Goal: Information Seeking & Learning: Learn about a topic

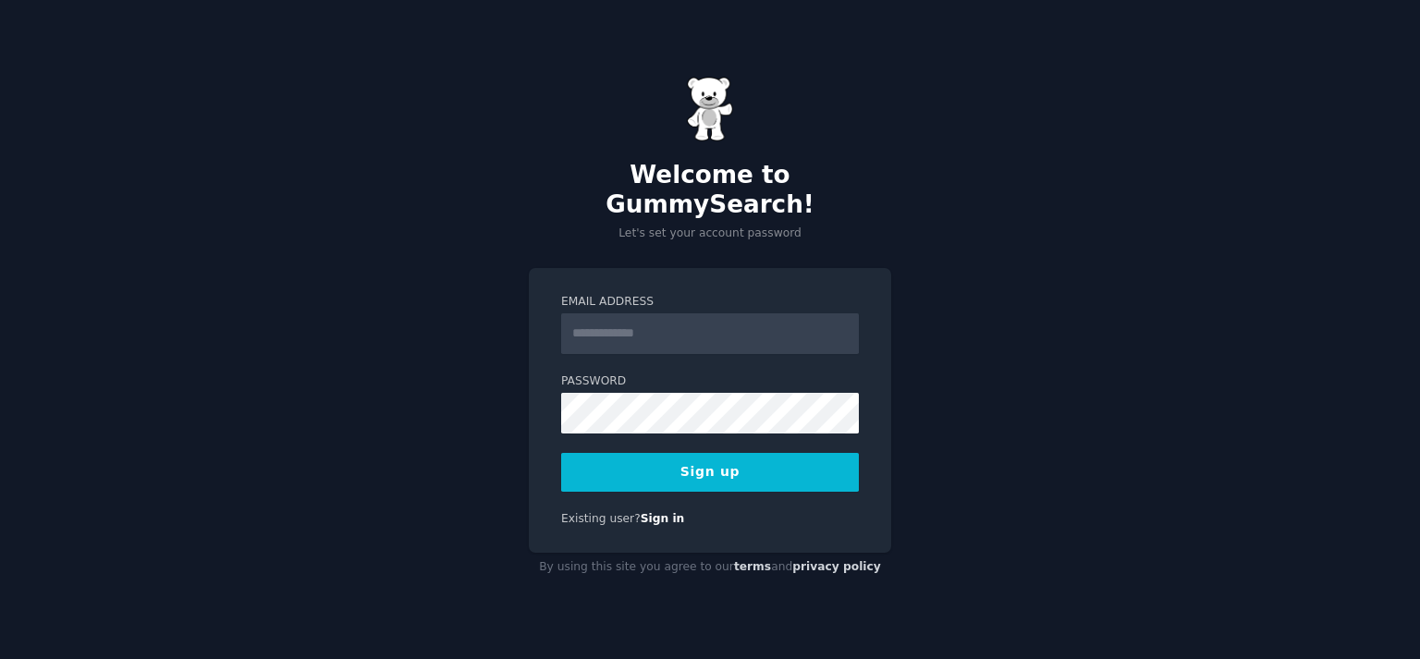
click at [609, 326] on input "Email Address" at bounding box center [710, 333] width 298 height 41
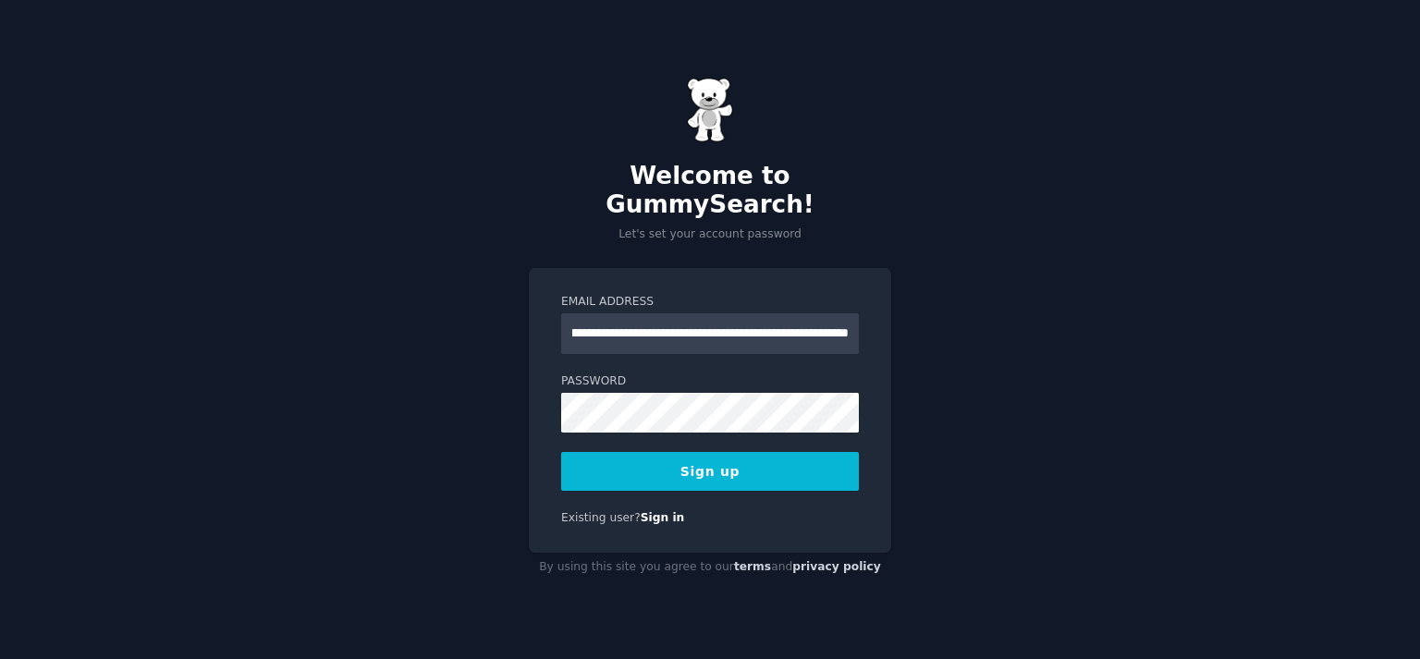
type input "*"
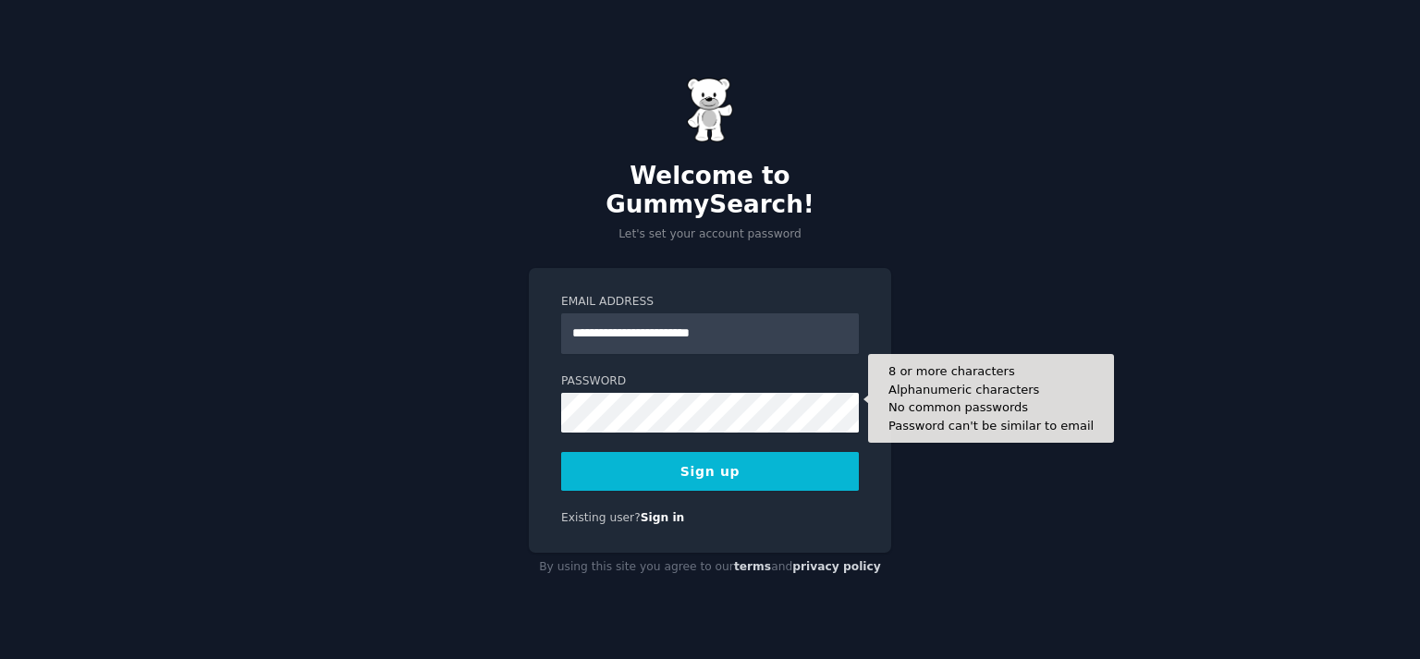
type input "**********"
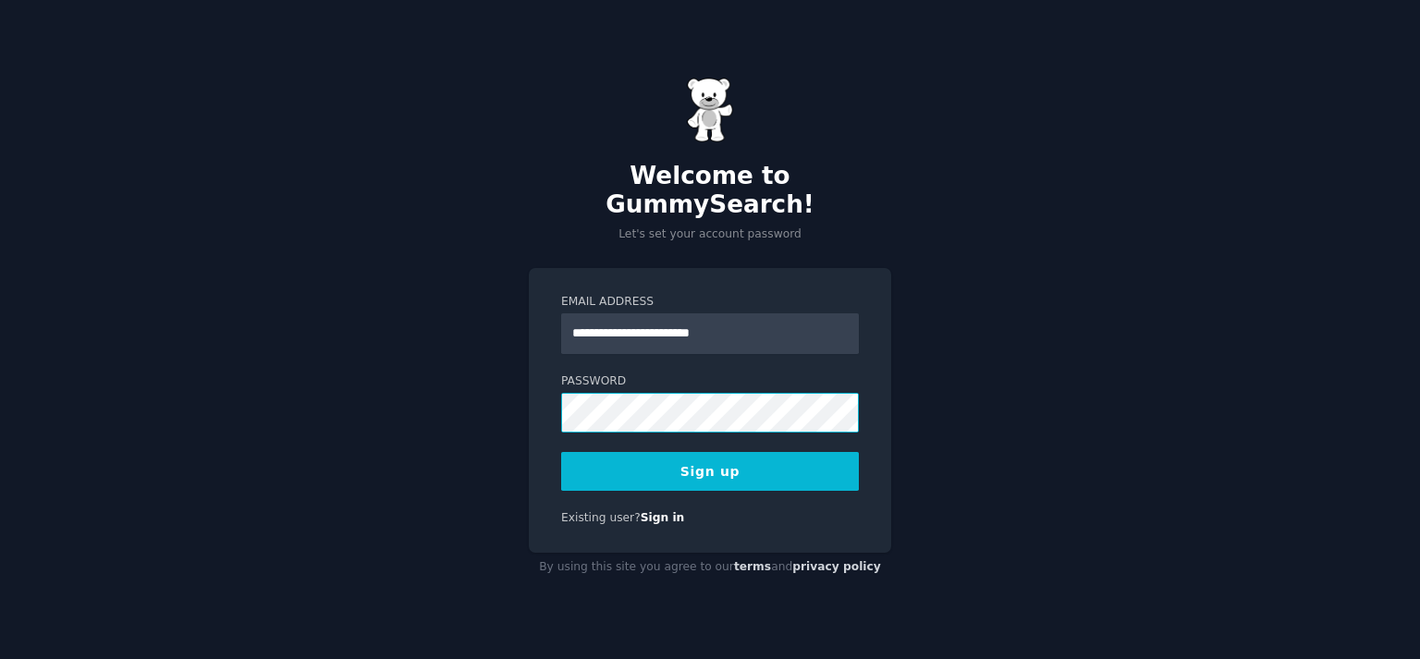
click at [559, 402] on div "**********" at bounding box center [710, 410] width 363 height 285
click at [699, 458] on button "Sign up" at bounding box center [710, 471] width 298 height 39
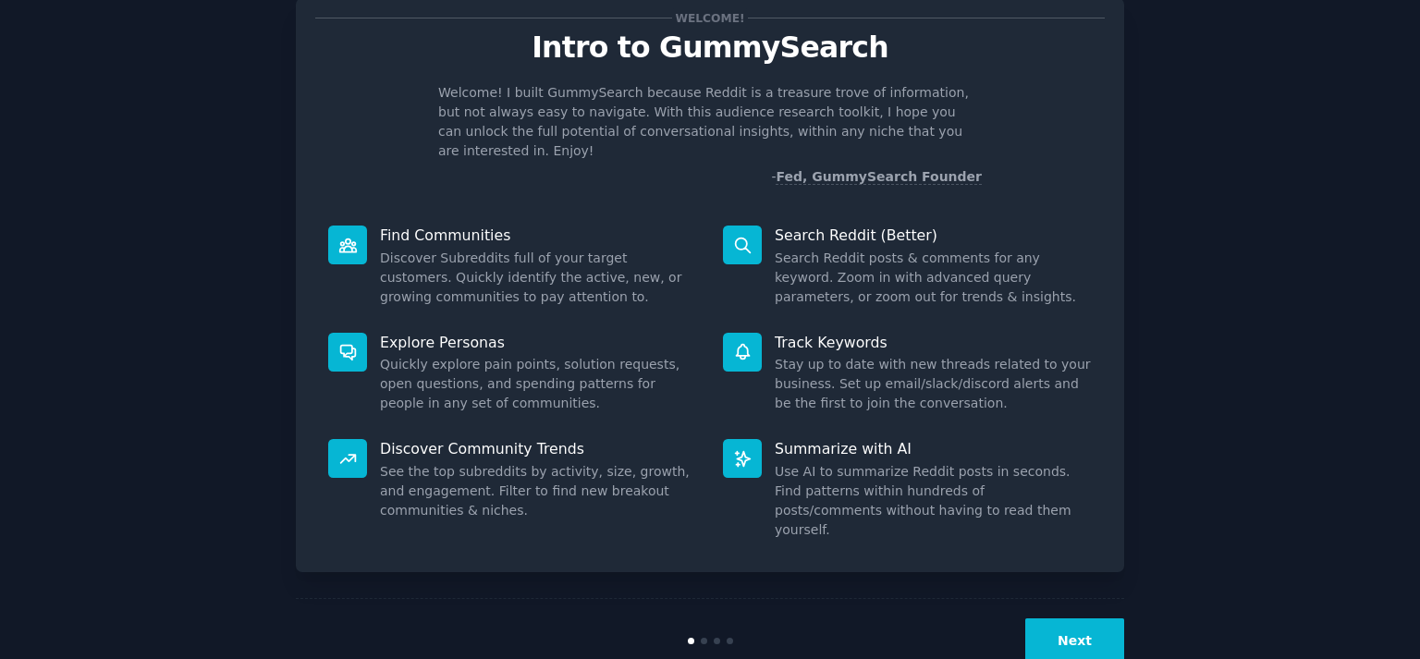
scroll to position [63, 0]
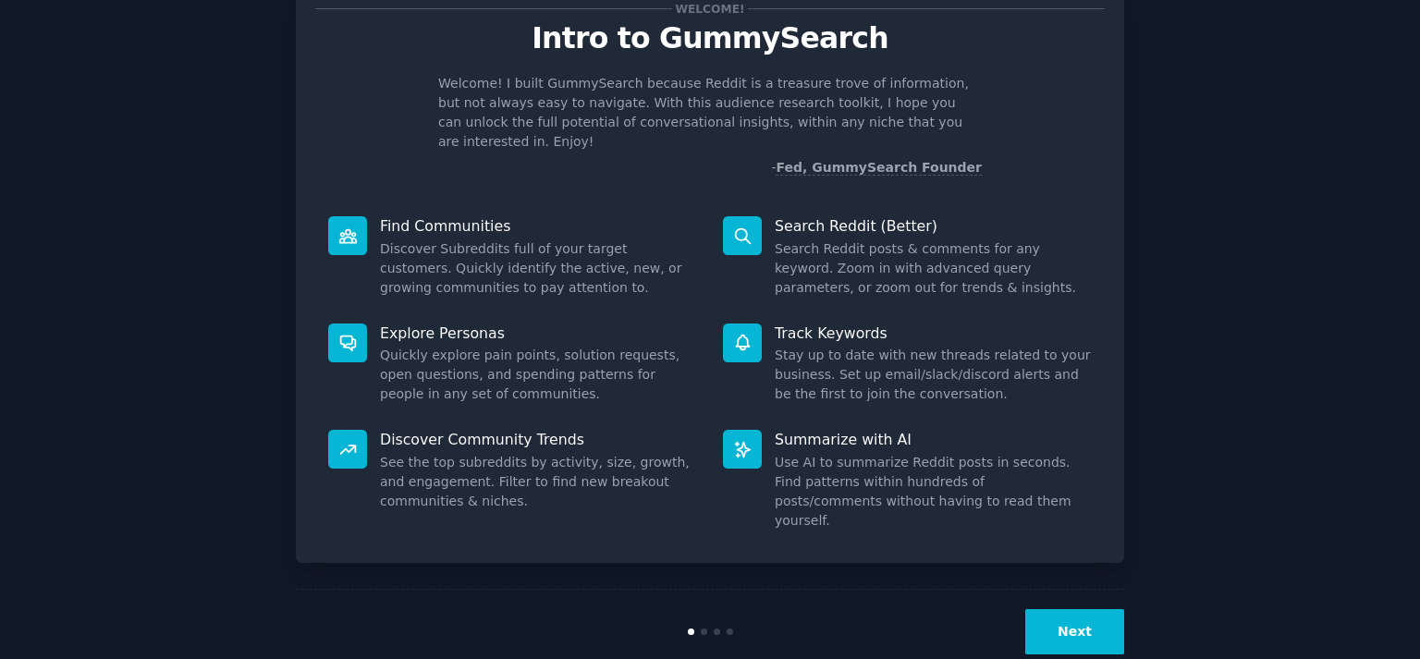
click at [1076, 609] on button "Next" at bounding box center [1075, 631] width 99 height 45
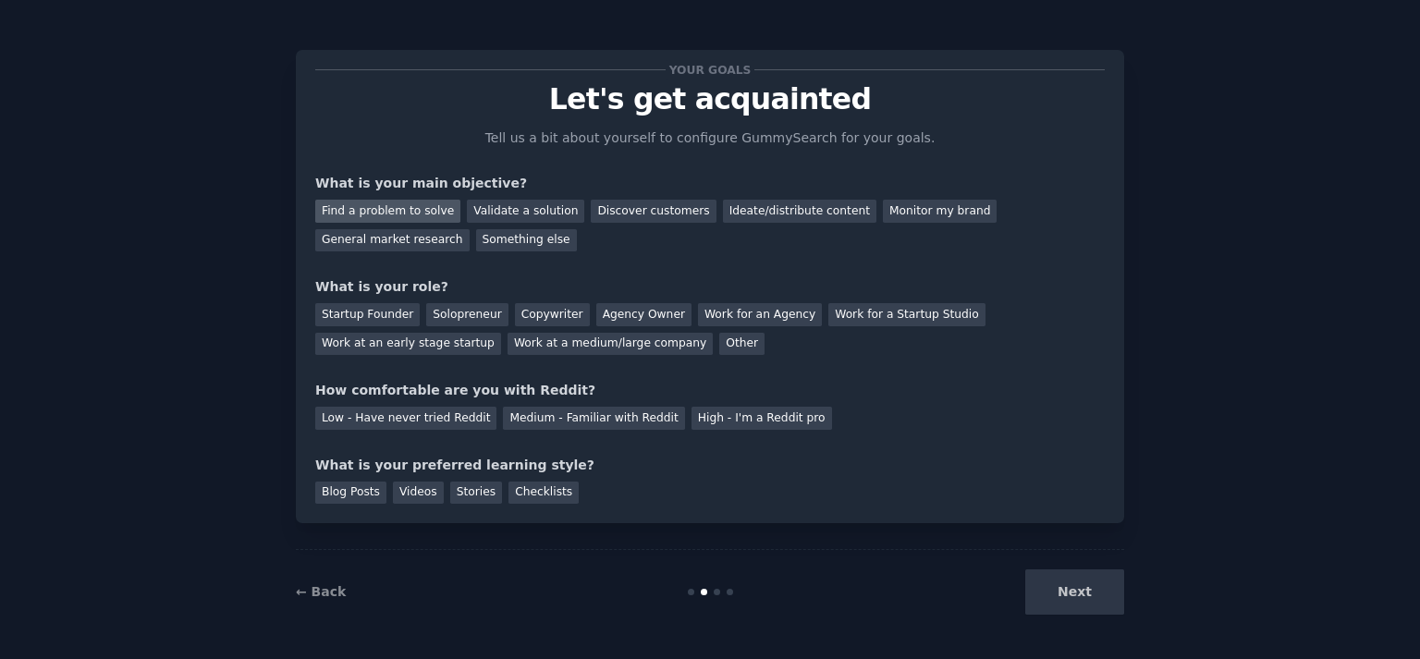
click at [426, 213] on div "Find a problem to solve" at bounding box center [387, 211] width 145 height 23
click at [437, 315] on div "Solopreneur" at bounding box center [466, 314] width 81 height 23
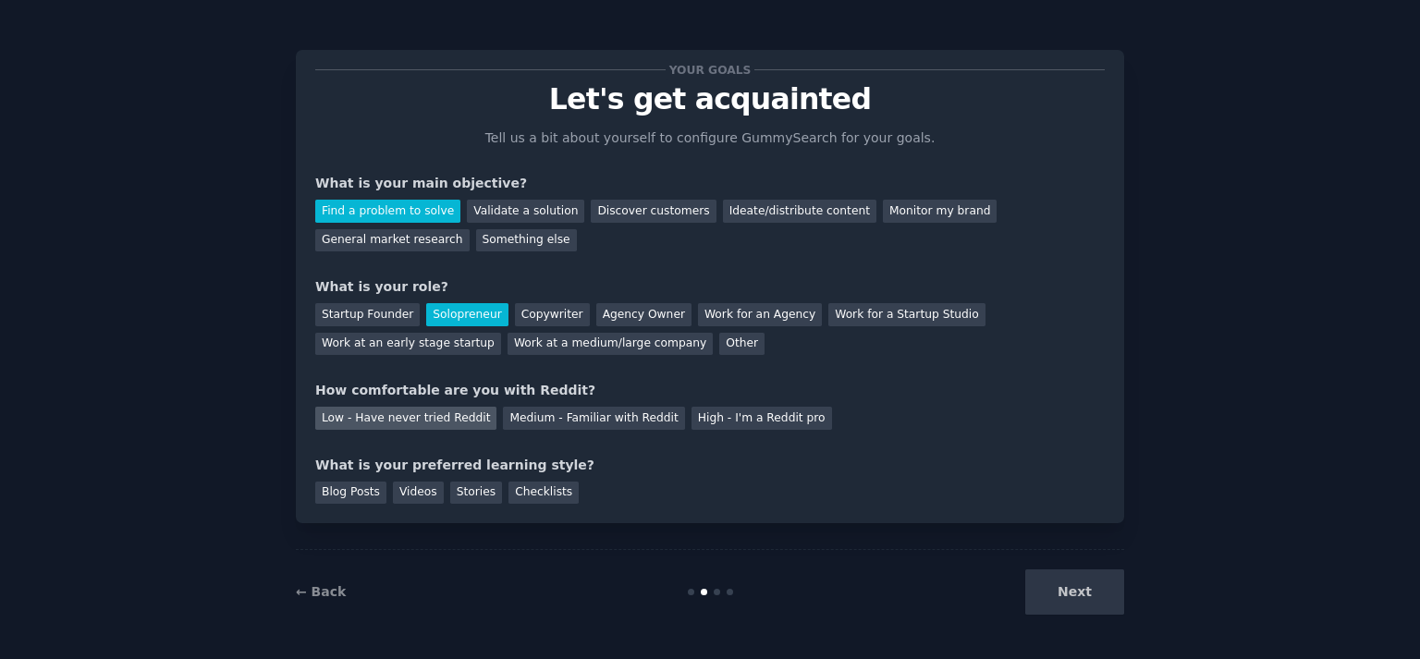
click at [440, 421] on div "Low - Have never tried Reddit" at bounding box center [405, 418] width 181 height 23
click at [413, 497] on div "Videos" at bounding box center [418, 493] width 51 height 23
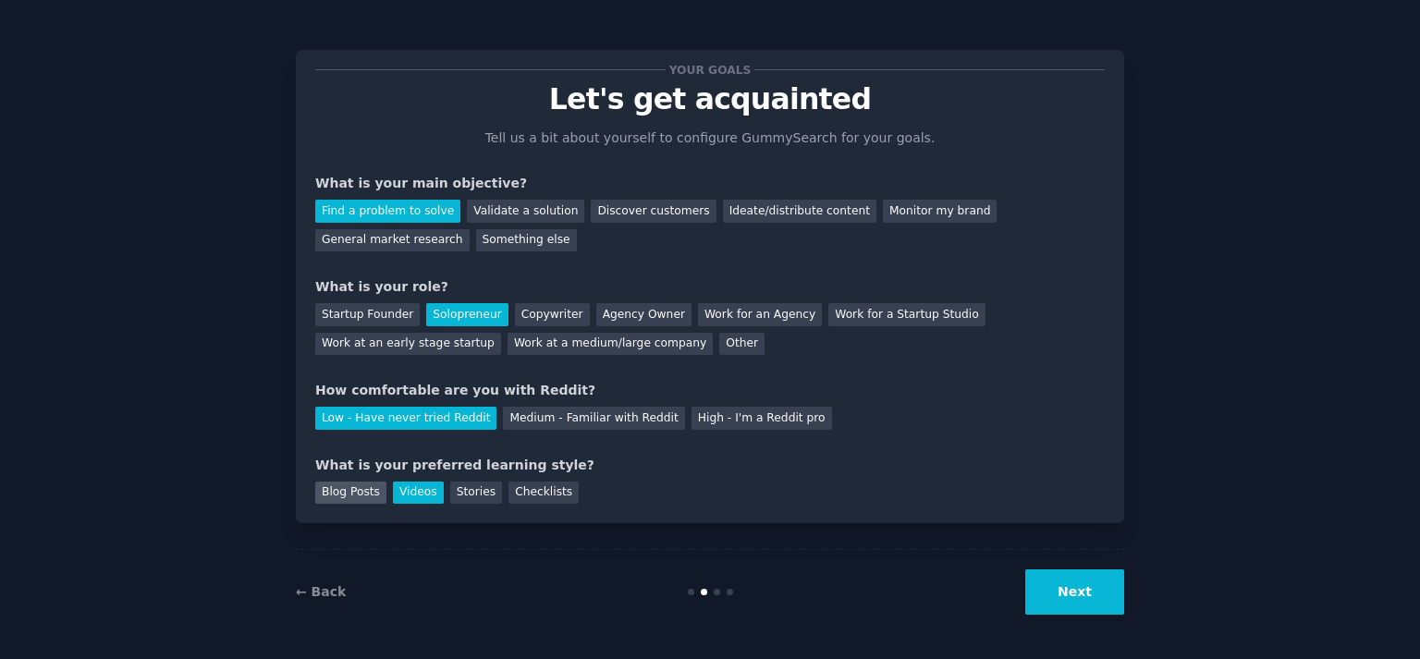
click at [341, 497] on div "Blog Posts" at bounding box center [350, 493] width 71 height 23
drag, startPoint x: 405, startPoint y: 494, endPoint x: 453, endPoint y: 508, distance: 50.0
click at [405, 495] on div "Videos" at bounding box center [418, 493] width 51 height 23
click at [1088, 584] on button "Next" at bounding box center [1075, 592] width 99 height 45
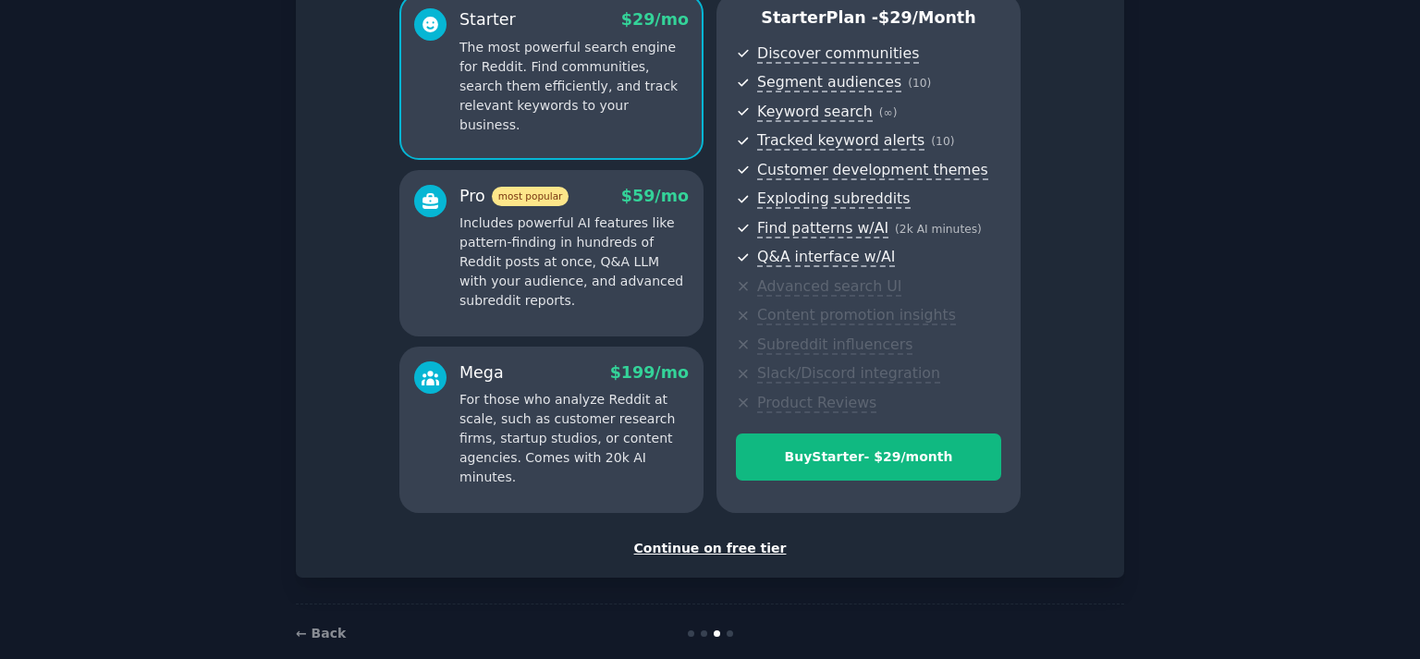
scroll to position [201, 0]
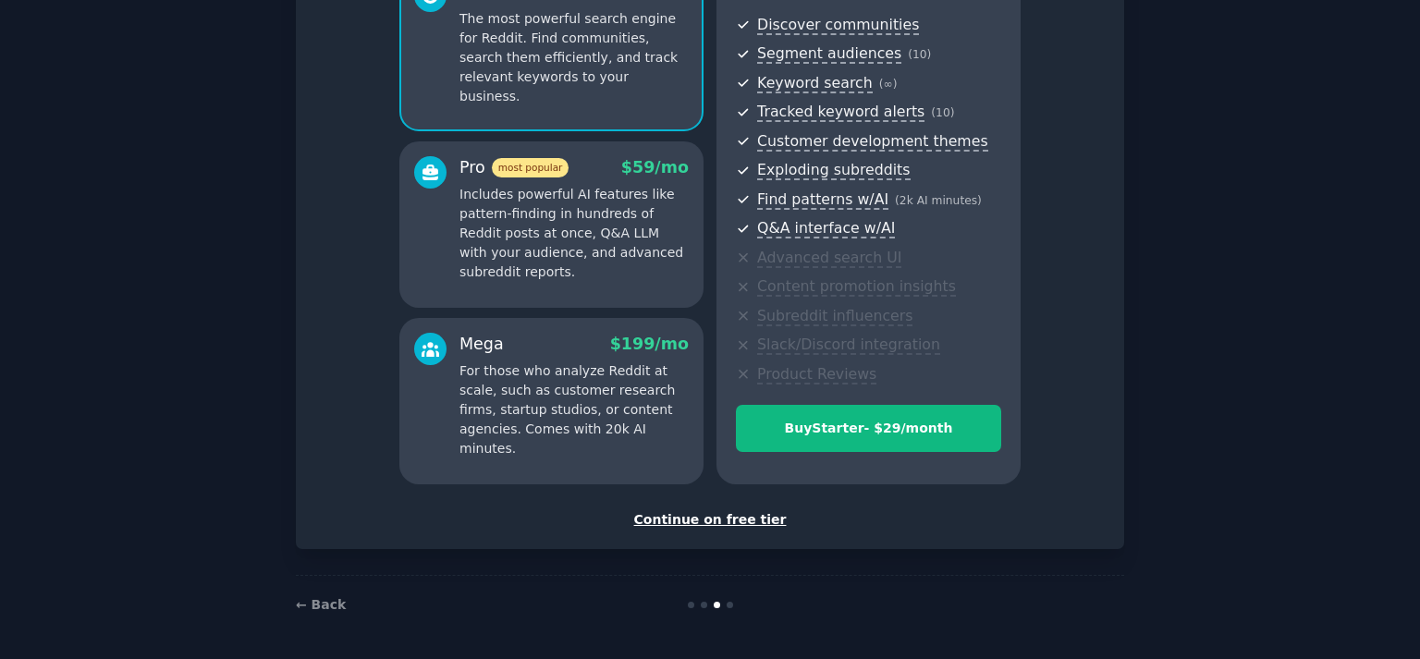
click at [733, 521] on div "Continue on free tier" at bounding box center [710, 519] width 790 height 19
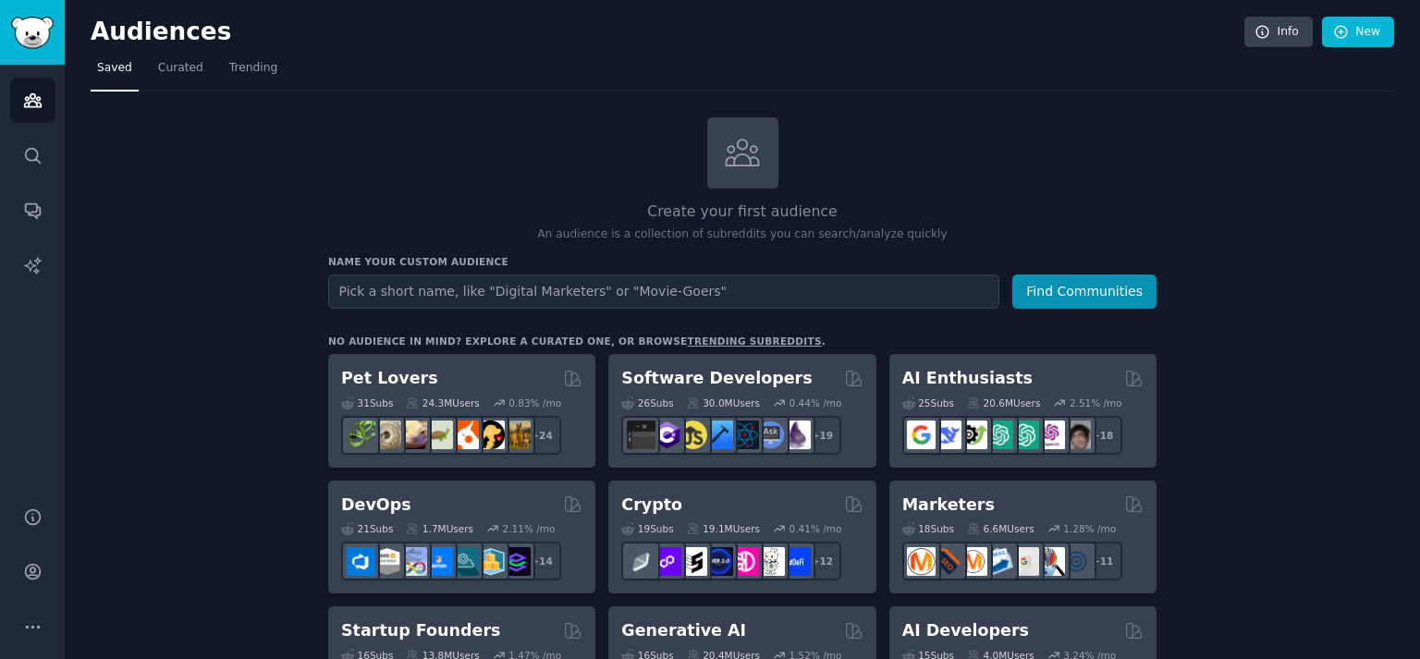
click at [687, 339] on link "trending subreddits" at bounding box center [754, 341] width 134 height 11
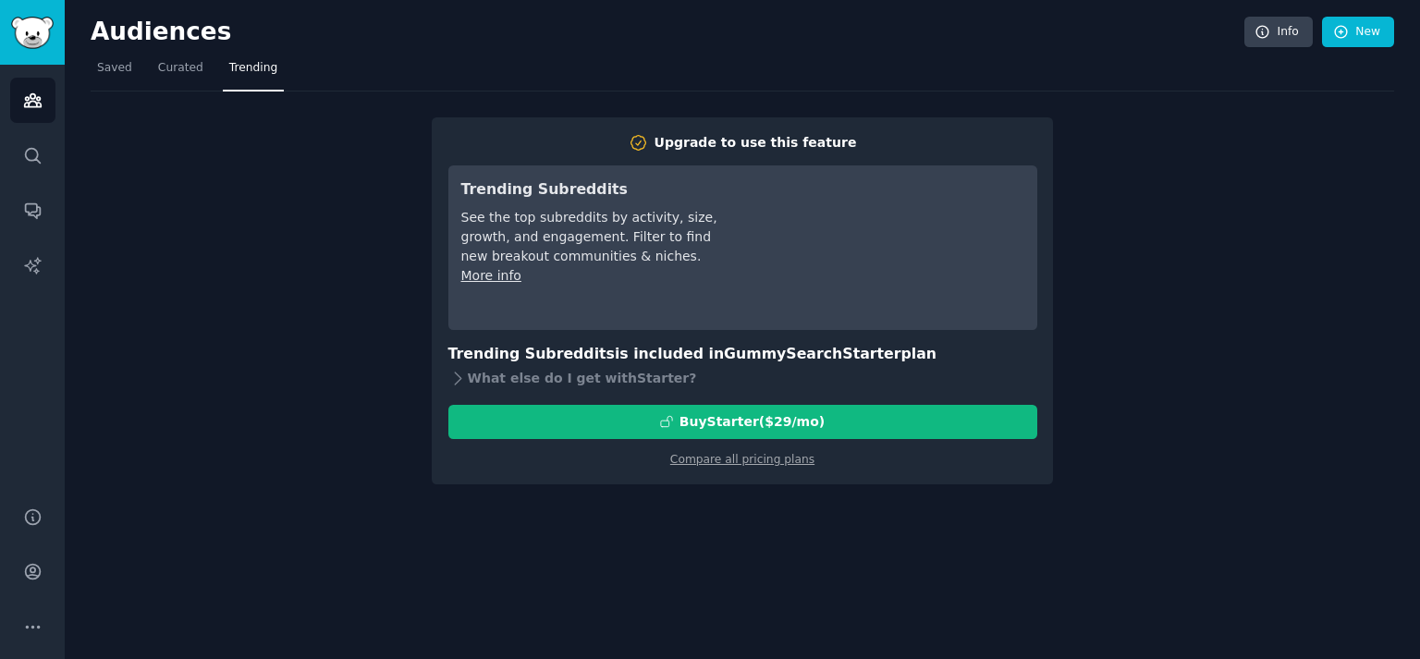
click at [320, 296] on div "Upgrade to use this feature Trending Subreddits See the top subreddits by activ…" at bounding box center [743, 288] width 1304 height 393
click at [134, 73] on nav "Saved Curated Trending" at bounding box center [743, 73] width 1304 height 38
click at [120, 67] on span "Saved" at bounding box center [114, 68] width 35 height 17
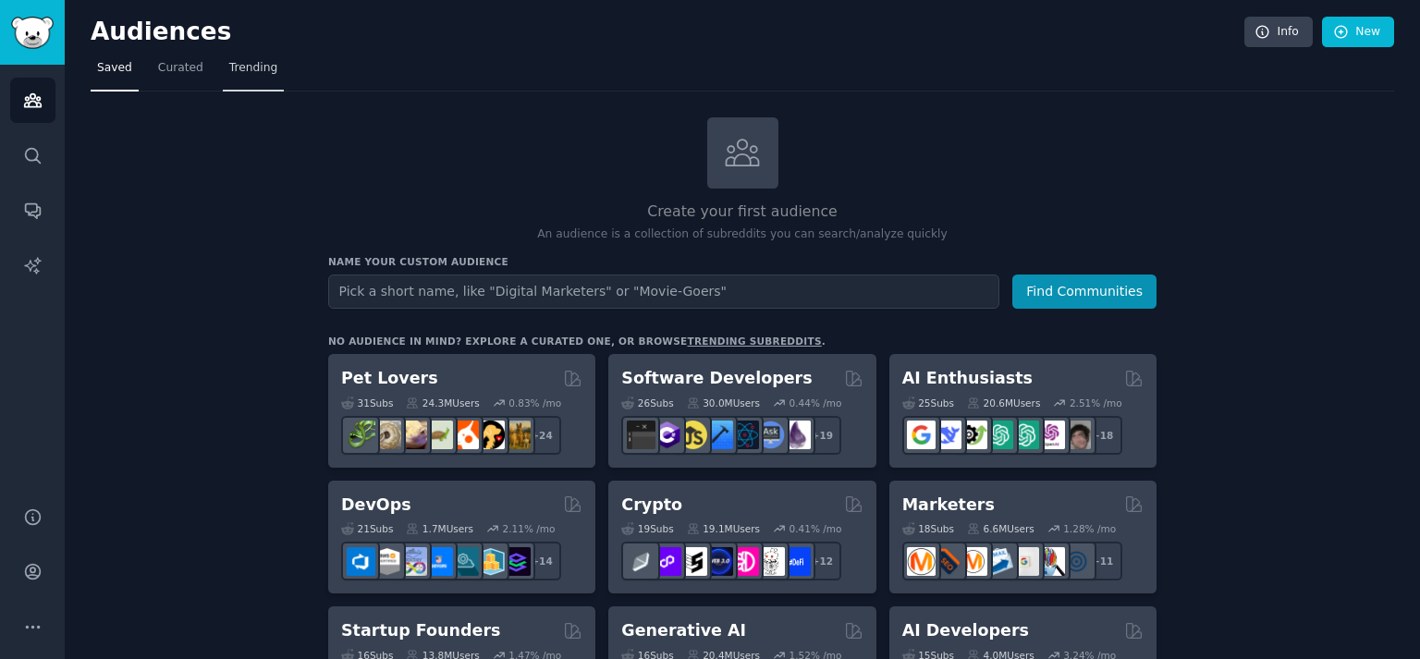
click at [241, 69] on span "Trending" at bounding box center [253, 68] width 48 height 17
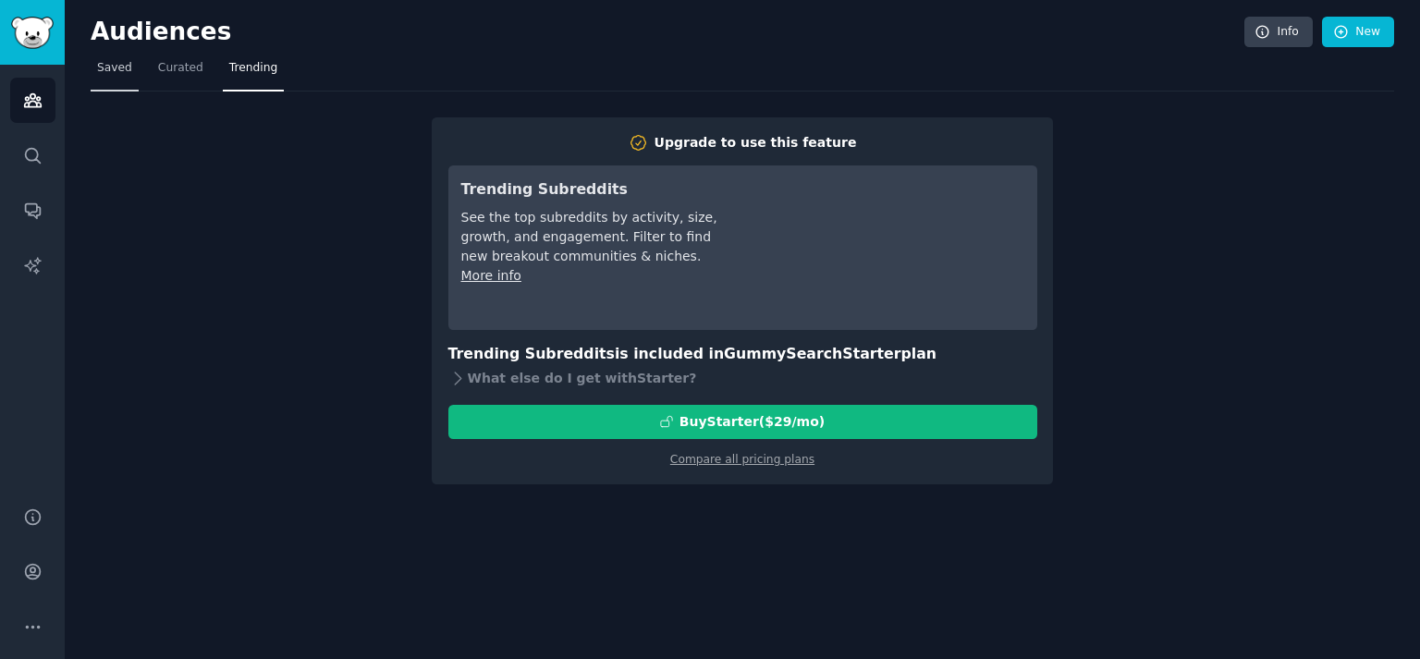
click at [129, 64] on link "Saved" at bounding box center [115, 73] width 48 height 38
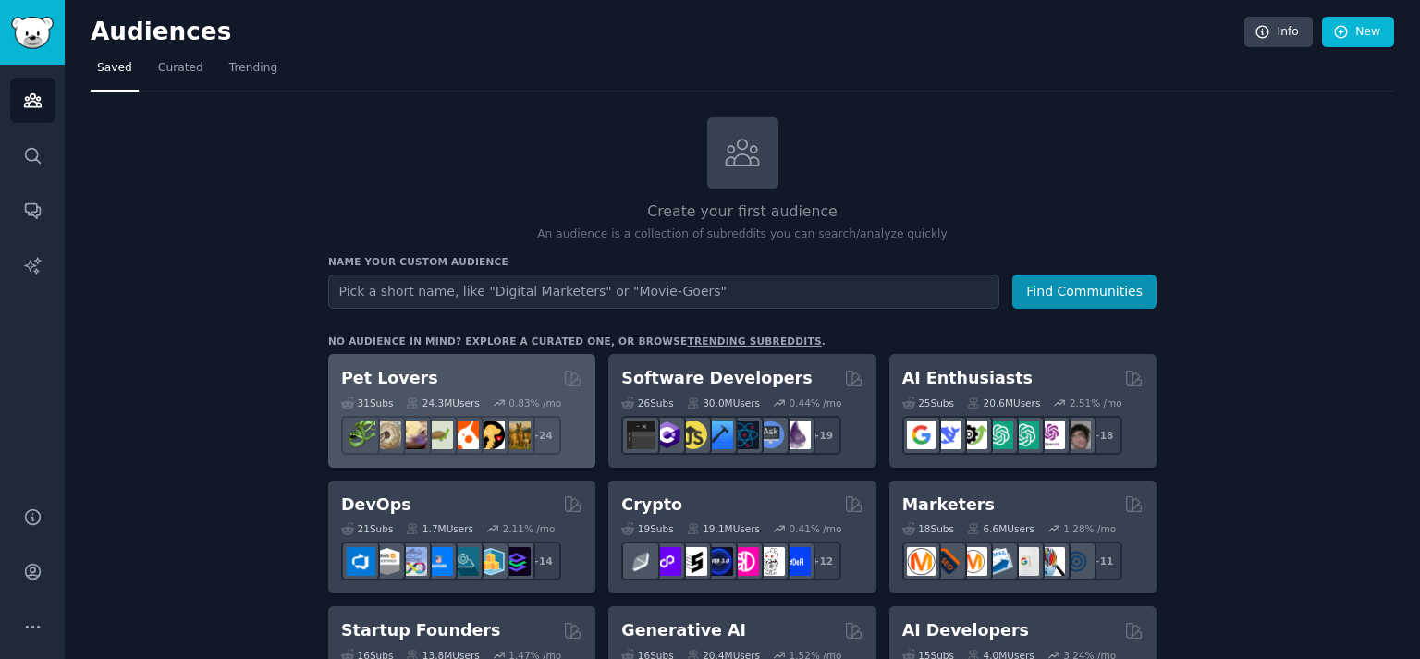
click at [456, 390] on div "31 Sub s 24.3M Users 0.83 % /mo r/PetAdvice + 24" at bounding box center [461, 422] width 241 height 65
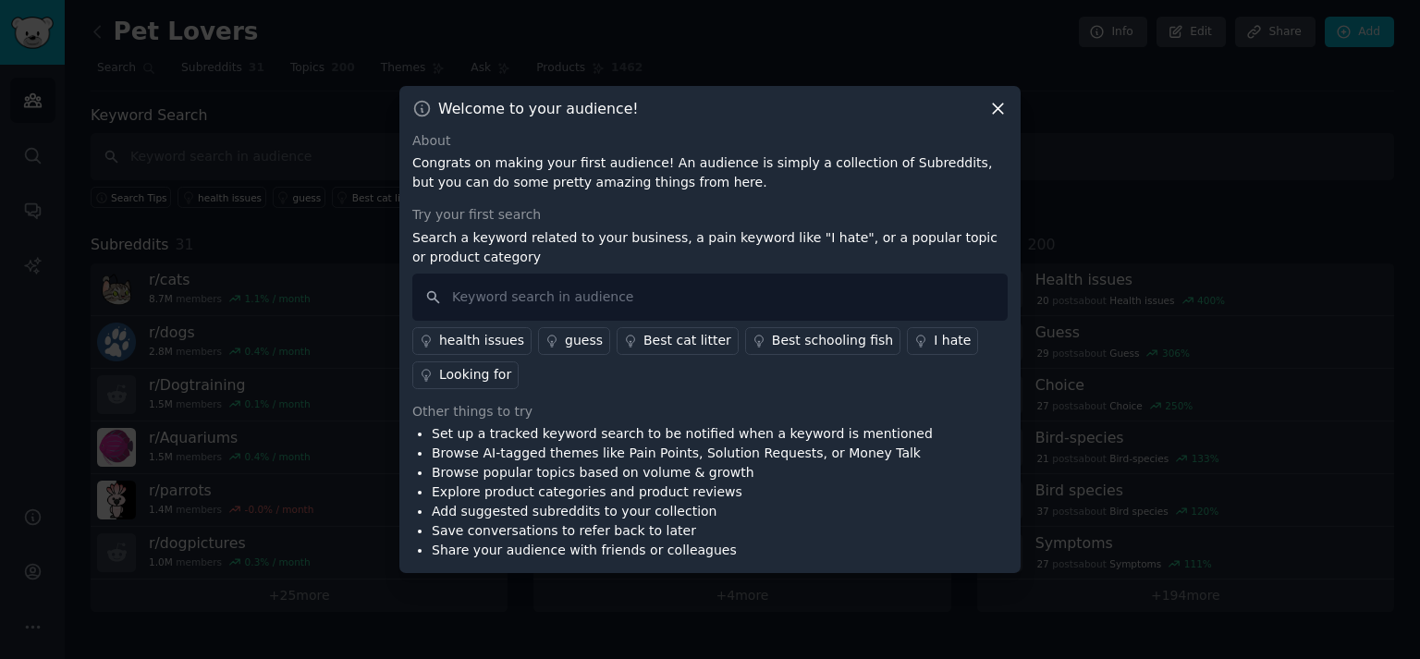
drag, startPoint x: 433, startPoint y: 415, endPoint x: 590, endPoint y: 415, distance: 157.2
click at [590, 415] on div "Other things to try Set up a tracked keyword search to be notified when a keywo…" at bounding box center [710, 481] width 596 height 159
click at [596, 449] on li "Browse AI-tagged themes like Pain Points, Solution Requests, or Money Talk" at bounding box center [682, 453] width 501 height 19
drag, startPoint x: 482, startPoint y: 450, endPoint x: 812, endPoint y: 487, distance: 332.2
click at [856, 458] on li "Browse AI-tagged themes like Pain Points, Solution Requests, or Money Talk" at bounding box center [682, 453] width 501 height 19
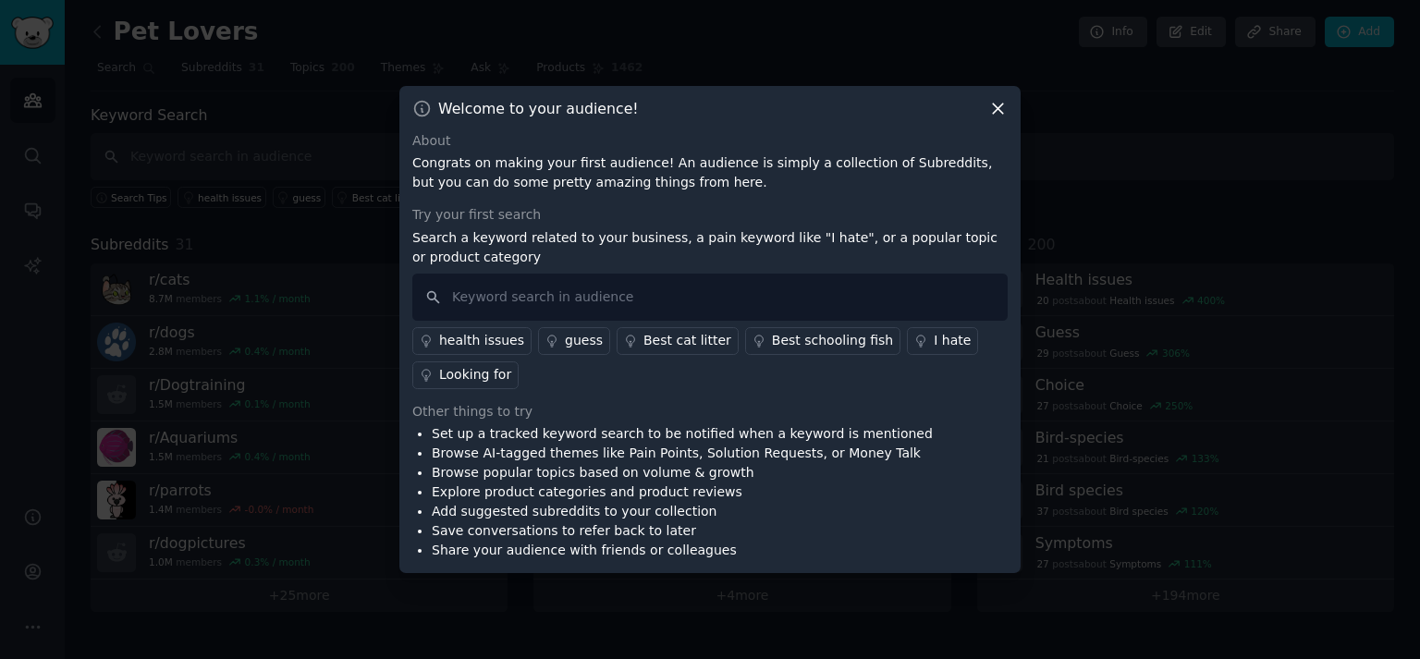
click at [808, 489] on li "Explore product categories and product reviews" at bounding box center [682, 492] width 501 height 19
click at [458, 375] on div "Looking for" at bounding box center [475, 374] width 72 height 19
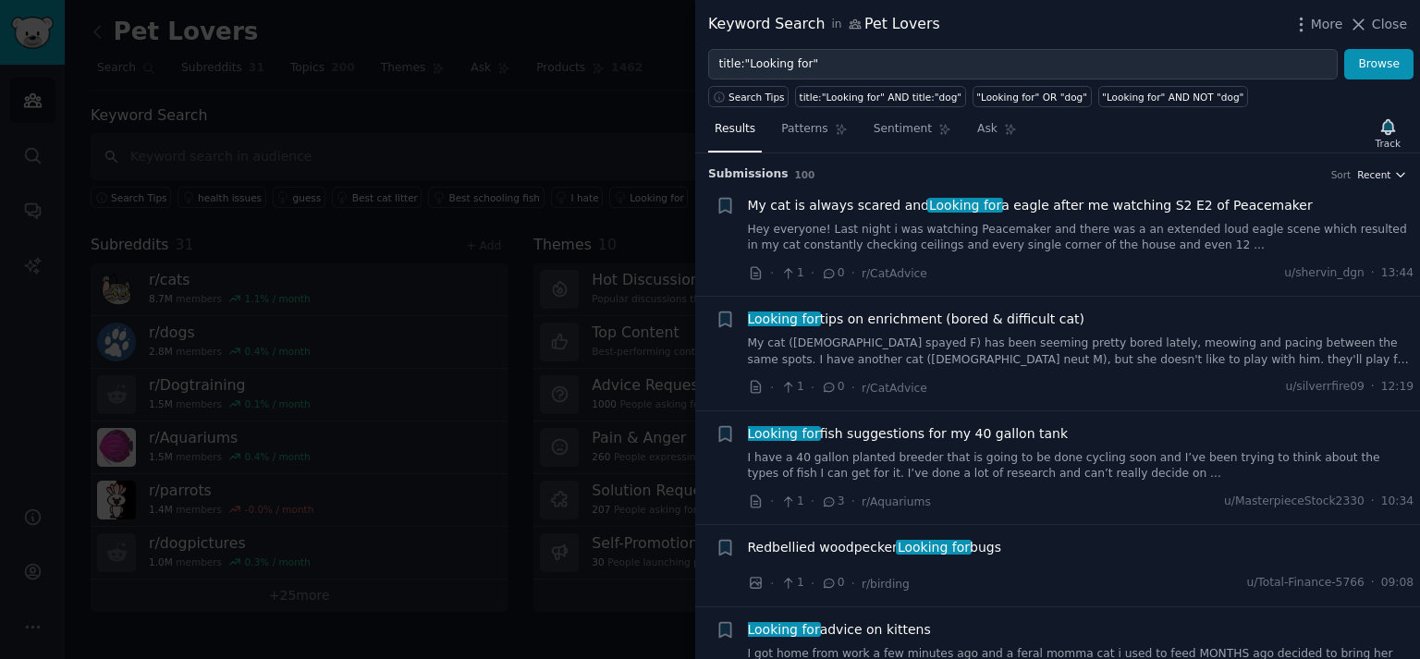
click at [1395, 173] on icon "button" at bounding box center [1401, 174] width 13 height 13
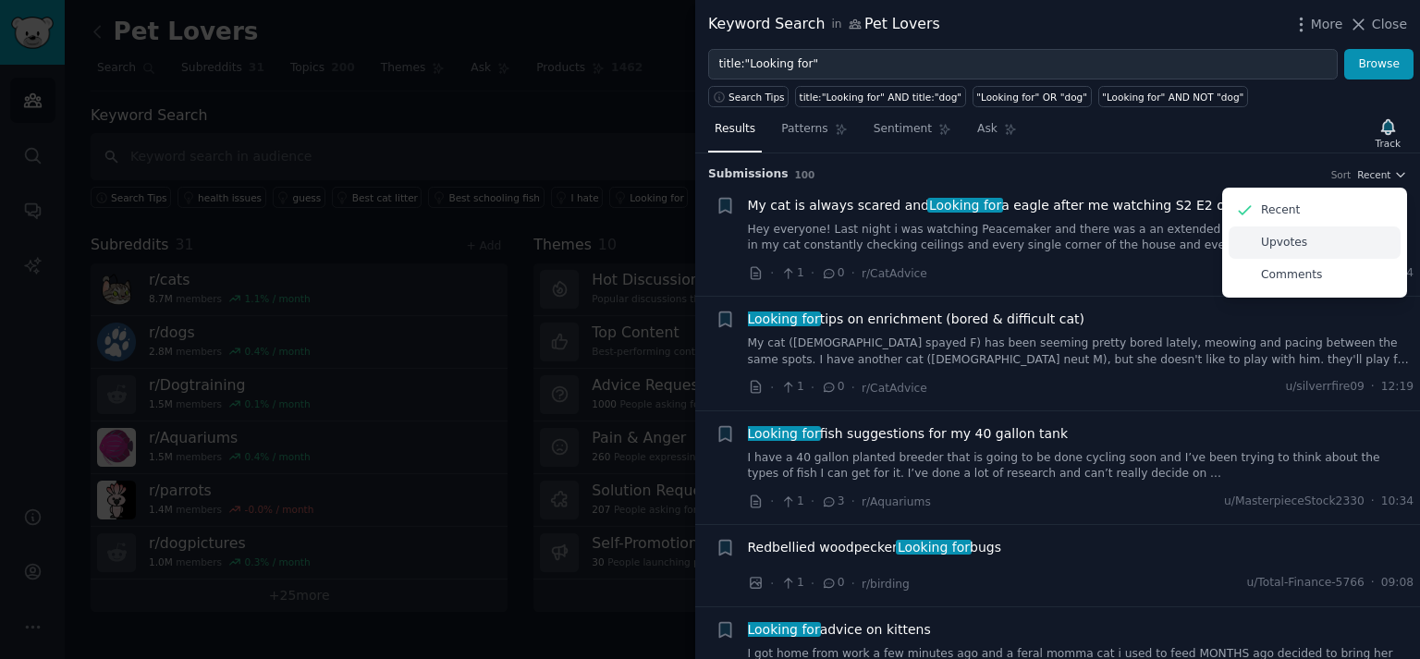
click at [1289, 244] on p "Upvotes" at bounding box center [1284, 243] width 46 height 17
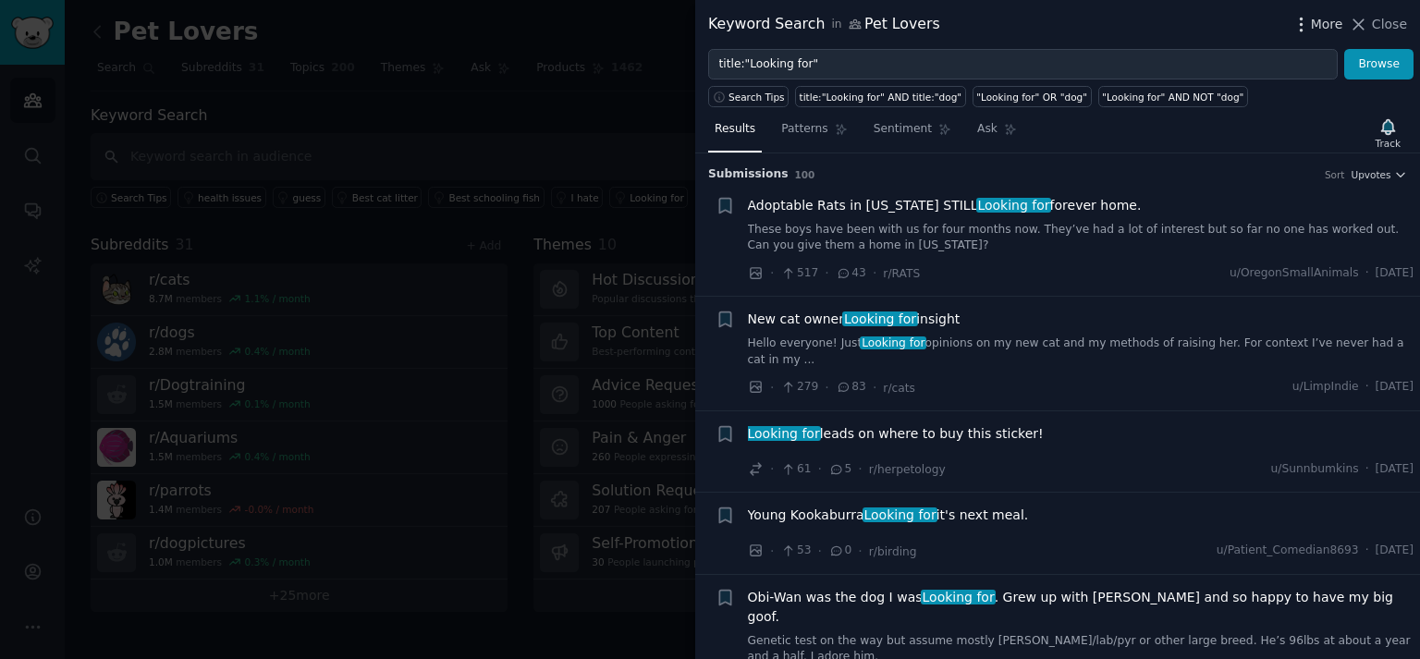
click at [1317, 27] on span "More" at bounding box center [1327, 24] width 32 height 19
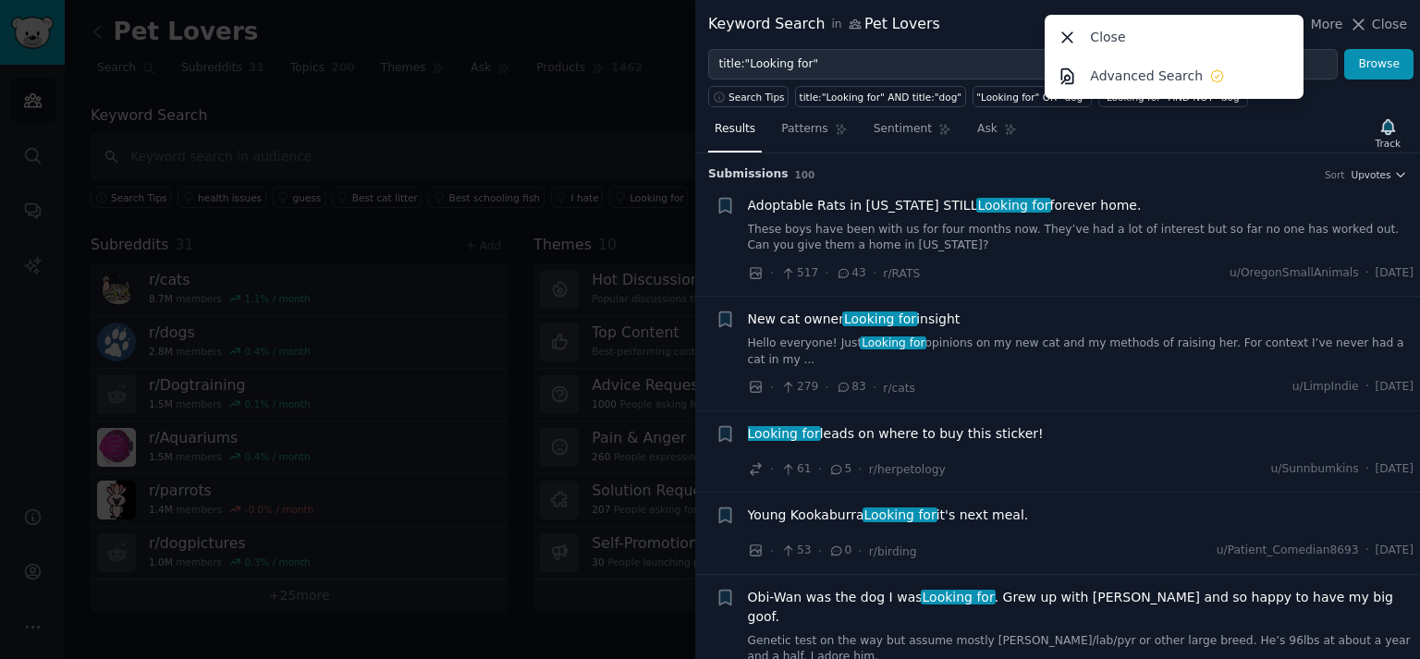
click at [1215, 198] on div "Adoptable Rats in [US_STATE] STILL Looking for forever home." at bounding box center [1081, 205] width 667 height 19
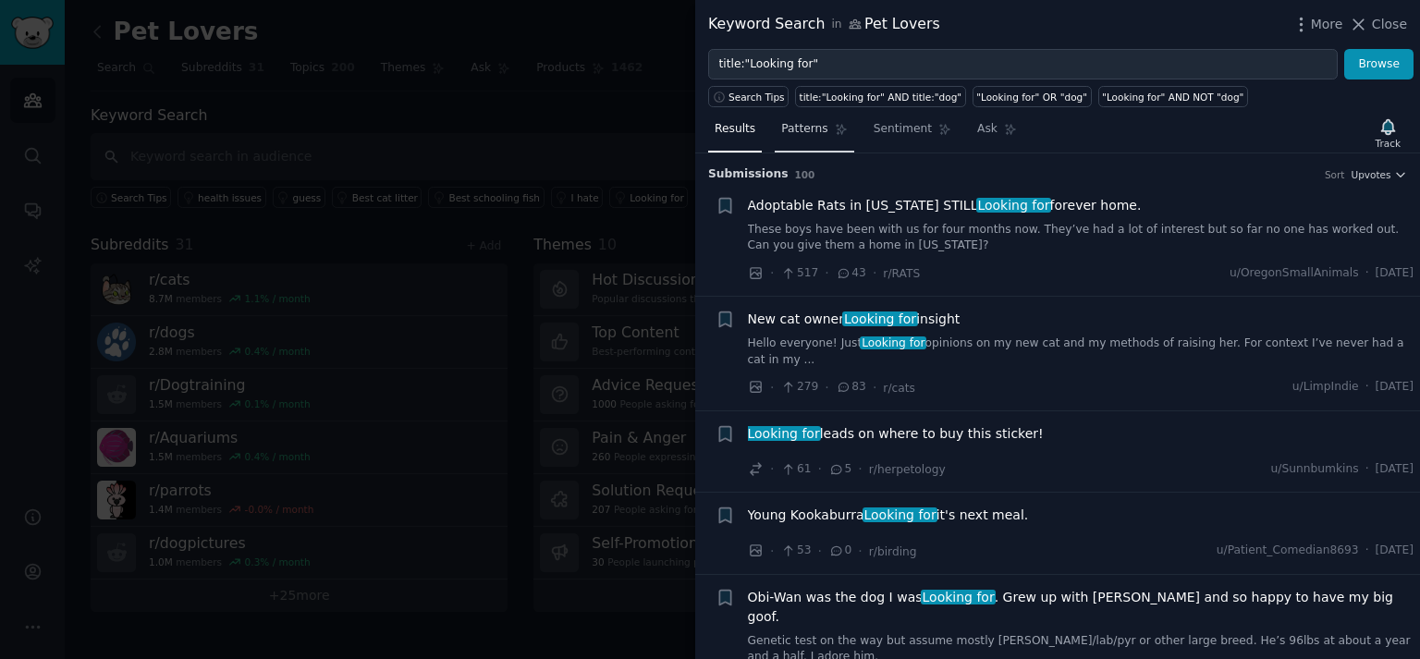
click at [814, 137] on link "Patterns" at bounding box center [814, 134] width 79 height 38
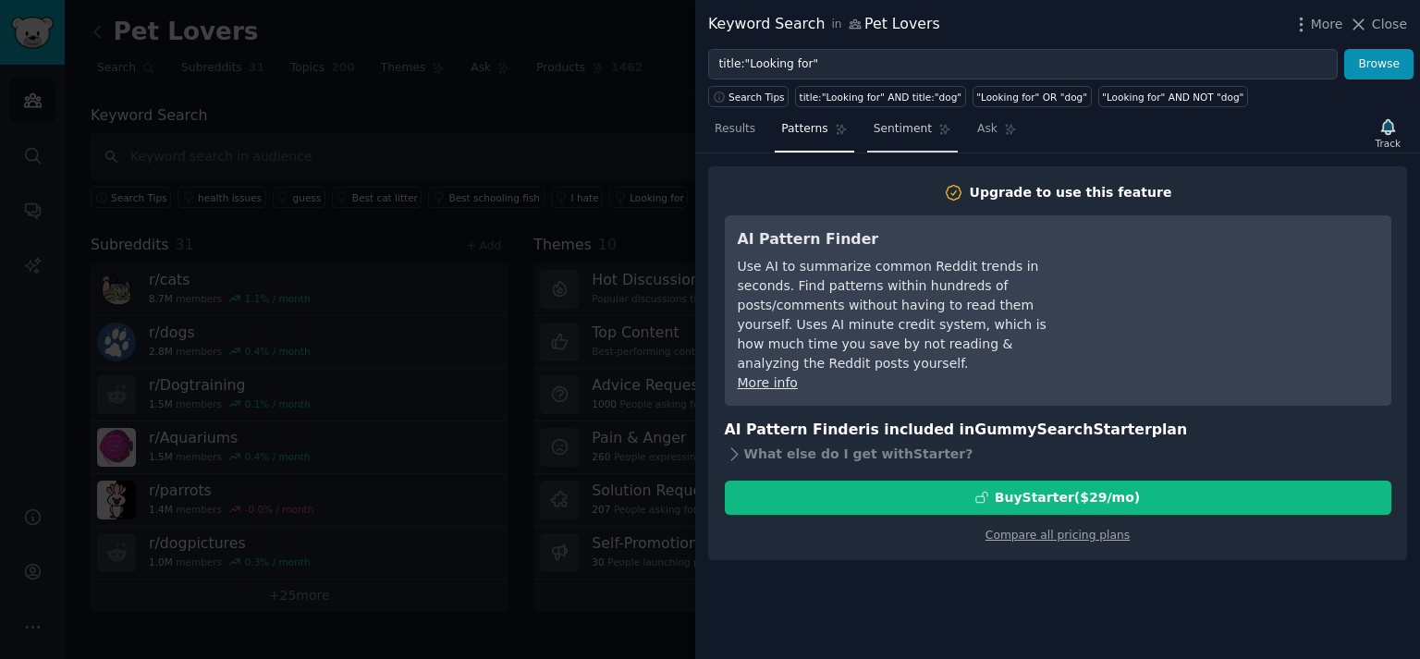
click at [884, 132] on span "Sentiment" at bounding box center [903, 129] width 58 height 17
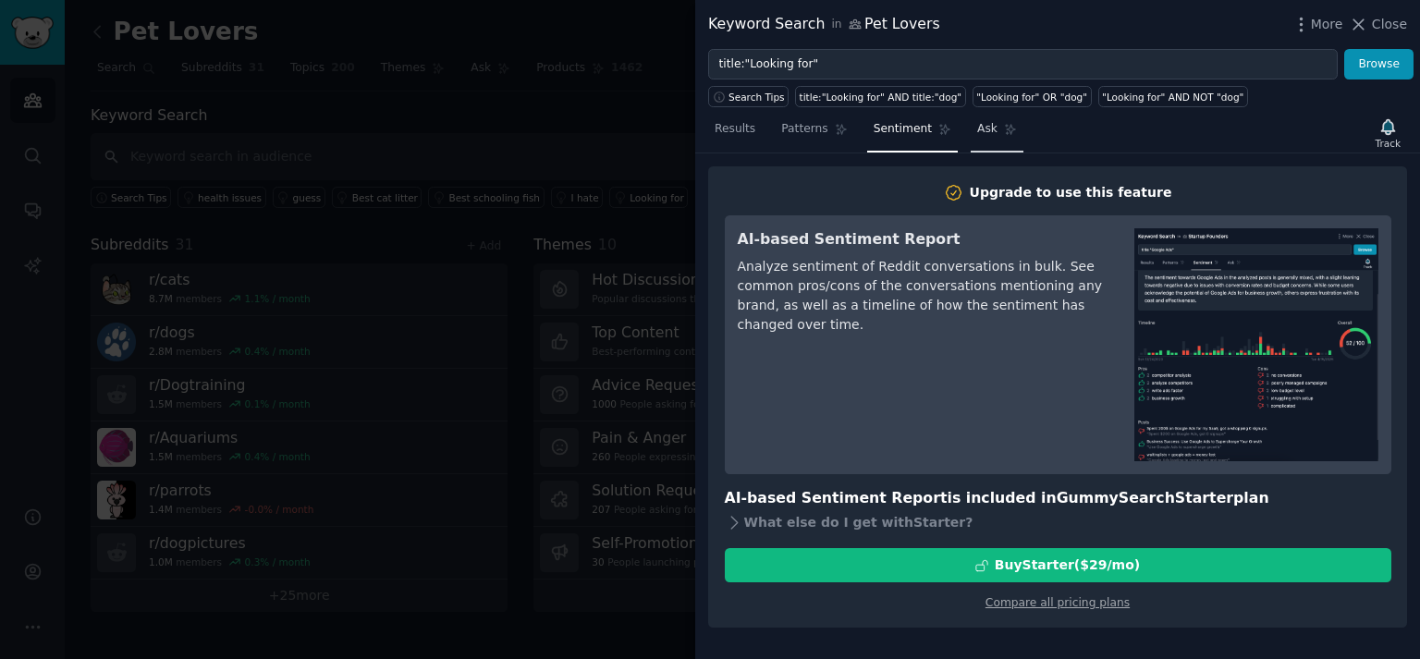
click at [981, 135] on link "Ask" at bounding box center [997, 134] width 53 height 38
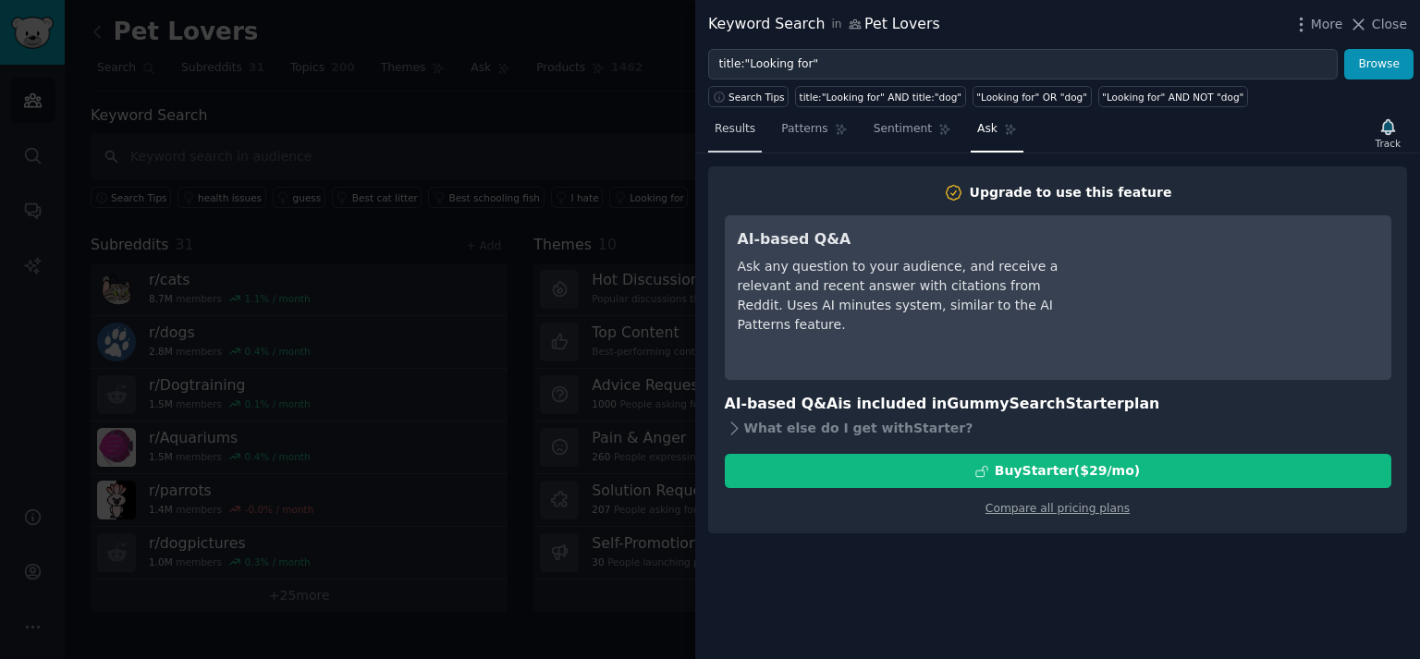
click at [736, 136] on span "Results" at bounding box center [735, 129] width 41 height 17
click at [1385, 22] on span "Close" at bounding box center [1389, 24] width 35 height 19
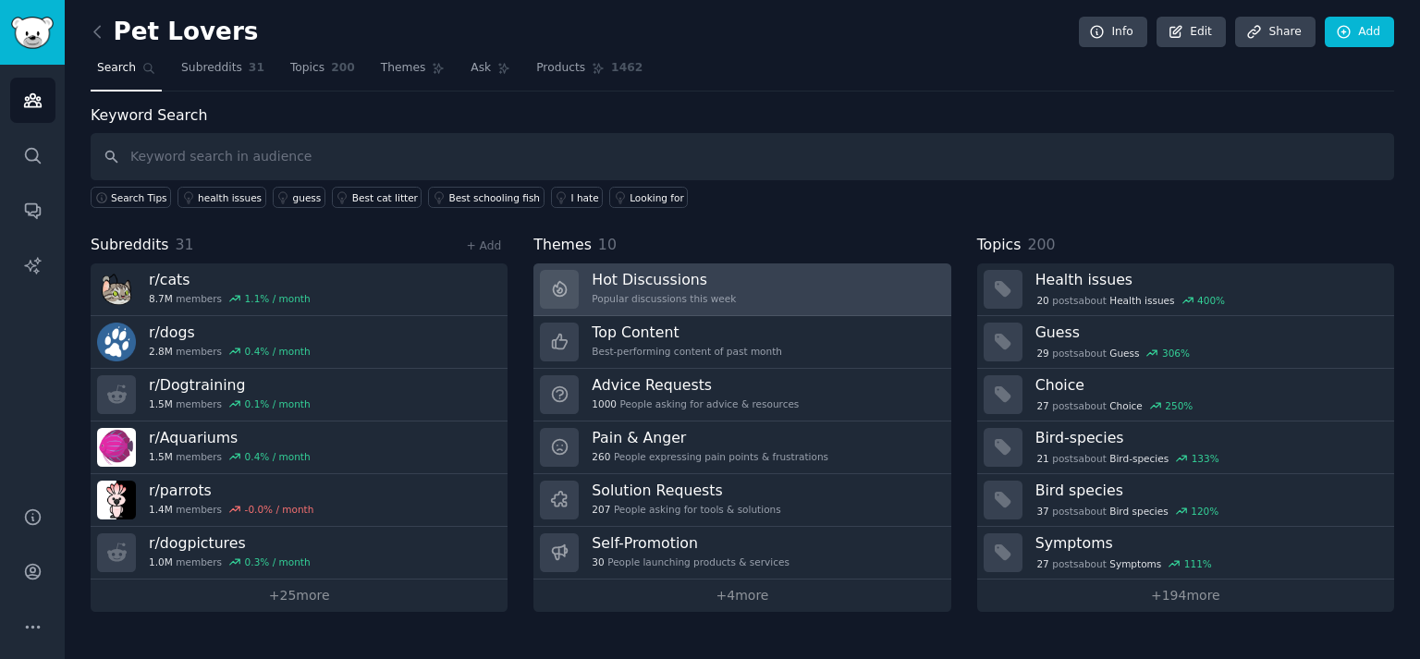
click at [692, 275] on h3 "Hot Discussions" at bounding box center [664, 279] width 144 height 19
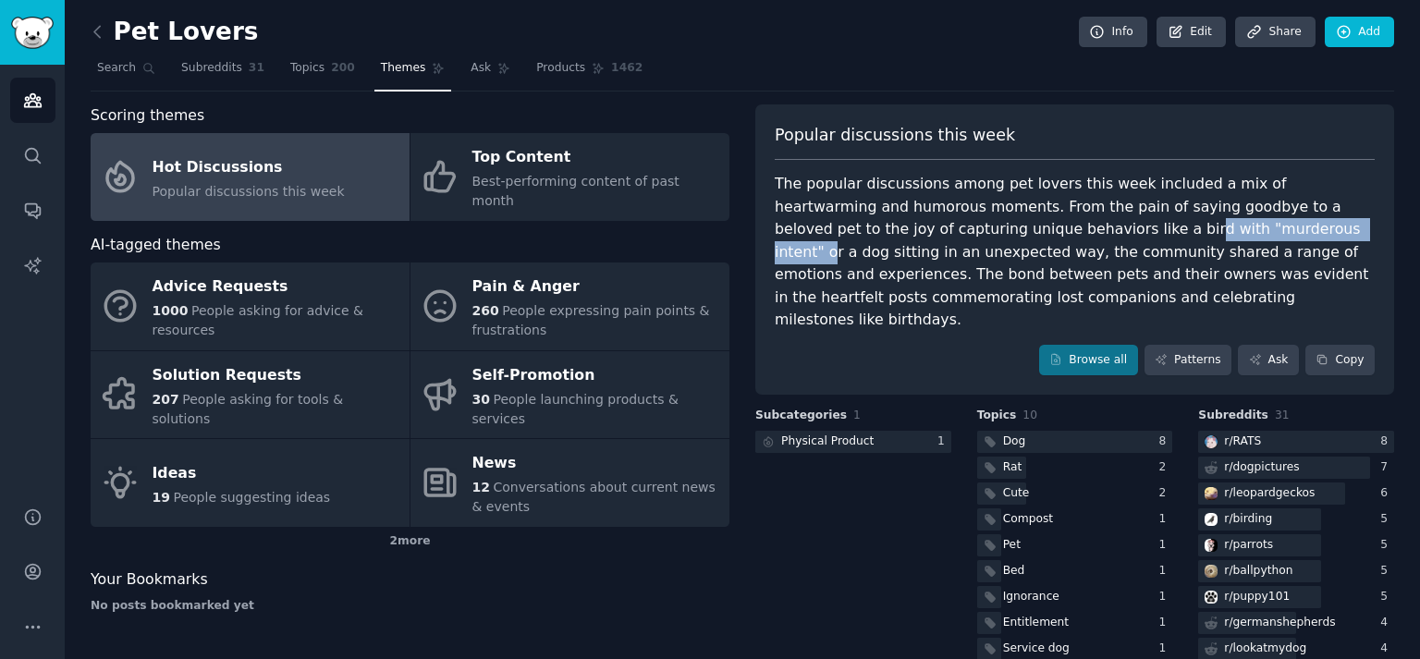
drag, startPoint x: 1015, startPoint y: 225, endPoint x: 1178, endPoint y: 245, distance: 164.0
click at [1186, 227] on div "The popular discussions among pet lovers this week included a mix of heartwarmi…" at bounding box center [1075, 252] width 600 height 159
click at [1177, 252] on div "The popular discussions among pet lovers this week included a mix of heartwarmi…" at bounding box center [1075, 252] width 600 height 159
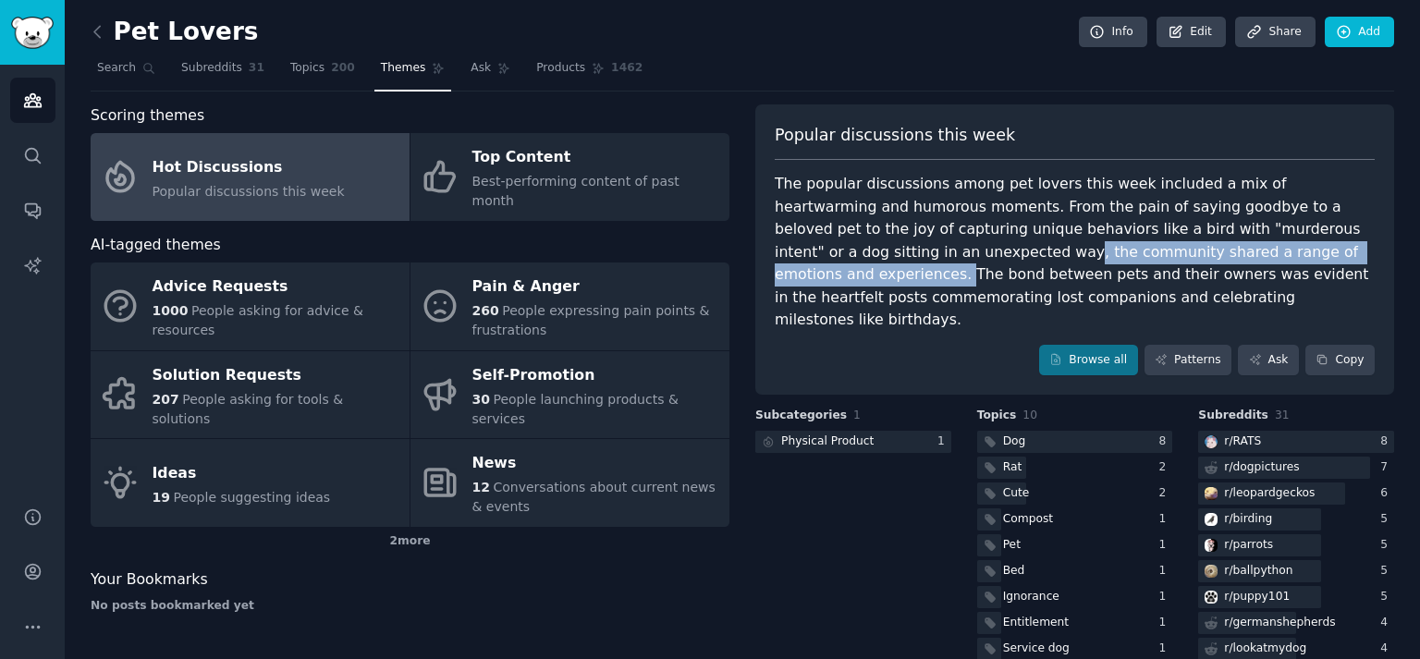
drag, startPoint x: 873, startPoint y: 253, endPoint x: 1276, endPoint y: 252, distance: 403.2
click at [1276, 252] on div "The popular discussions among pet lovers this week included a mix of heartwarmi…" at bounding box center [1075, 252] width 600 height 159
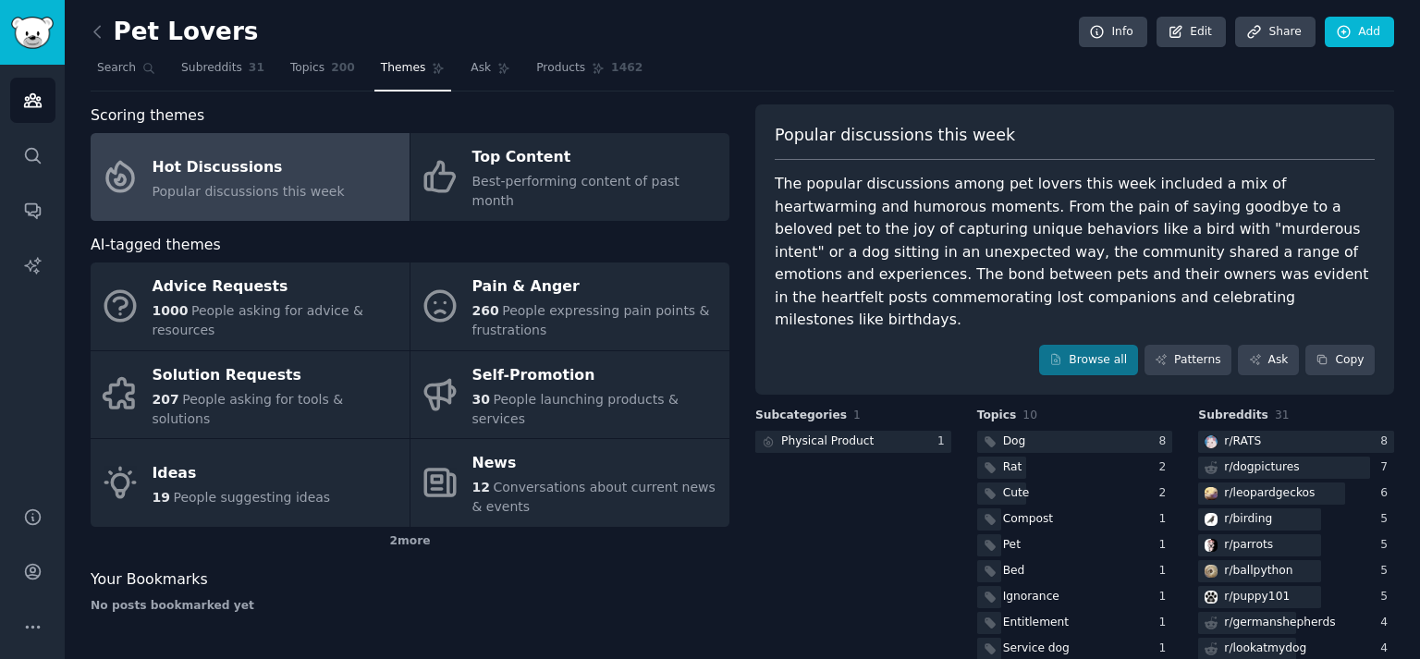
click at [1255, 269] on div "The popular discussions among pet lovers this week included a mix of heartwarmi…" at bounding box center [1075, 252] width 600 height 159
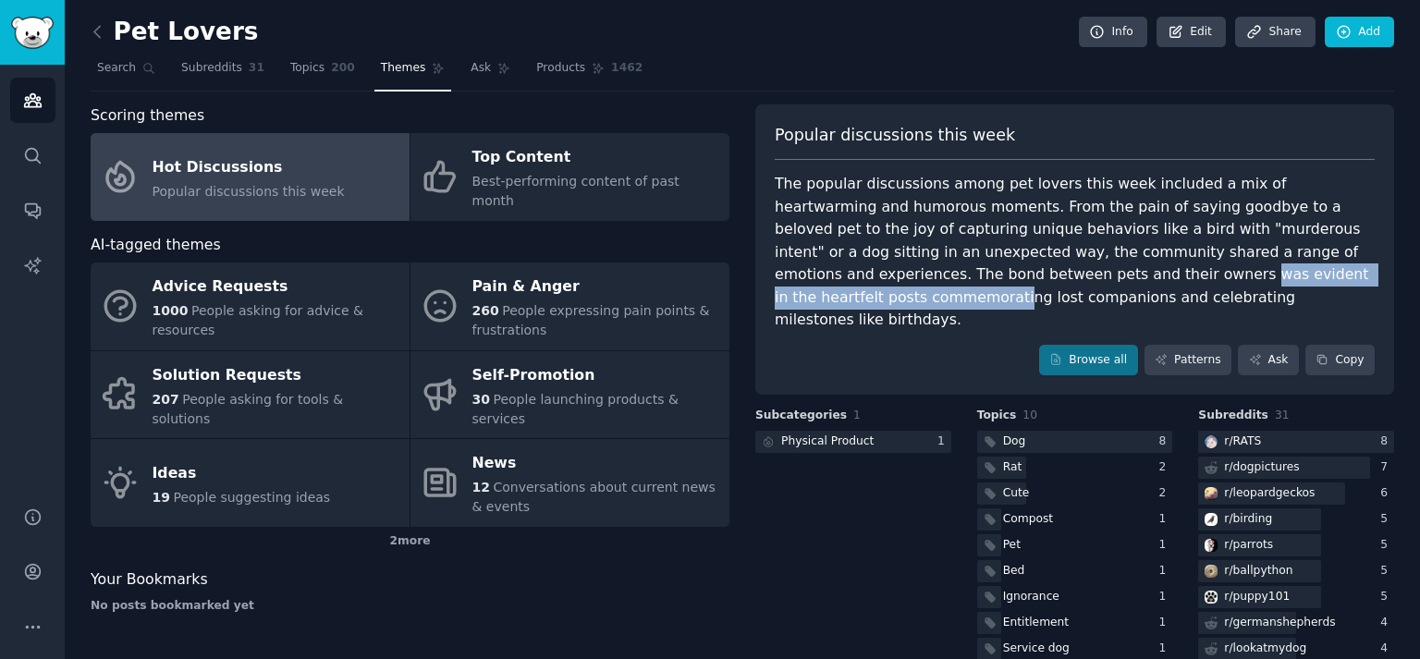
drag, startPoint x: 975, startPoint y: 274, endPoint x: 1283, endPoint y: 273, distance: 307.9
click at [1283, 273] on div "The popular discussions among pet lovers this week included a mix of heartwarmi…" at bounding box center [1075, 252] width 600 height 159
click at [1196, 270] on div "The popular discussions among pet lovers this week included a mix of heartwarmi…" at bounding box center [1075, 252] width 600 height 159
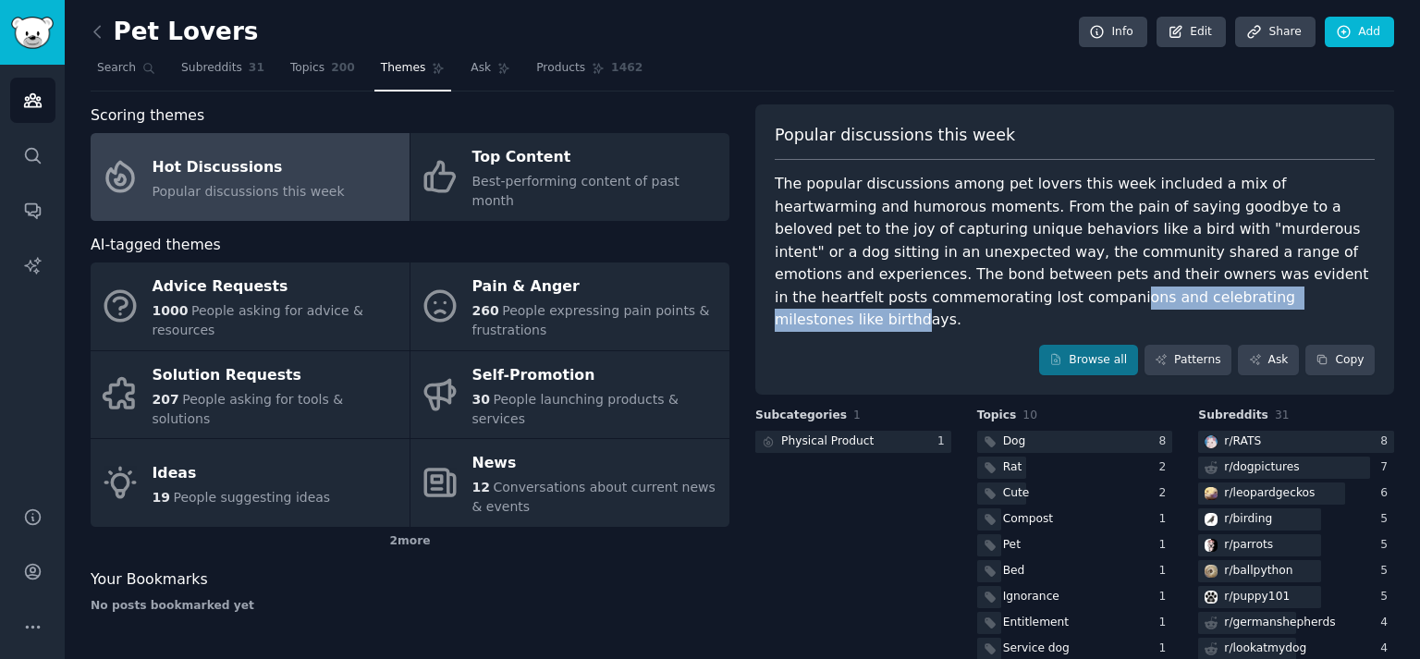
drag, startPoint x: 879, startPoint y: 301, endPoint x: 1099, endPoint y: 301, distance: 219.2
click at [1099, 302] on div "The popular discussions among pet lovers this week included a mix of heartwarmi…" at bounding box center [1075, 252] width 600 height 159
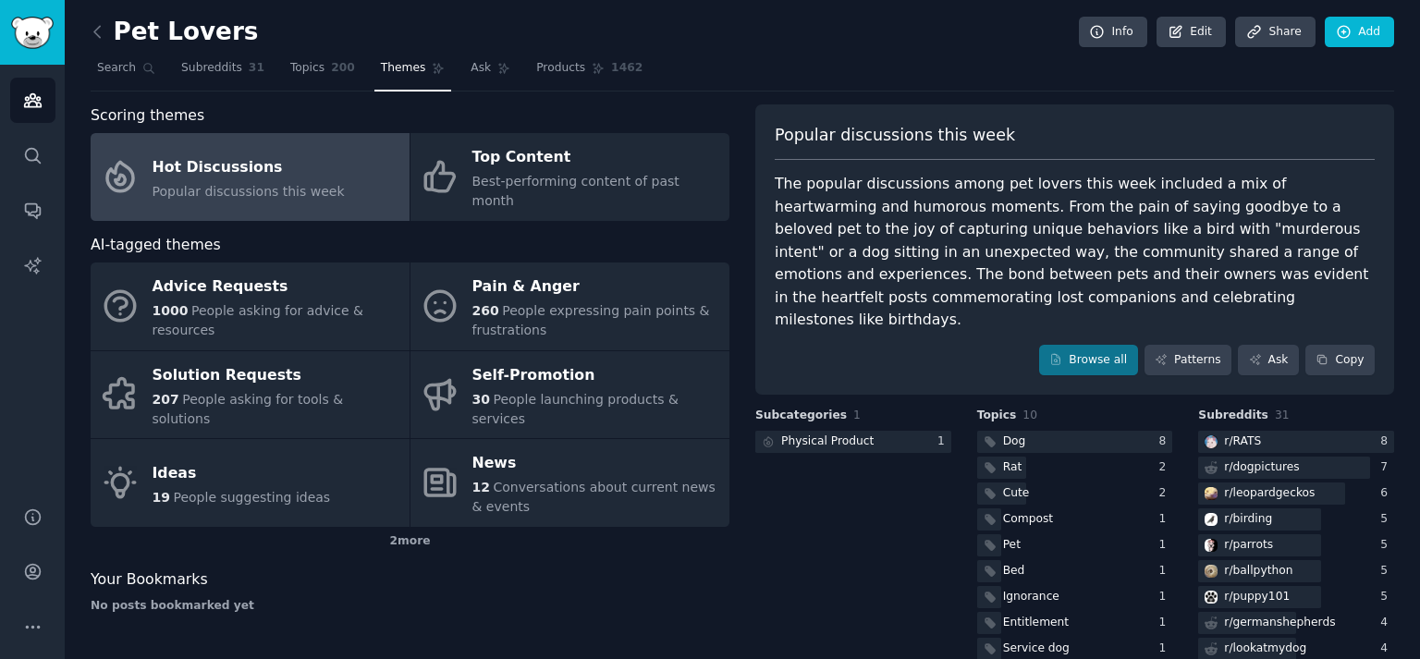
click at [977, 251] on div "The popular discussions among pet lovers this week included a mix of heartwarmi…" at bounding box center [1075, 252] width 600 height 159
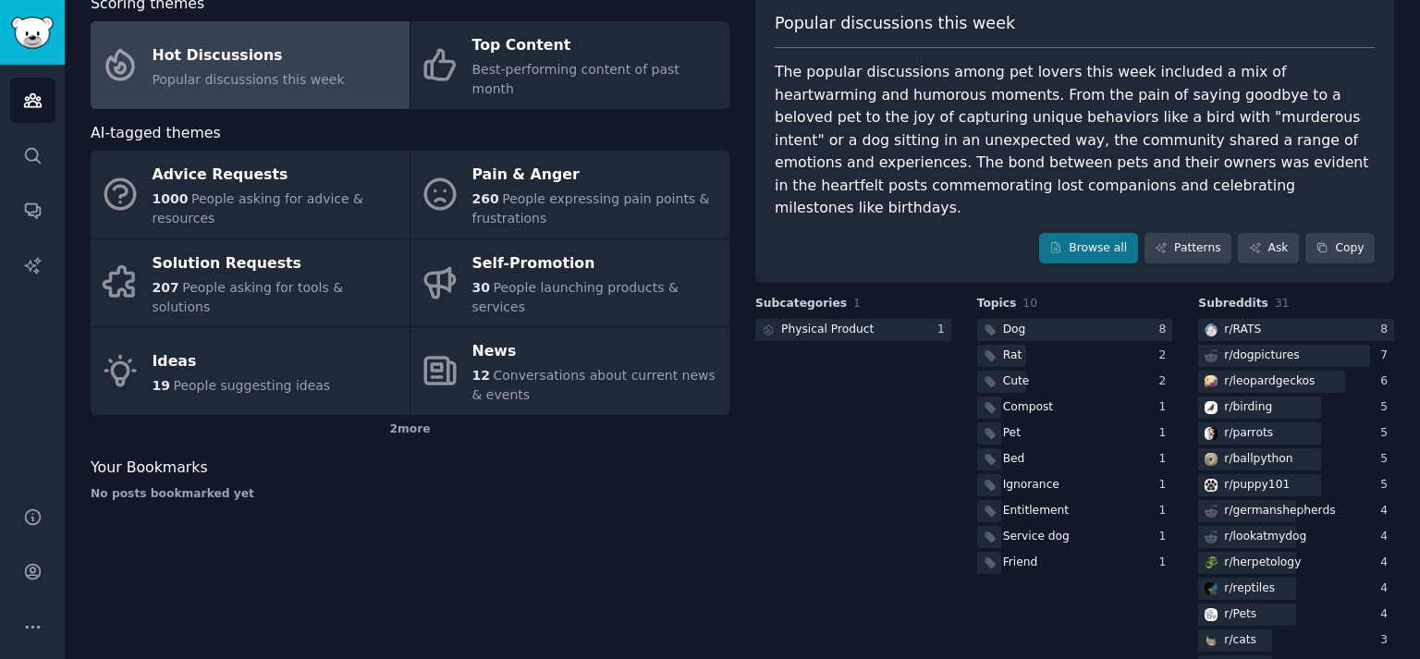
scroll to position [185, 0]
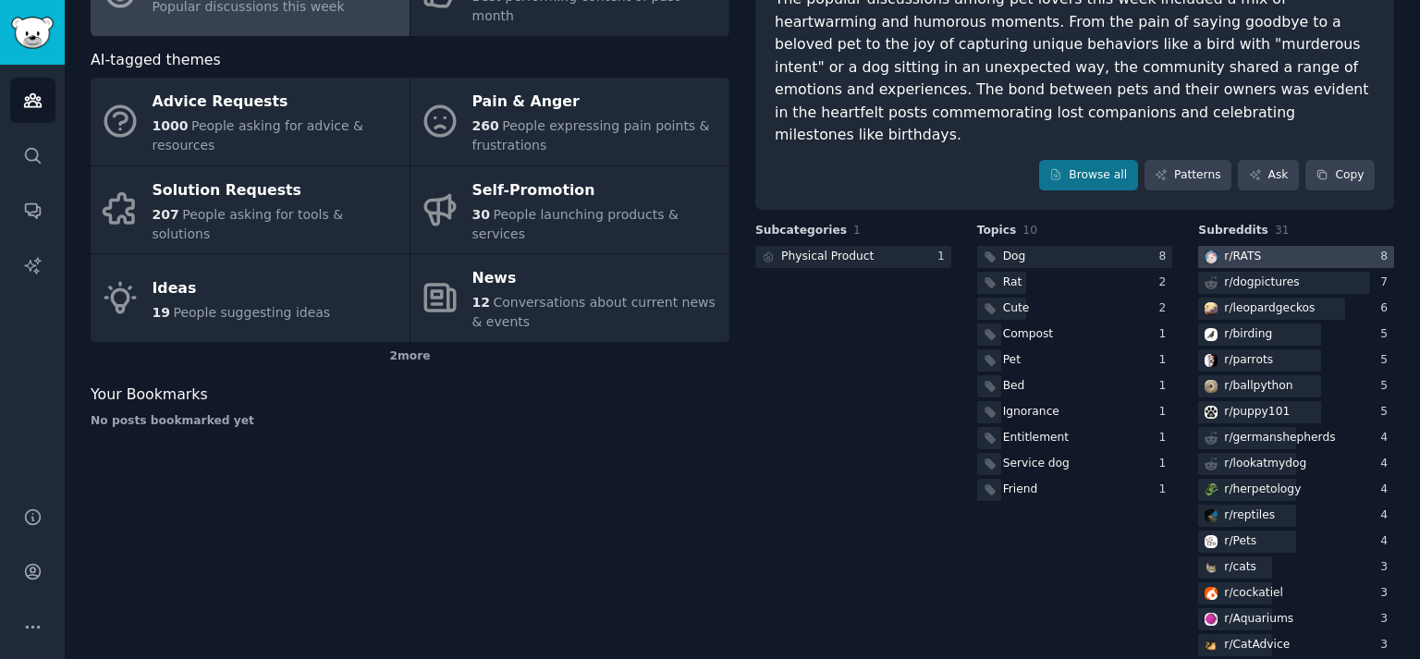
click at [1249, 249] on div "r/ RATS" at bounding box center [1242, 257] width 37 height 17
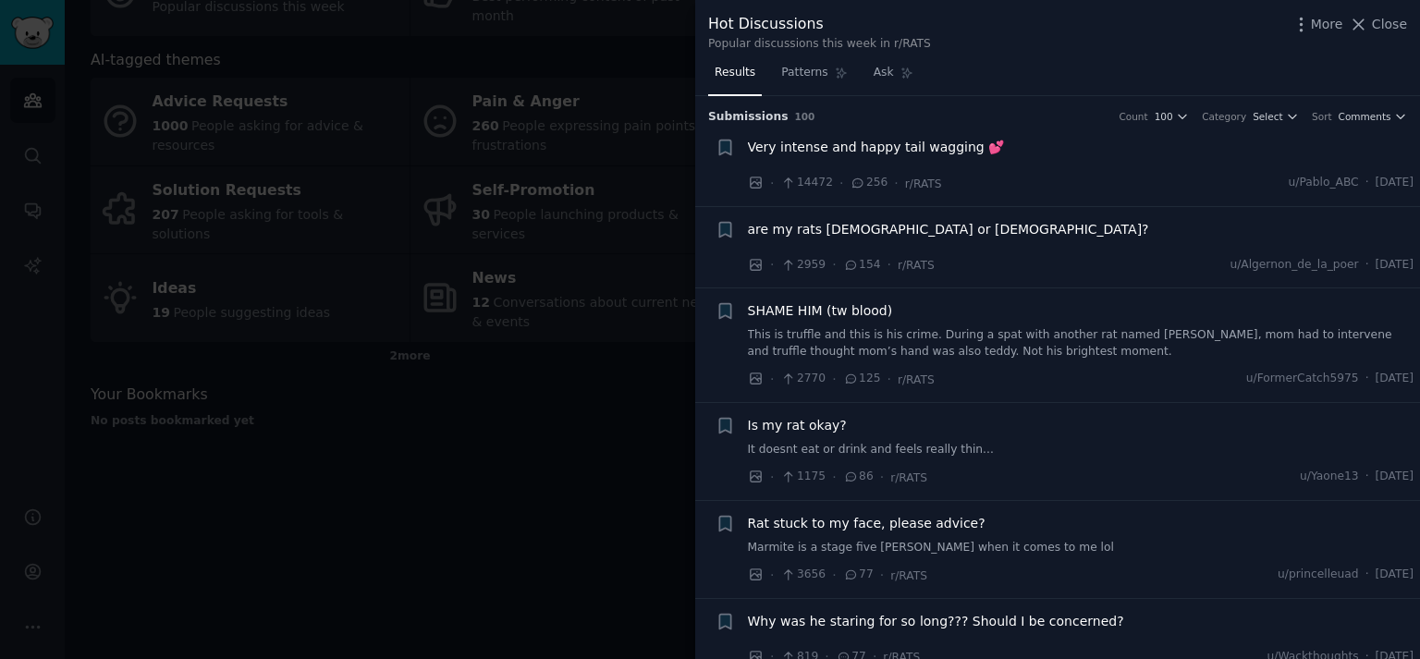
click at [799, 153] on span "Very intense and happy tail wagging 💕" at bounding box center [876, 147] width 257 height 19
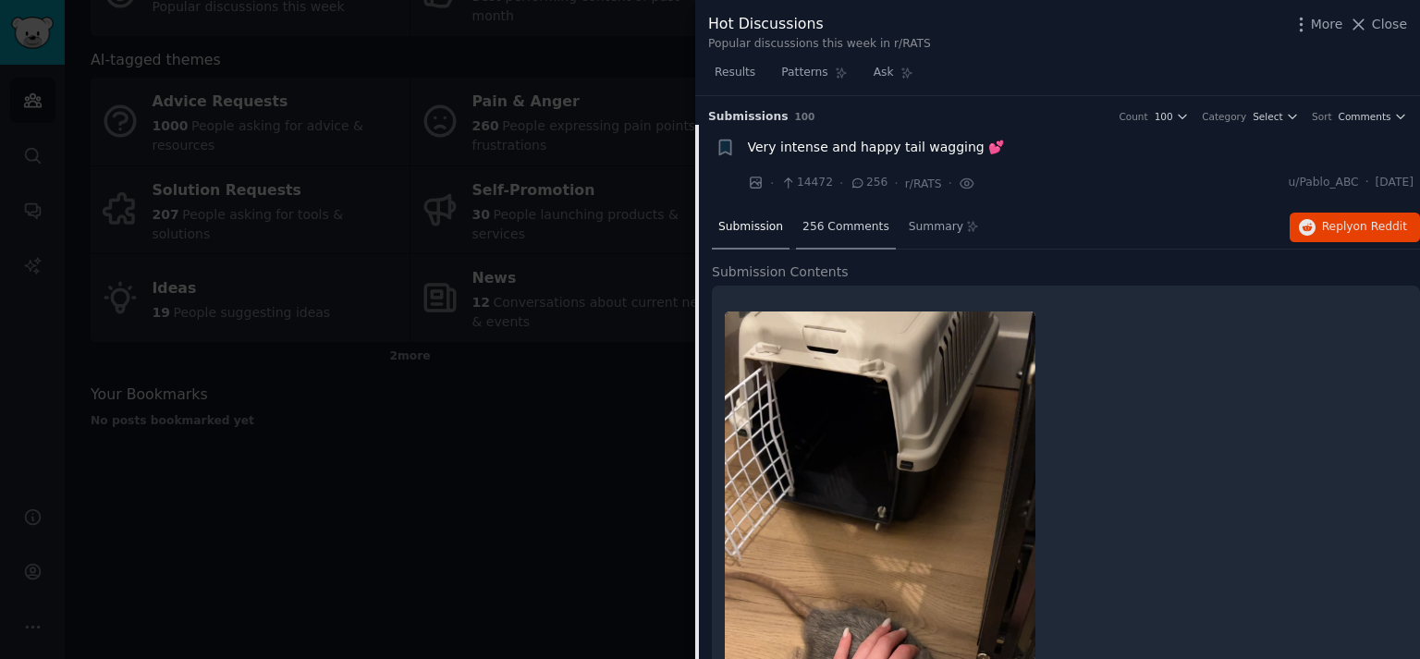
click at [833, 227] on span "256 Comments" at bounding box center [846, 227] width 87 height 17
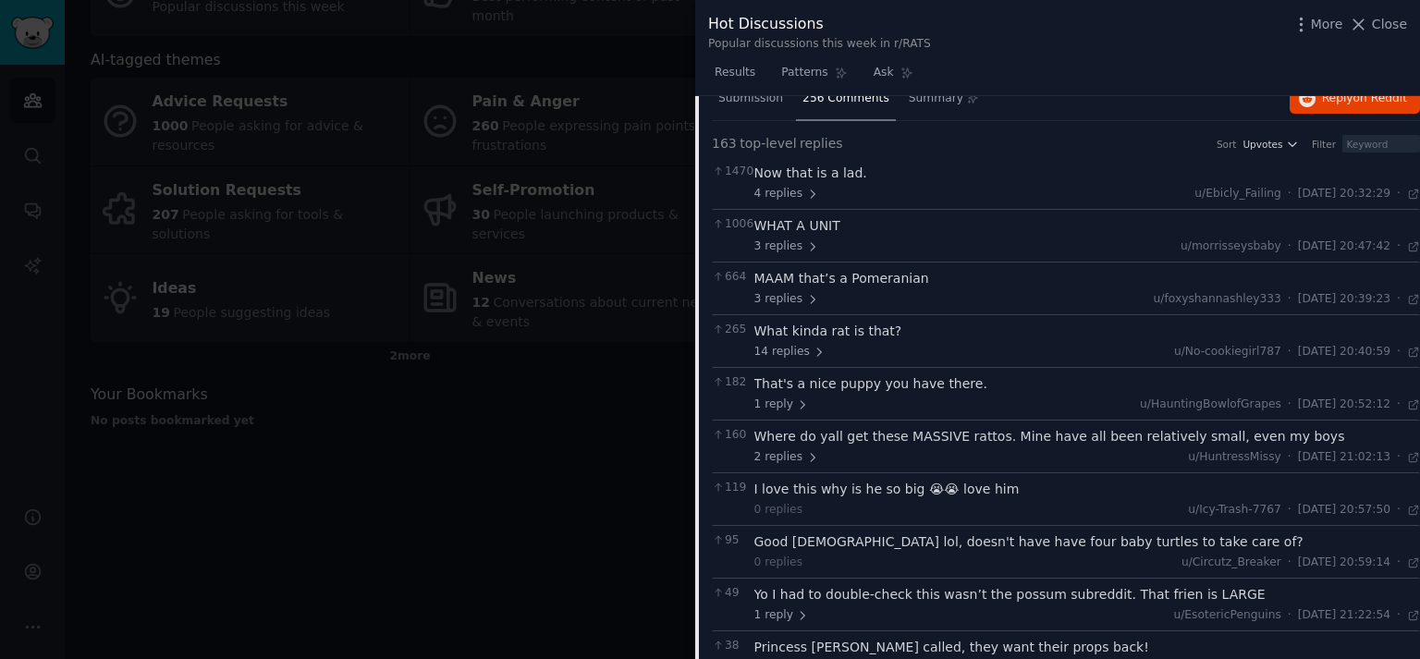
scroll to position [185, 0]
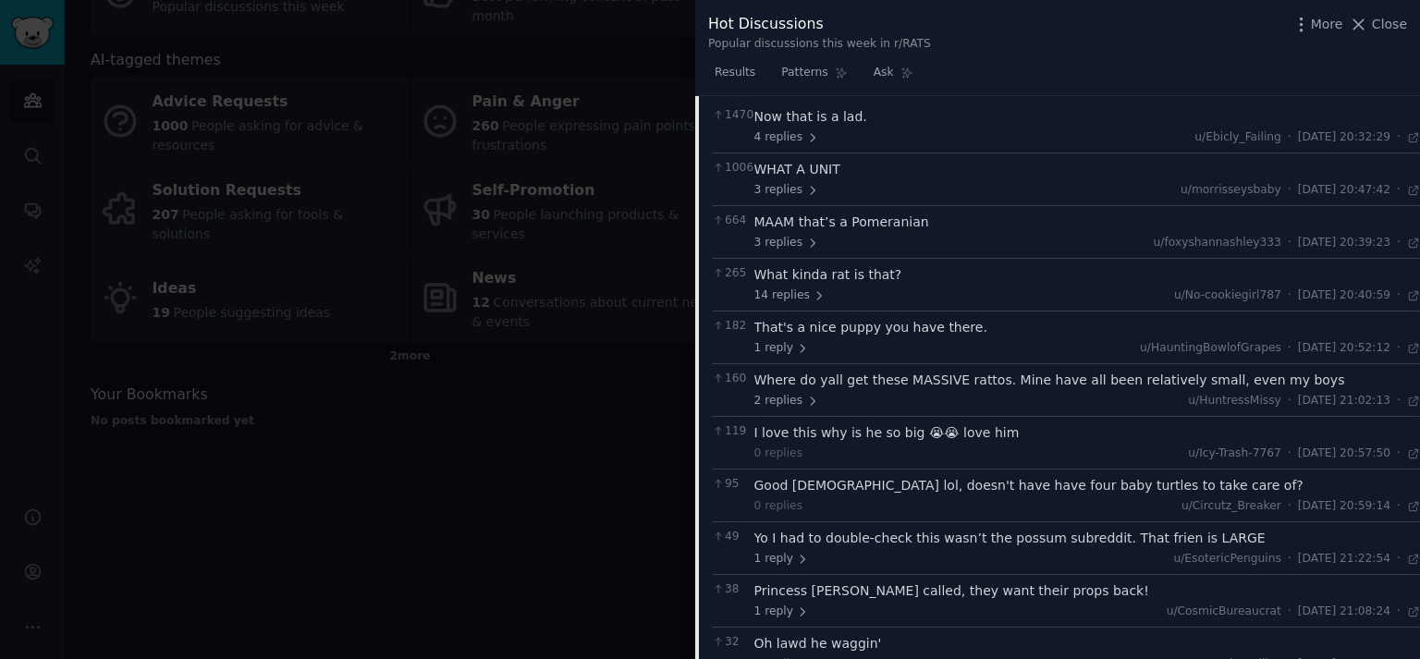
click at [830, 277] on div "What kinda rat is that?" at bounding box center [1088, 274] width 667 height 19
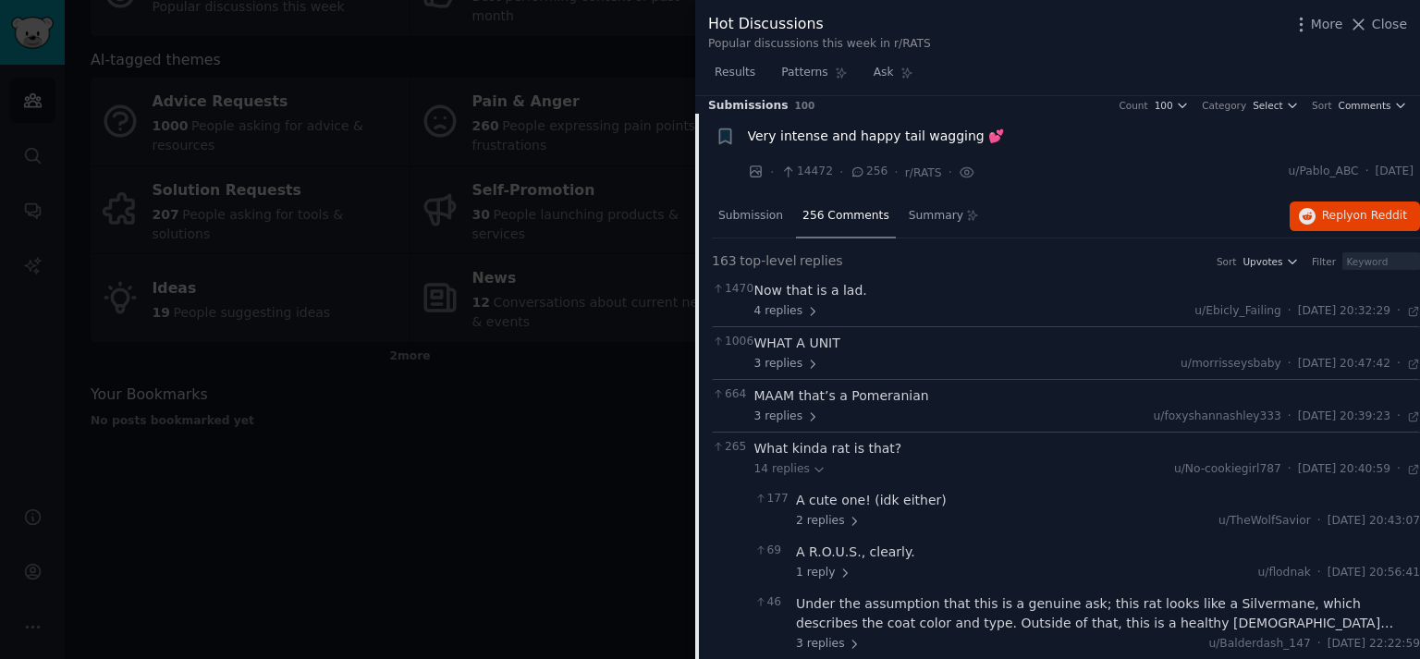
scroll to position [0, 0]
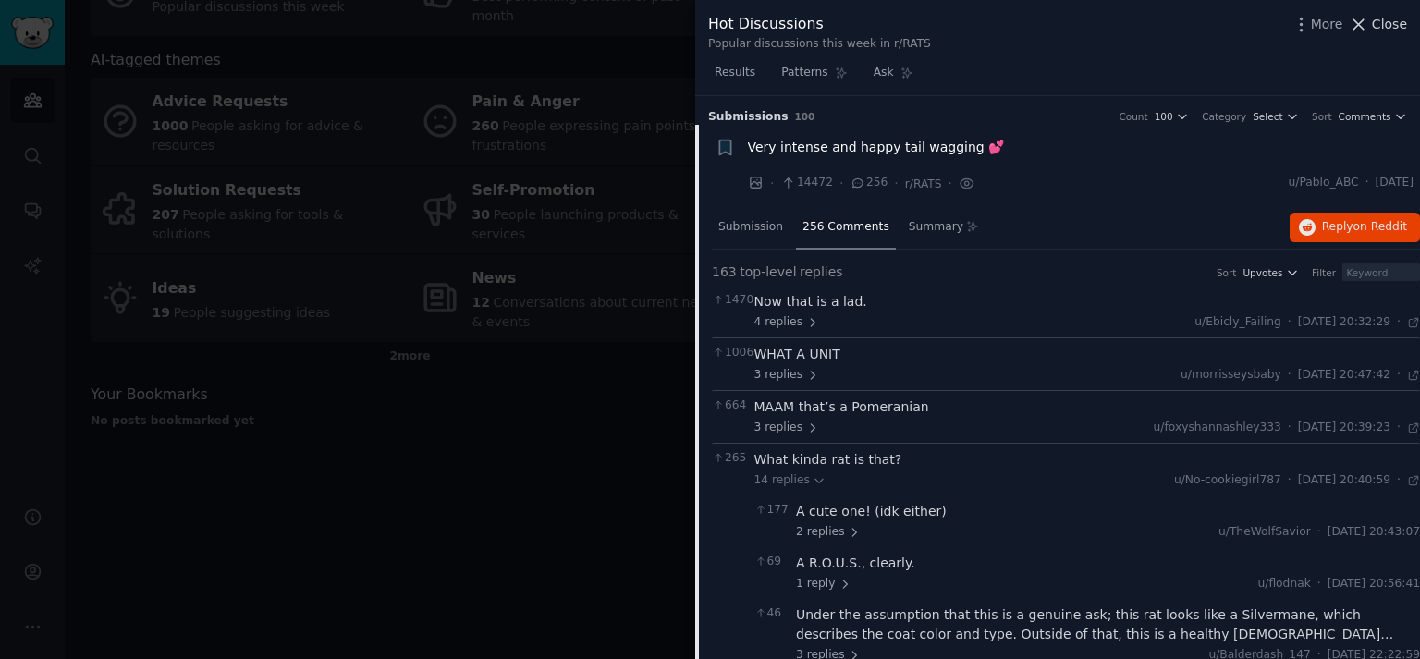
click at [1396, 23] on span "Close" at bounding box center [1389, 24] width 35 height 19
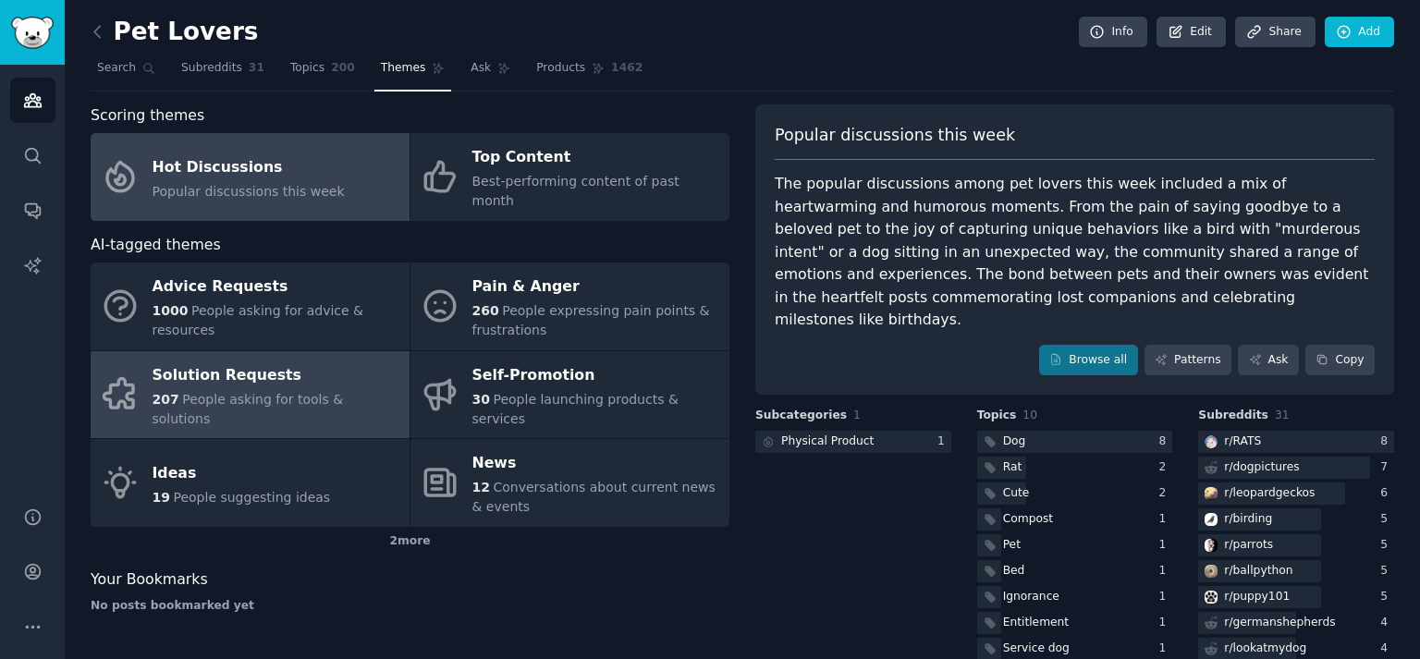
click at [254, 361] on div "Solution Requests" at bounding box center [277, 376] width 248 height 30
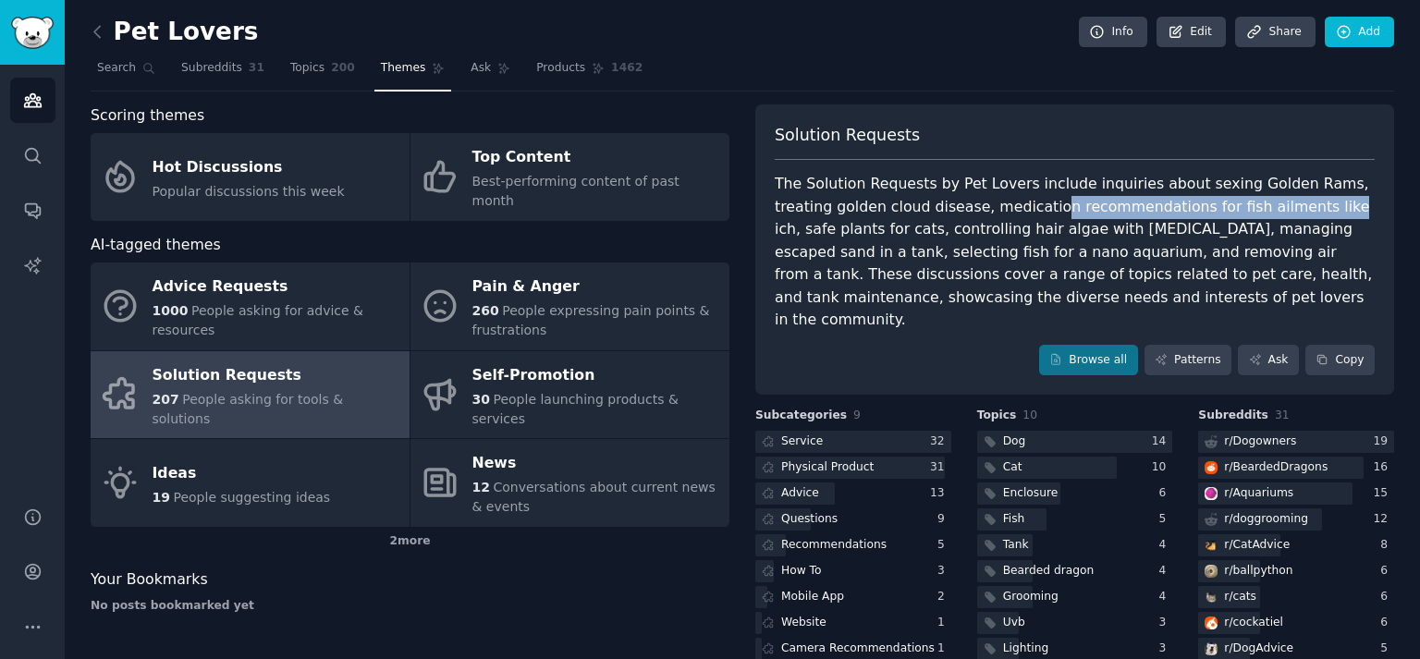
drag, startPoint x: 977, startPoint y: 209, endPoint x: 1245, endPoint y: 206, distance: 268.2
click at [1245, 206] on div "The Solution Requests by Pet Lovers include inquiries about sexing Golden Rams,…" at bounding box center [1075, 252] width 600 height 159
click at [1234, 240] on div "The Solution Requests by Pet Lovers include inquiries about sexing Golden Rams,…" at bounding box center [1075, 252] width 600 height 159
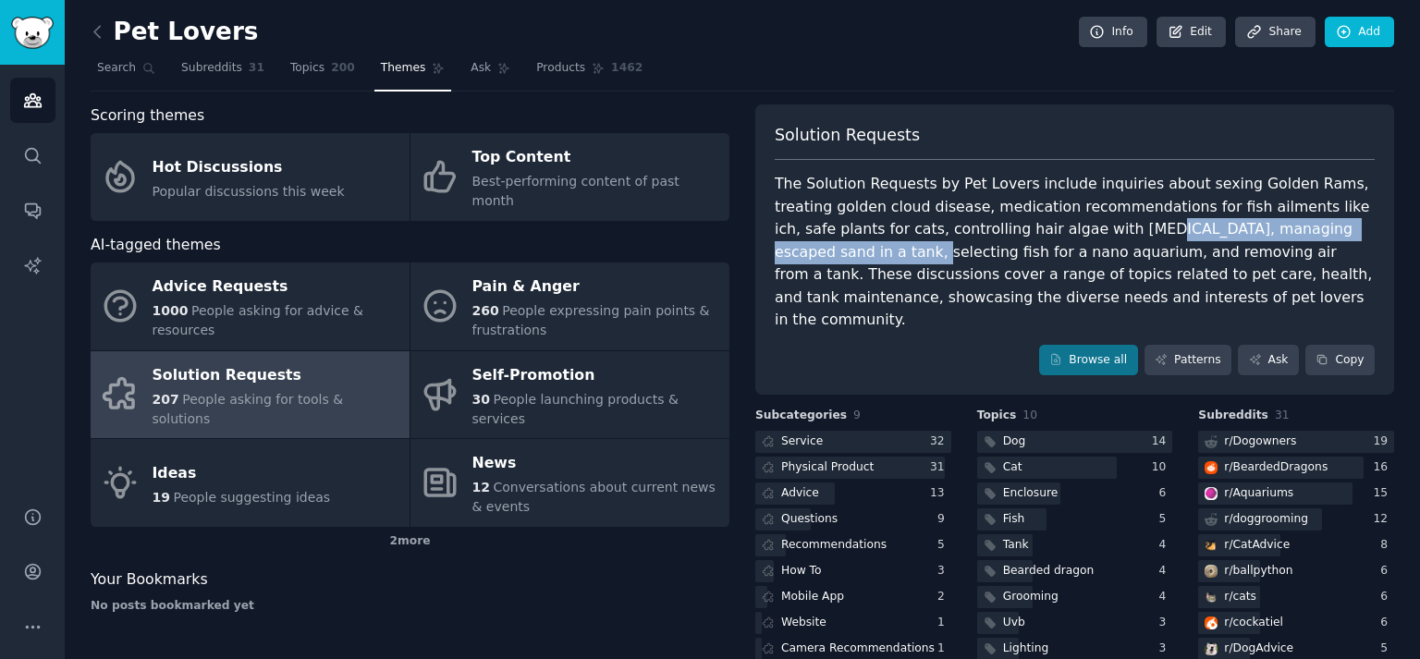
drag, startPoint x: 1008, startPoint y: 229, endPoint x: 1306, endPoint y: 237, distance: 297.9
click at [1309, 231] on div "The Solution Requests by Pet Lovers include inquiries about sexing Golden Rams,…" at bounding box center [1075, 252] width 600 height 159
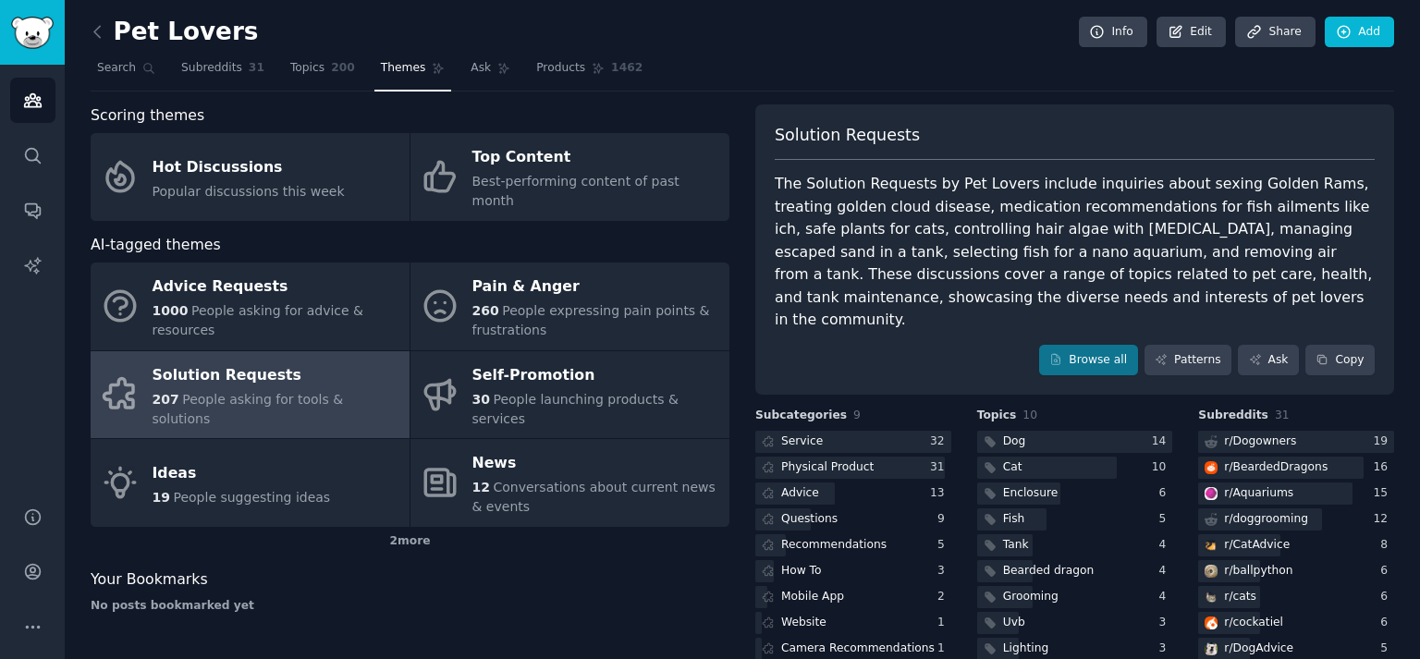
click at [1290, 250] on div "The Solution Requests by Pet Lovers include inquiries about sexing Golden Rams,…" at bounding box center [1075, 252] width 600 height 159
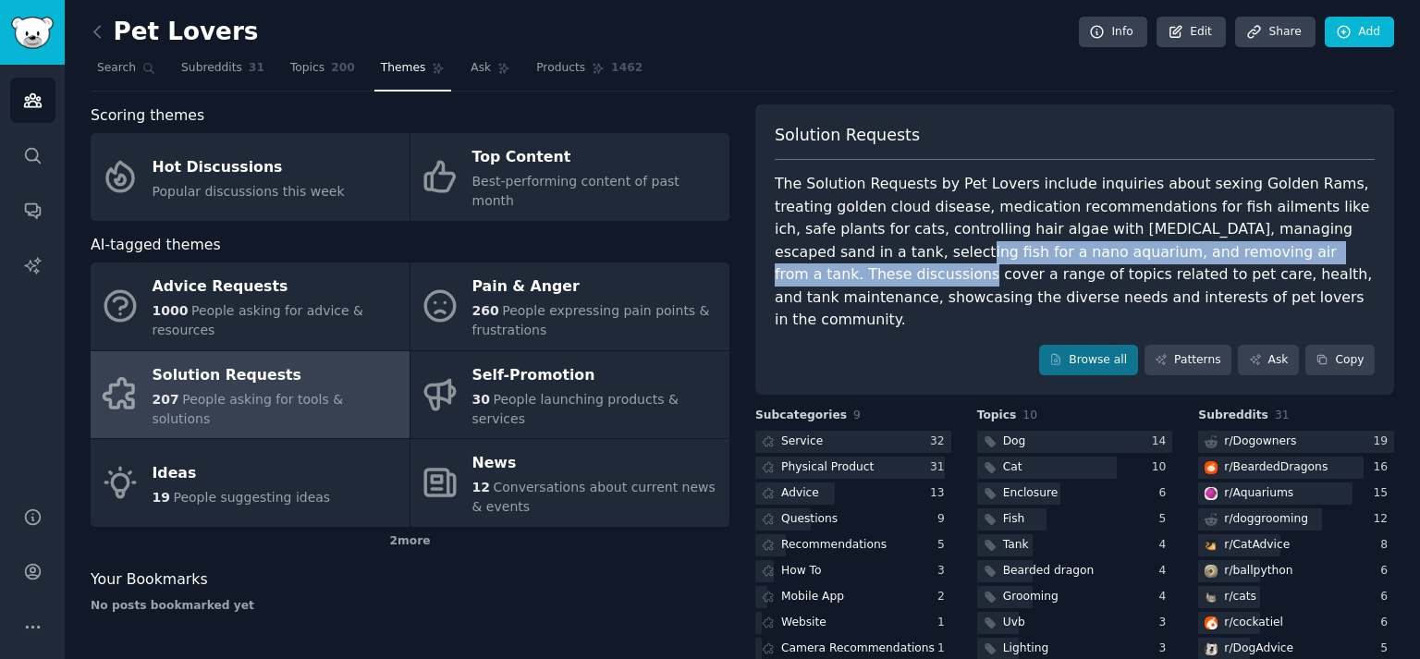
drag, startPoint x: 791, startPoint y: 251, endPoint x: 1285, endPoint y: 247, distance: 494.8
click at [1285, 247] on div "The Solution Requests by Pet Lovers include inquiries about sexing Golden Rams,…" at bounding box center [1075, 252] width 600 height 159
click at [1282, 252] on div "The Solution Requests by Pet Lovers include inquiries about sexing Golden Rams,…" at bounding box center [1075, 252] width 600 height 159
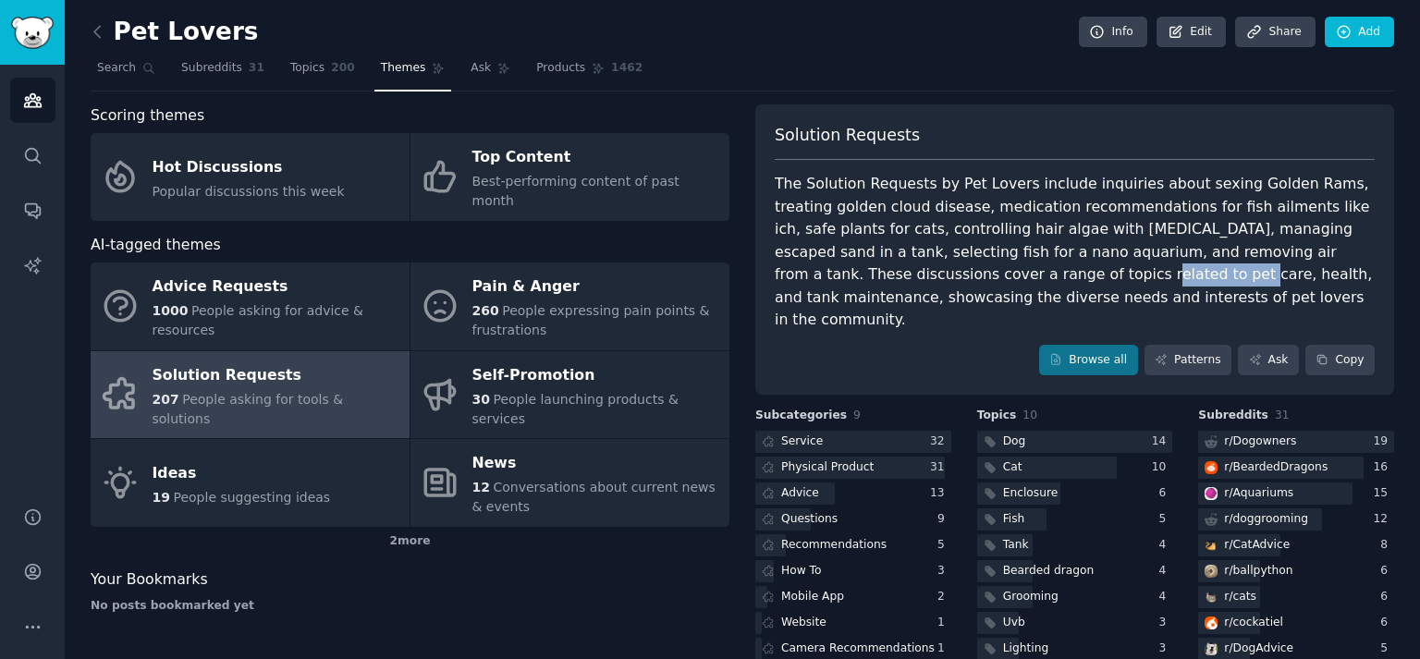
drag, startPoint x: 865, startPoint y: 277, endPoint x: 1034, endPoint y: 277, distance: 169.2
click at [1034, 277] on div "The Solution Requests by Pet Lovers include inquiries about sexing Golden Rams,…" at bounding box center [1075, 252] width 600 height 159
click at [1159, 275] on div "The Solution Requests by Pet Lovers include inquiries about sexing Golden Rams,…" at bounding box center [1075, 252] width 600 height 159
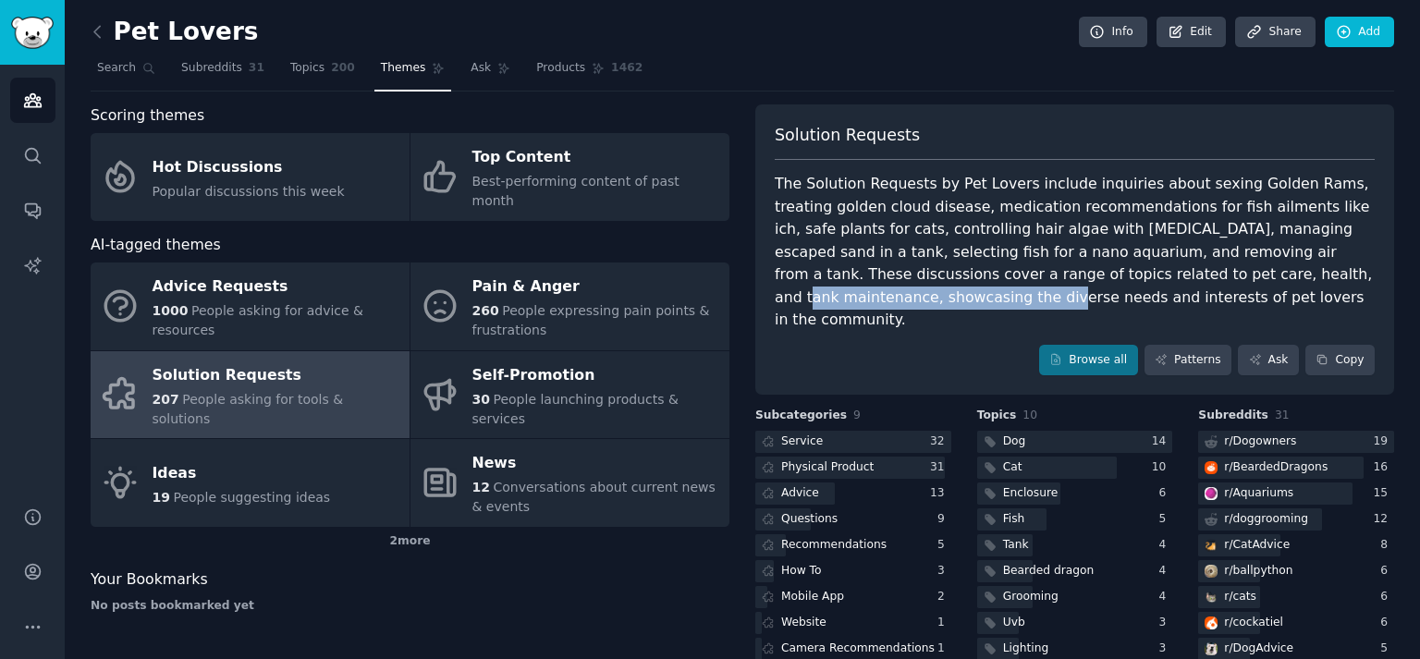
drag, startPoint x: 1061, startPoint y: 272, endPoint x: 1300, endPoint y: 271, distance: 239.5
click at [1300, 271] on div "The Solution Requests by Pet Lovers include inquiries about sexing Golden Rams,…" at bounding box center [1075, 252] width 600 height 159
click at [1136, 253] on div "The Solution Requests by Pet Lovers include inquiries about sexing Golden Rams,…" at bounding box center [1075, 252] width 600 height 159
drag, startPoint x: 803, startPoint y: 299, endPoint x: 1096, endPoint y: 296, distance: 293.2
click at [1096, 296] on div "The Solution Requests by Pet Lovers include inquiries about sexing Golden Rams,…" at bounding box center [1075, 252] width 600 height 159
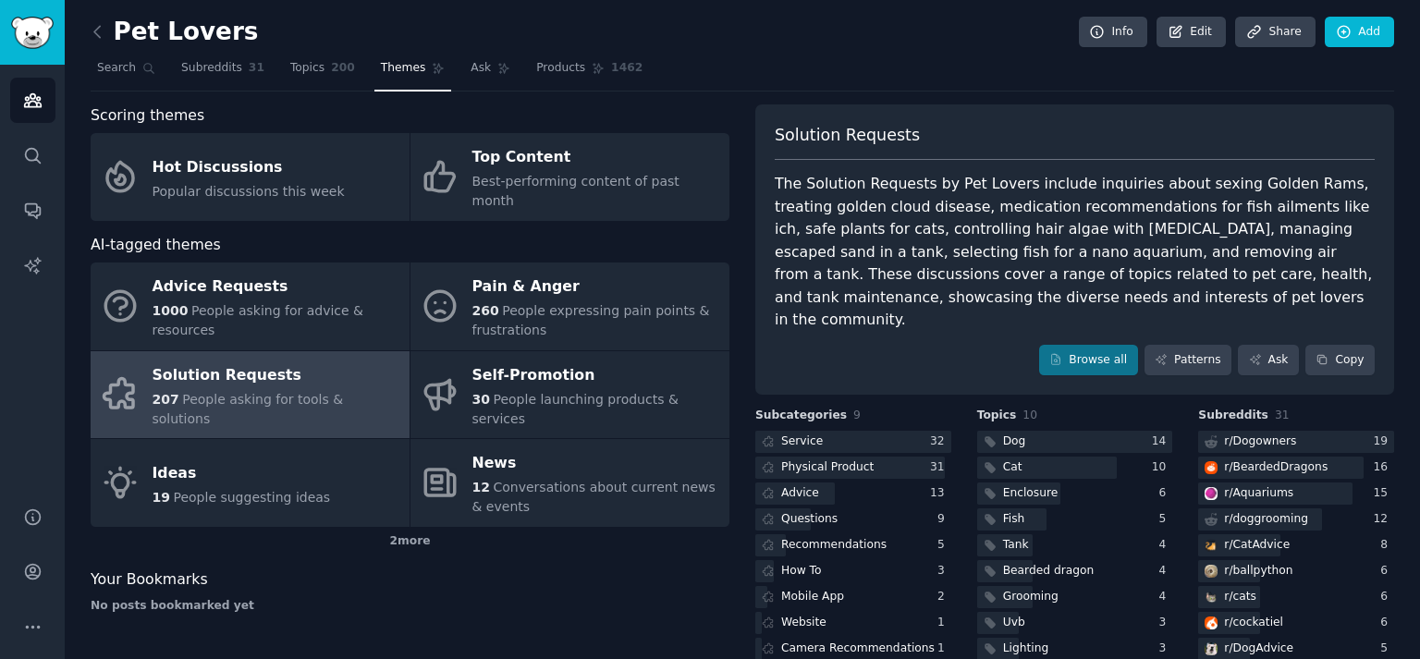
click at [998, 259] on div "The Solution Requests by Pet Lovers include inquiries about sexing Golden Rams,…" at bounding box center [1075, 252] width 600 height 159
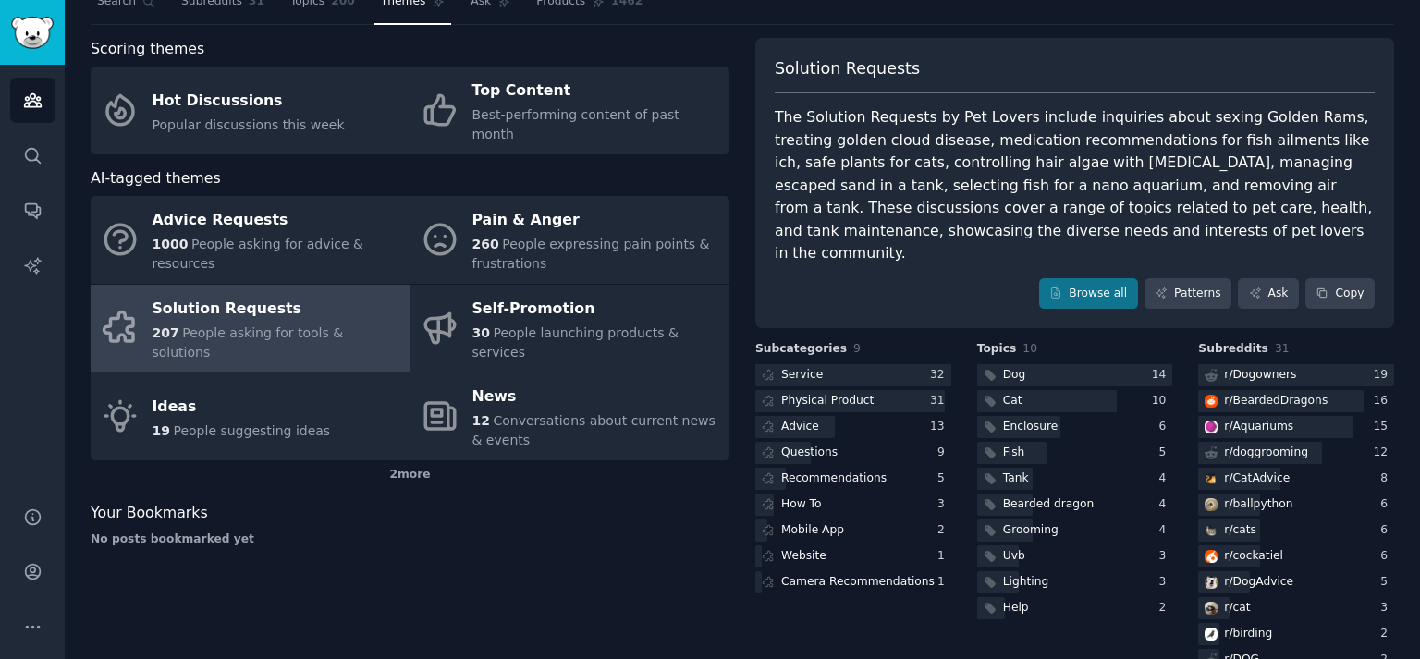
scroll to position [83, 0]
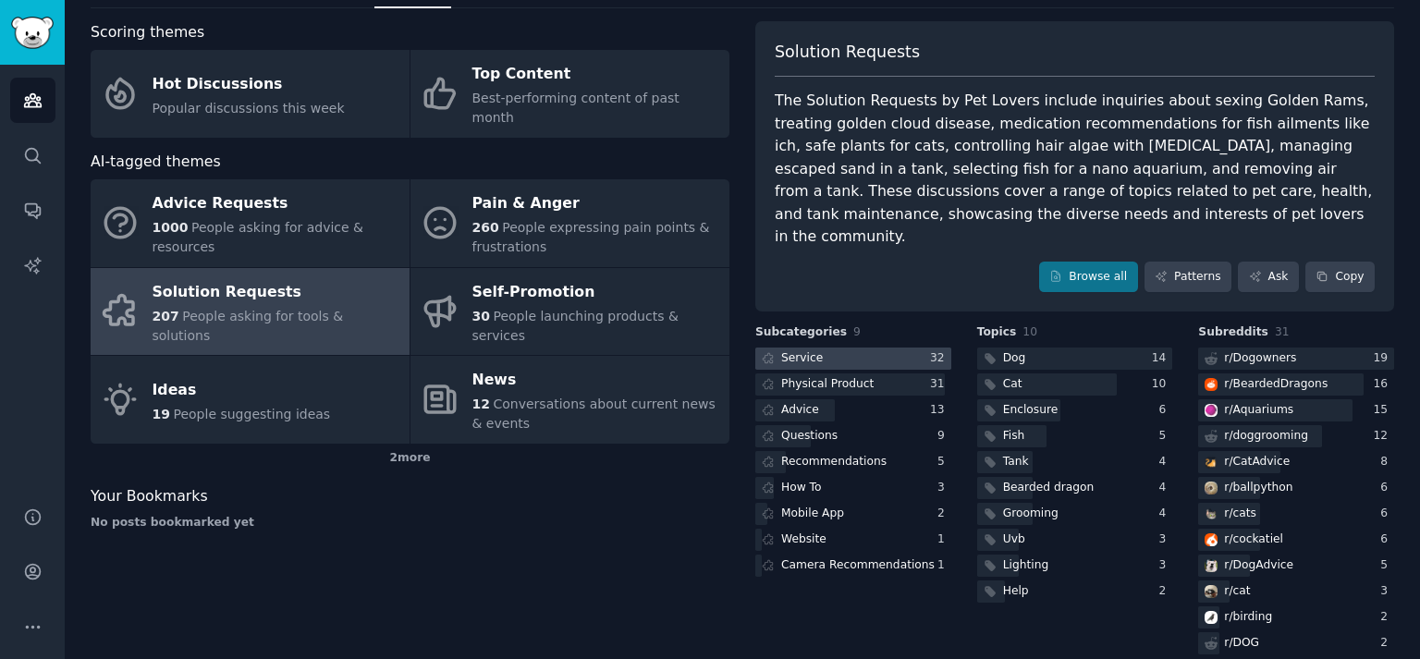
click at [866, 348] on div at bounding box center [854, 359] width 196 height 23
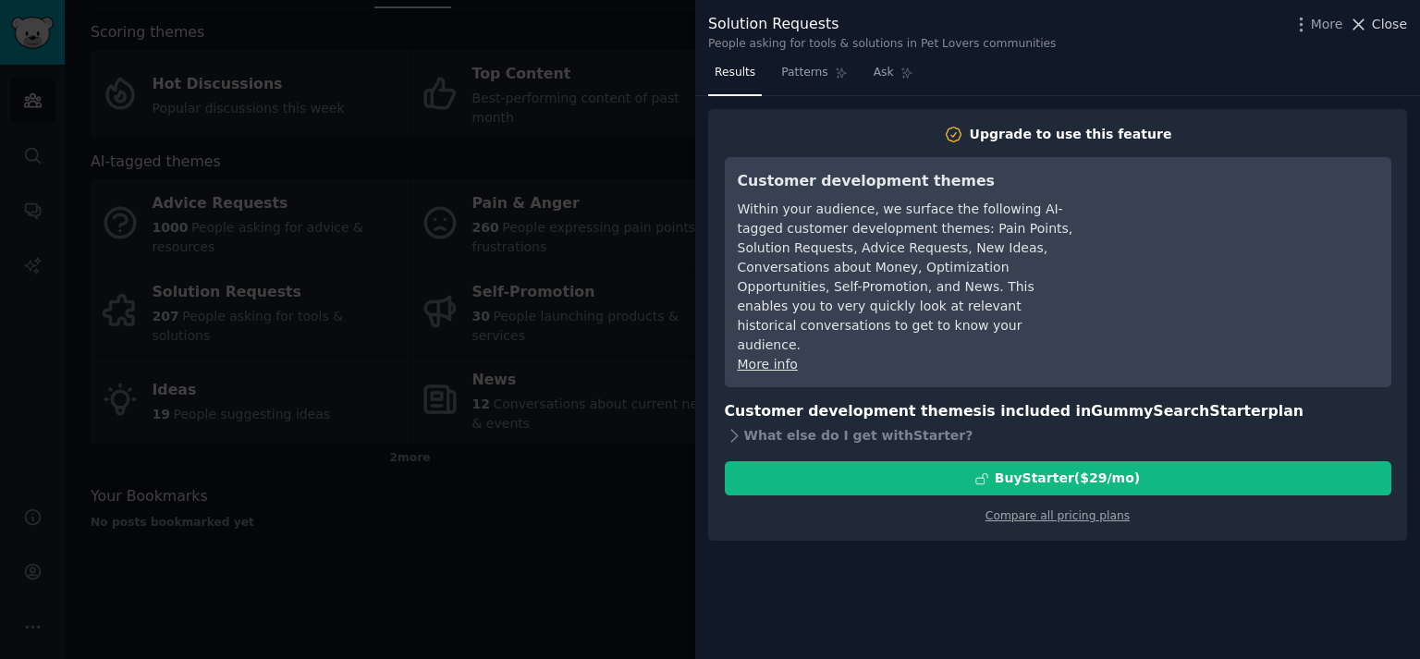
click at [1378, 19] on span "Close" at bounding box center [1389, 24] width 35 height 19
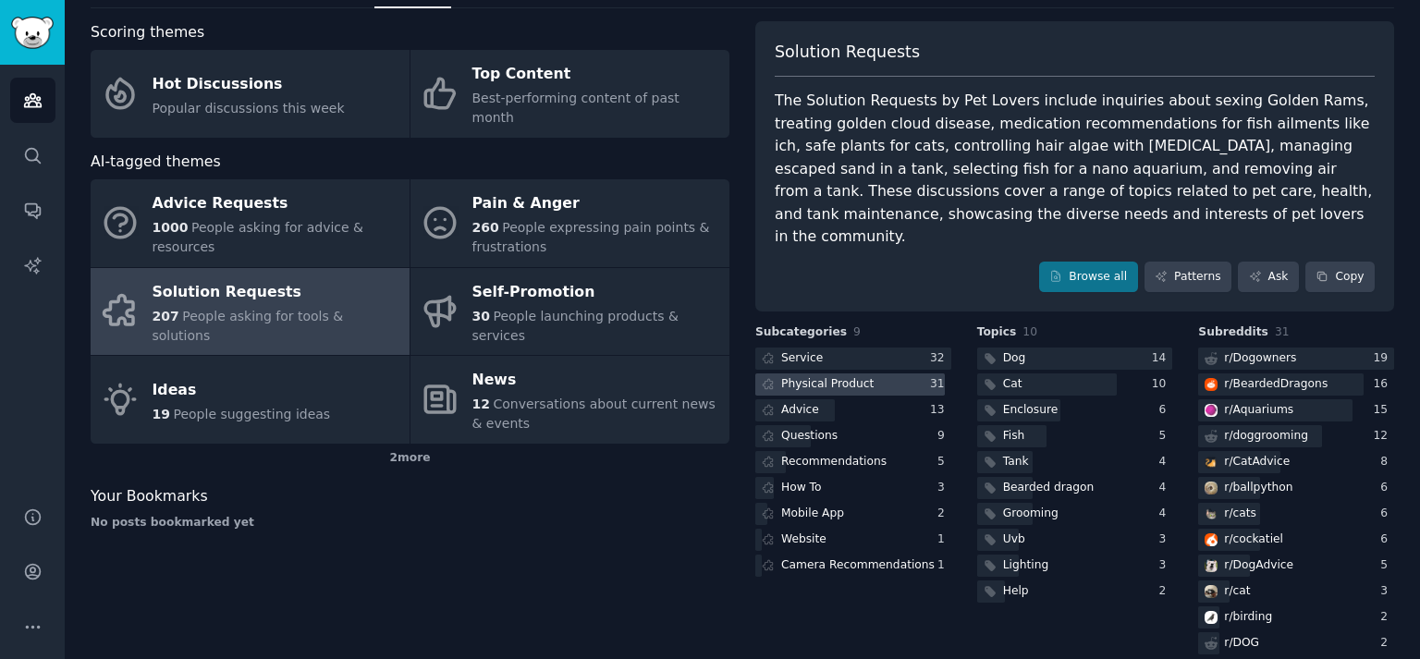
click at [832, 376] on div "Physical Product" at bounding box center [827, 384] width 92 height 17
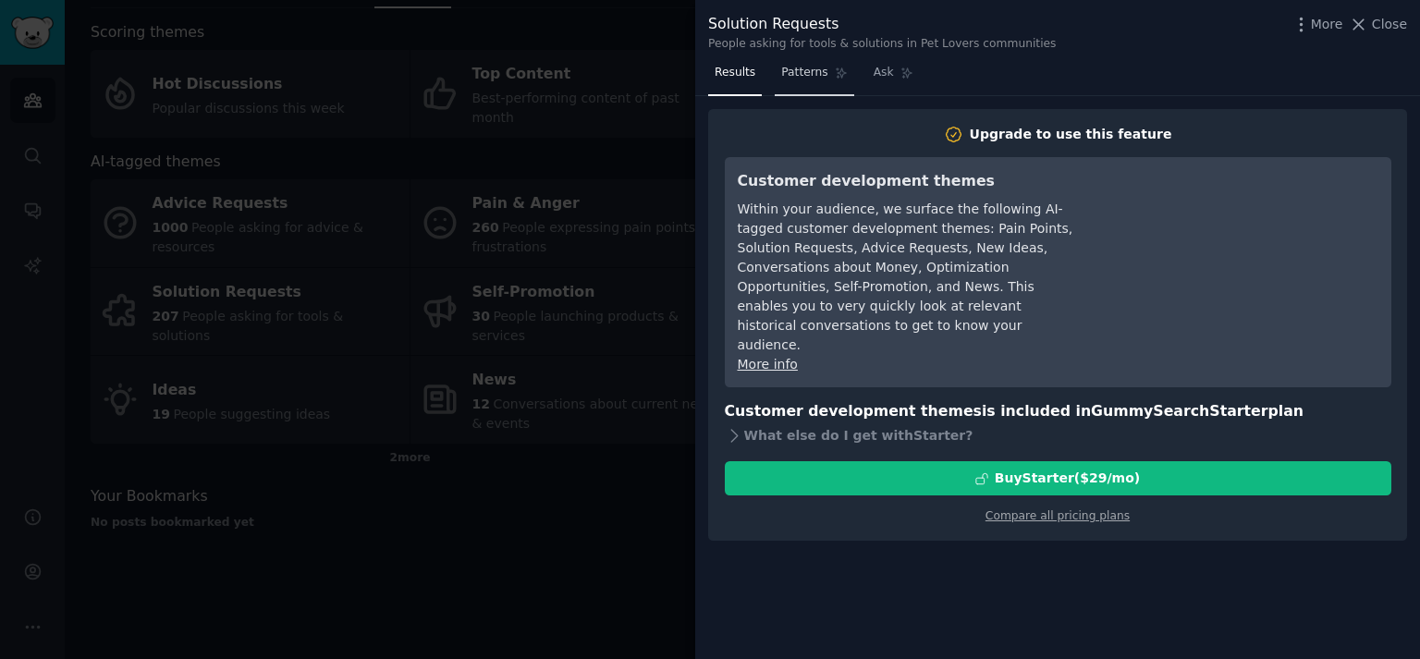
click at [807, 79] on span "Patterns" at bounding box center [804, 73] width 46 height 17
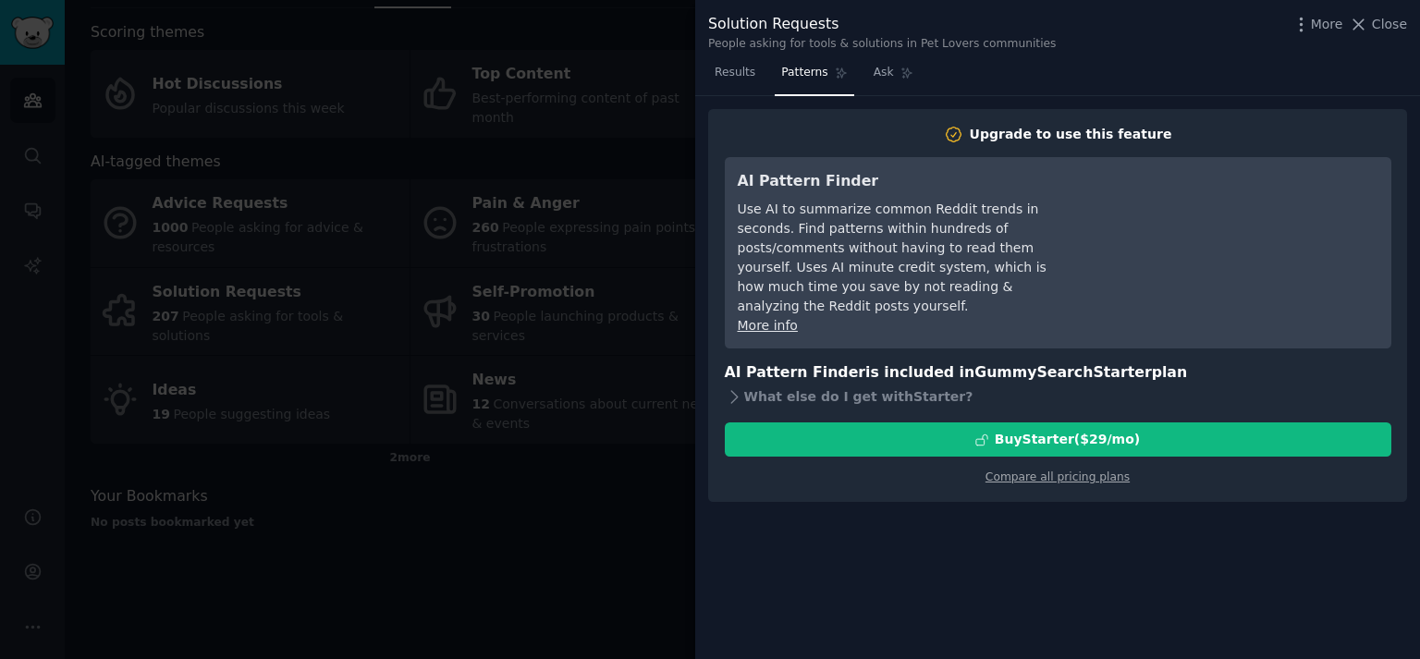
click at [768, 73] on nav "Results Patterns Ask" at bounding box center [814, 77] width 212 height 38
click at [744, 78] on span "Results" at bounding box center [735, 73] width 41 height 17
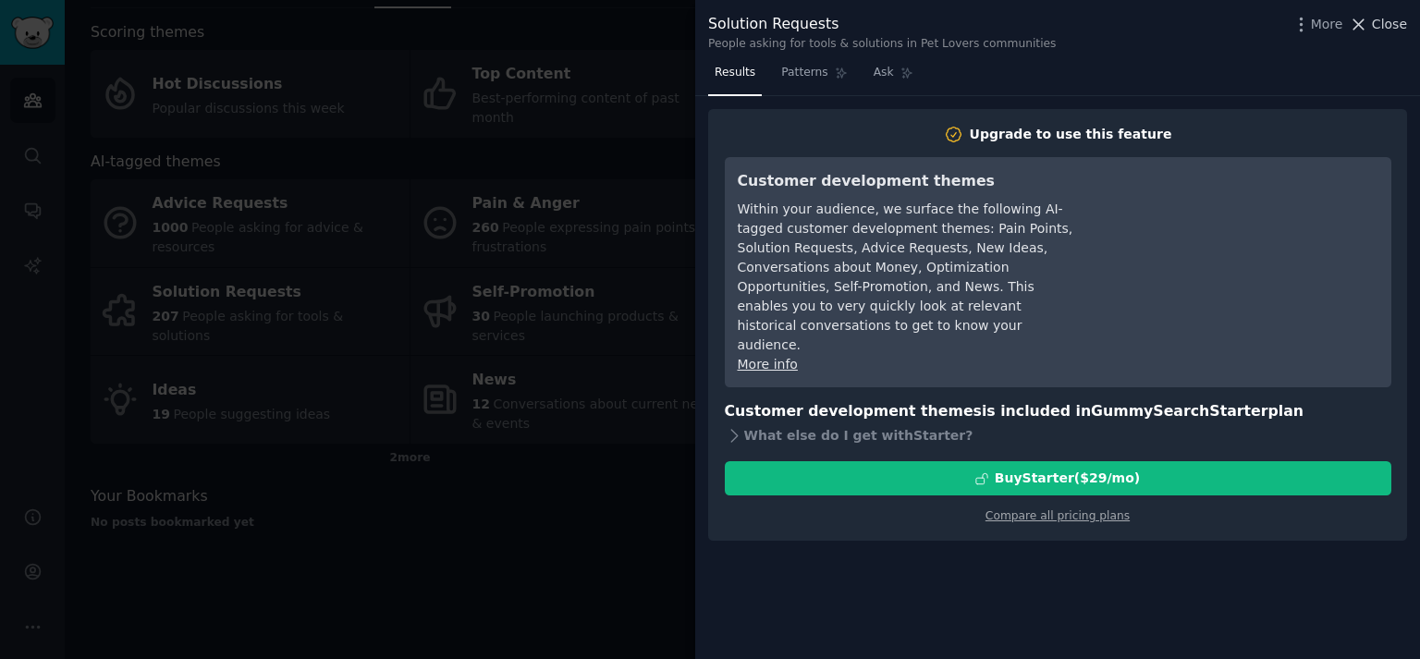
click at [1383, 29] on span "Close" at bounding box center [1389, 24] width 35 height 19
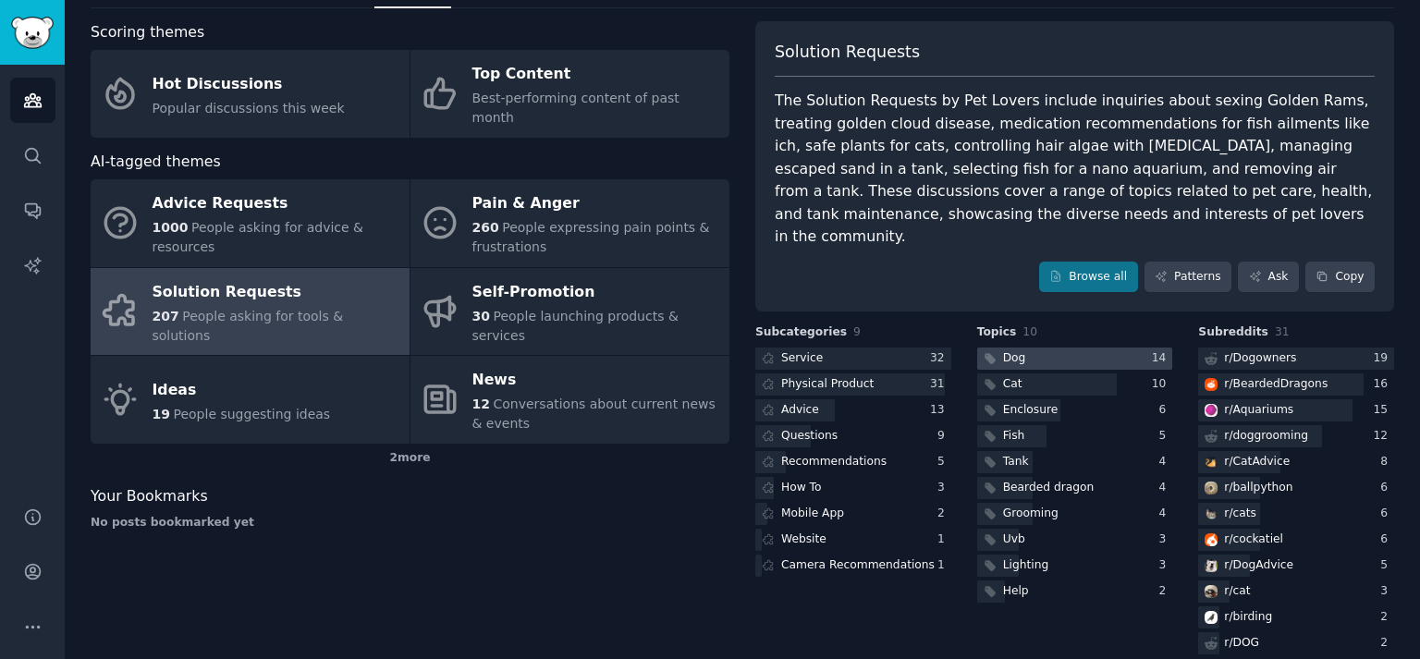
click at [1021, 350] on div "Dog" at bounding box center [1014, 358] width 23 height 17
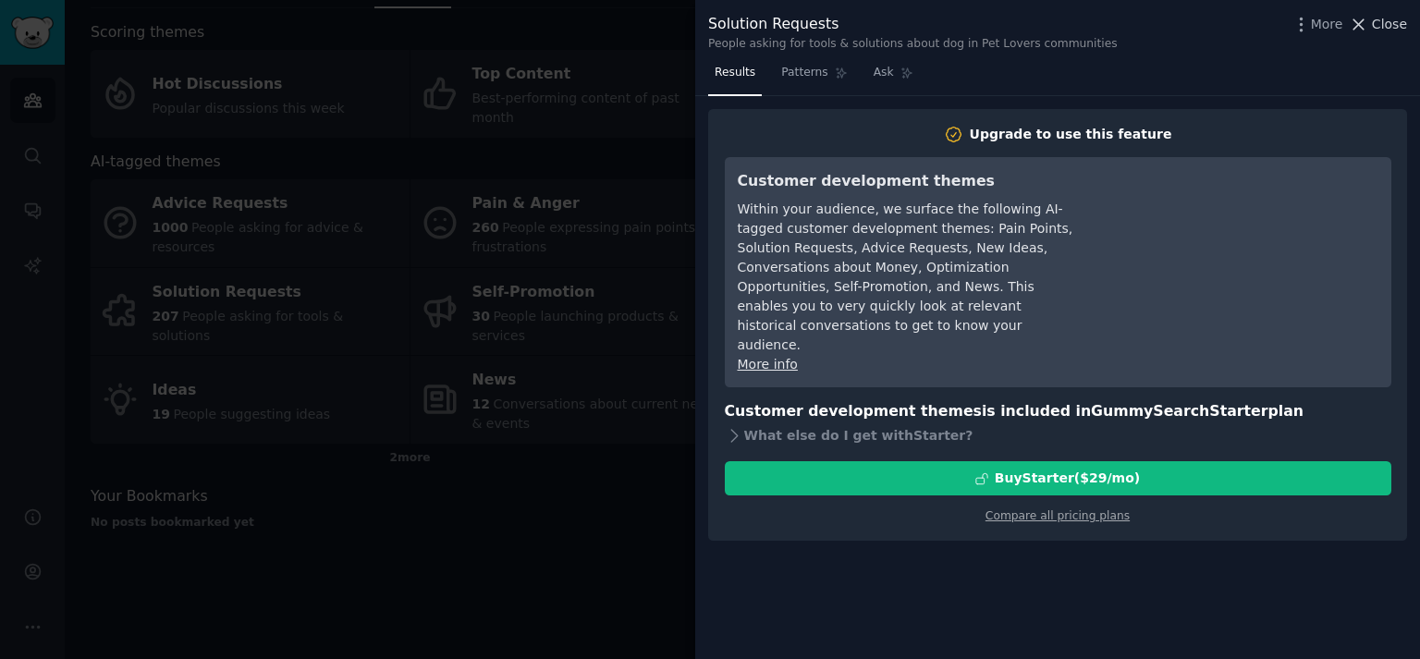
click at [1389, 18] on span "Close" at bounding box center [1389, 24] width 35 height 19
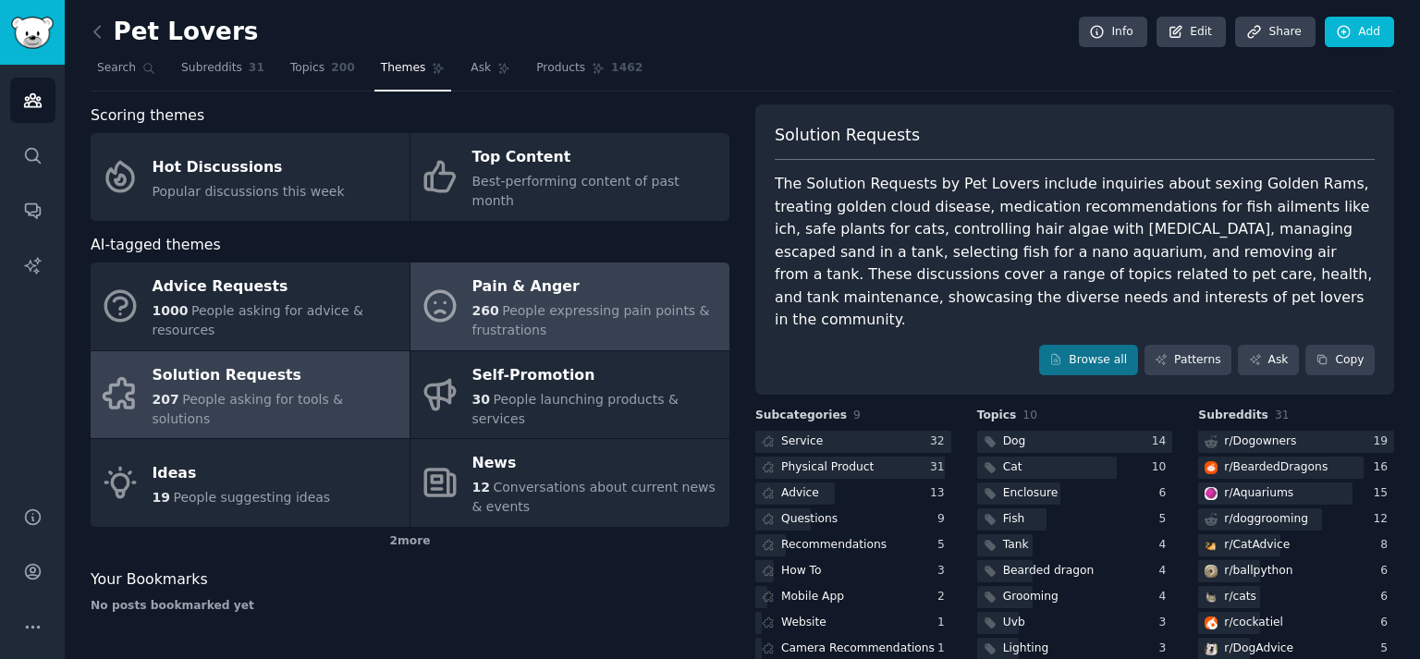
click at [481, 306] on span "People expressing pain points & frustrations" at bounding box center [592, 320] width 238 height 34
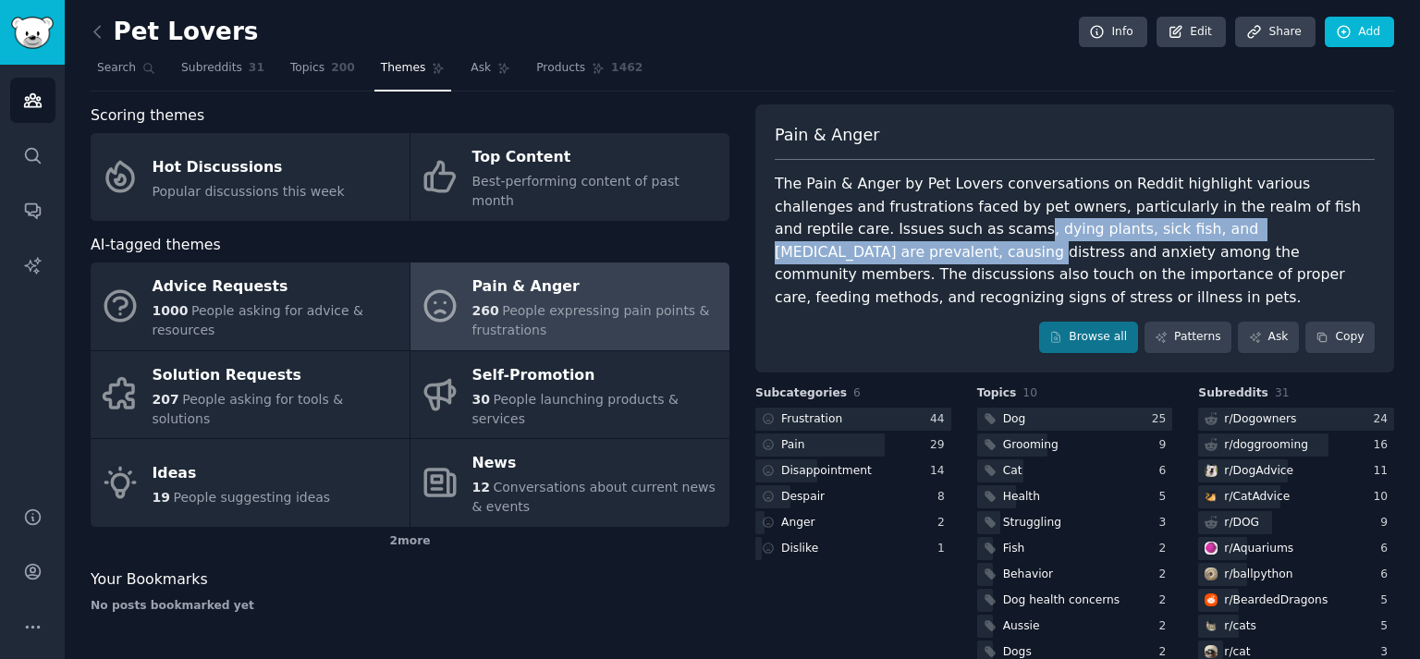
drag, startPoint x: 829, startPoint y: 227, endPoint x: 1237, endPoint y: 226, distance: 408.8
click at [1237, 226] on div "The Pain & Anger by Pet Lovers conversations on Reddit highlight various challe…" at bounding box center [1075, 241] width 600 height 136
click at [1230, 234] on div "The Pain & Anger by Pet Lovers conversations on Reddit highlight various challe…" at bounding box center [1075, 241] width 600 height 136
click at [1005, 239] on div "The Pain & Anger by Pet Lovers conversations on Reddit highlight various challe…" at bounding box center [1075, 241] width 600 height 136
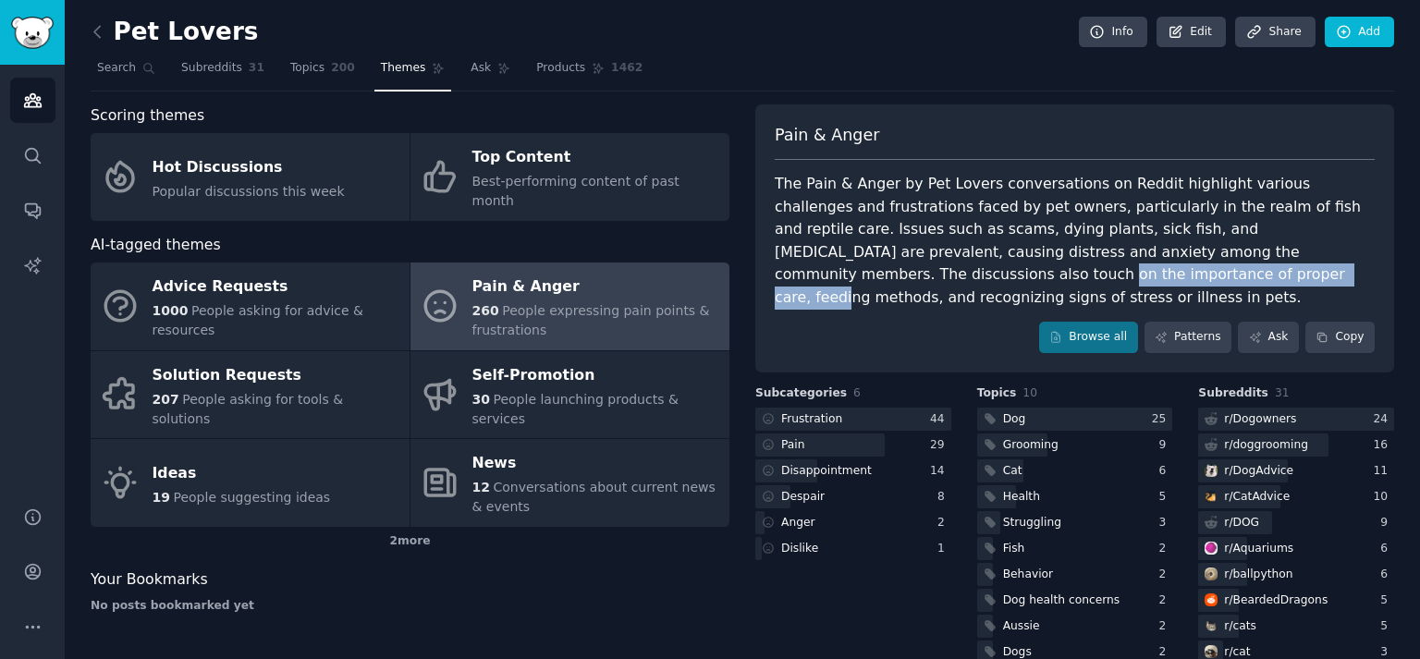
drag, startPoint x: 867, startPoint y: 264, endPoint x: 1171, endPoint y: 257, distance: 304.3
click at [1171, 257] on div "The Pain & Anger by Pet Lovers conversations on Reddit highlight various challe…" at bounding box center [1075, 241] width 600 height 136
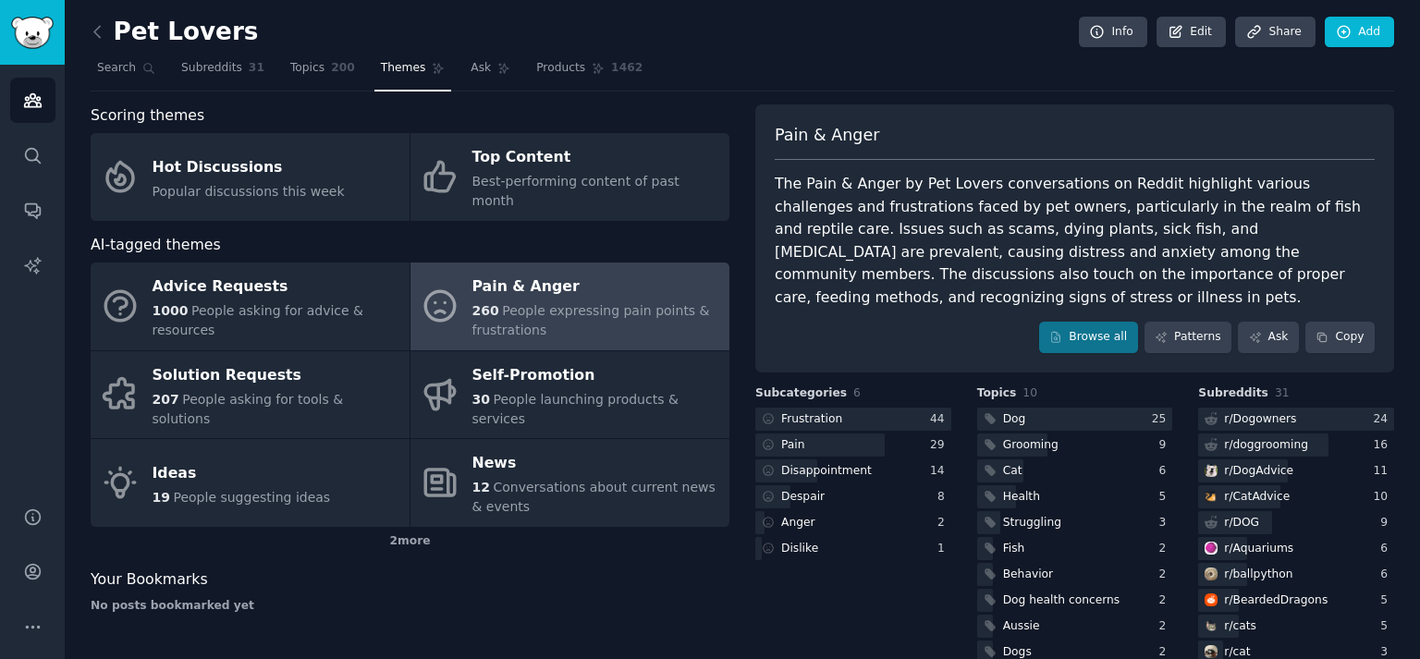
click at [1169, 257] on div "The Pain & Anger by Pet Lovers conversations on Reddit highlight various challe…" at bounding box center [1075, 241] width 600 height 136
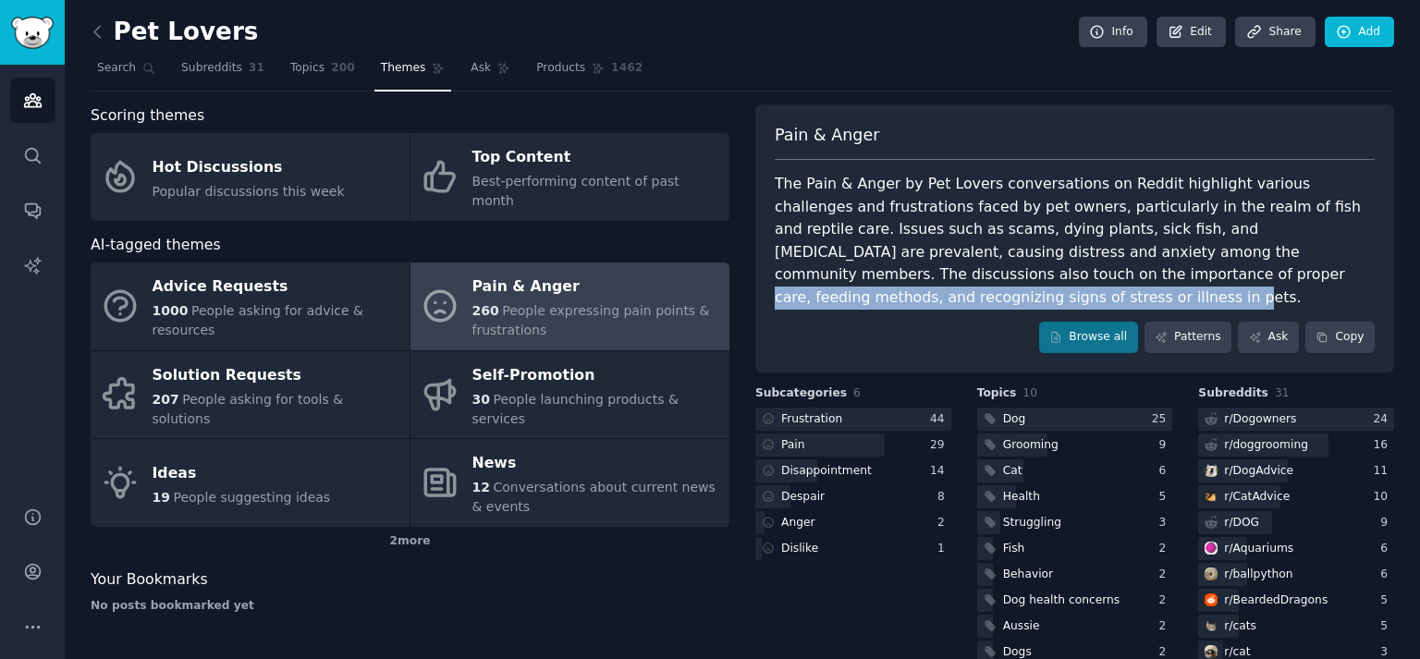
drag, startPoint x: 779, startPoint y: 275, endPoint x: 1223, endPoint y: 269, distance: 444.8
click at [1223, 269] on div "The Pain & Anger by Pet Lovers conversations on Reddit highlight various challe…" at bounding box center [1075, 241] width 600 height 136
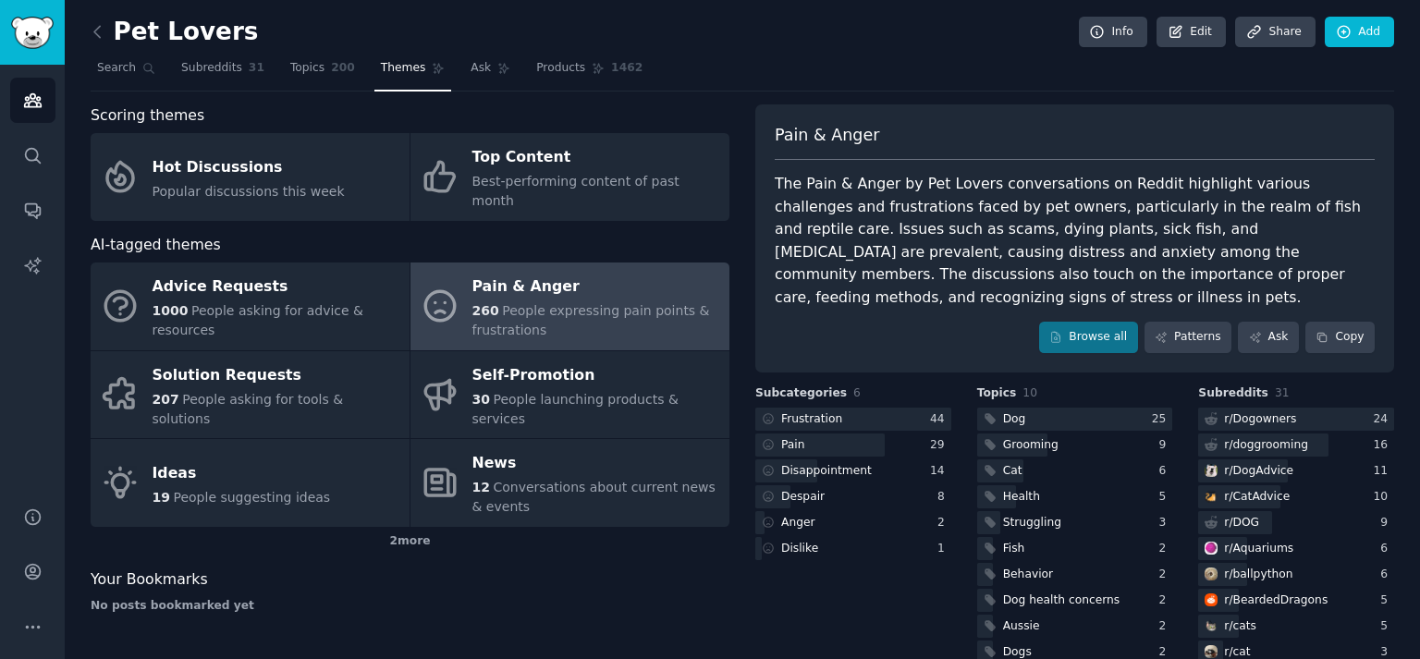
click at [1107, 252] on div "The Pain & Anger by Pet Lovers conversations on Reddit highlight various challe…" at bounding box center [1075, 241] width 600 height 136
drag, startPoint x: 1025, startPoint y: 277, endPoint x: 1285, endPoint y: 275, distance: 259.9
click at [1285, 275] on div "The Pain & Anger by Pet Lovers conversations on Reddit highlight various challe…" at bounding box center [1075, 241] width 600 height 136
click at [1186, 253] on div "The Pain & Anger by Pet Lovers conversations on Reddit highlight various challe…" at bounding box center [1075, 241] width 600 height 136
click at [94, 34] on icon at bounding box center [97, 31] width 19 height 19
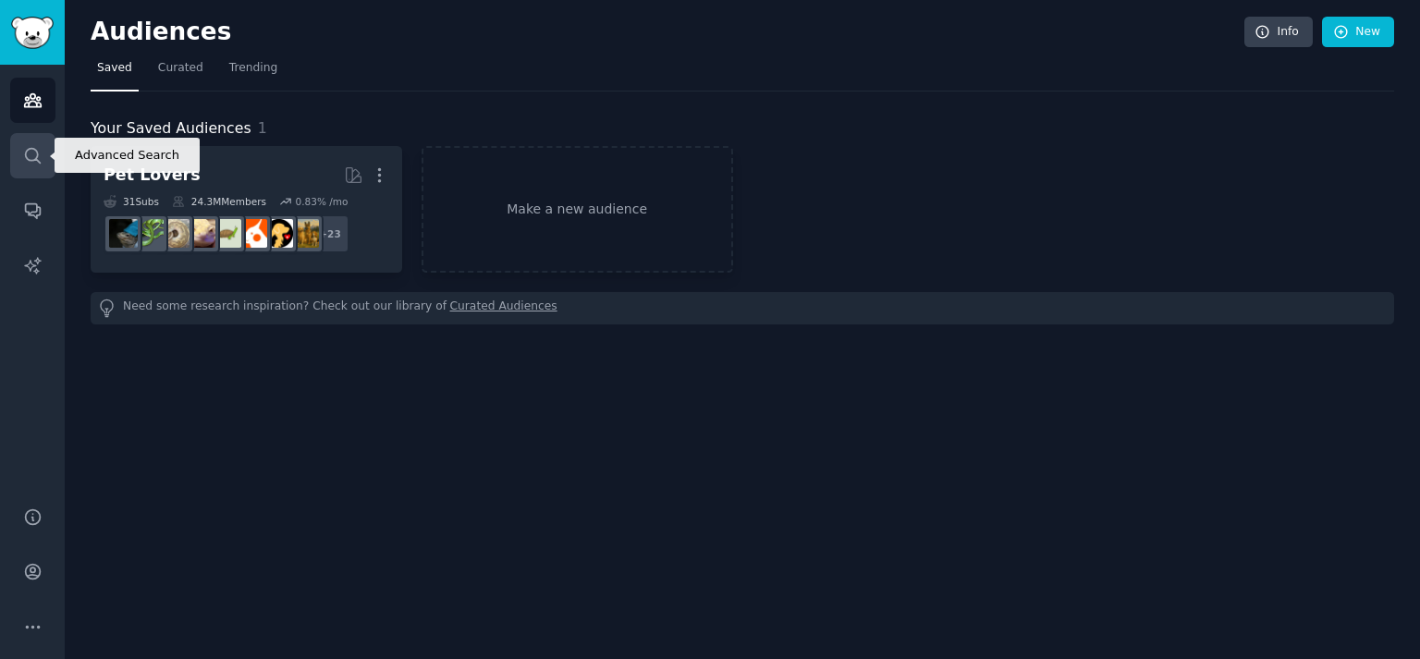
click at [32, 155] on icon "Sidebar" at bounding box center [32, 155] width 19 height 19
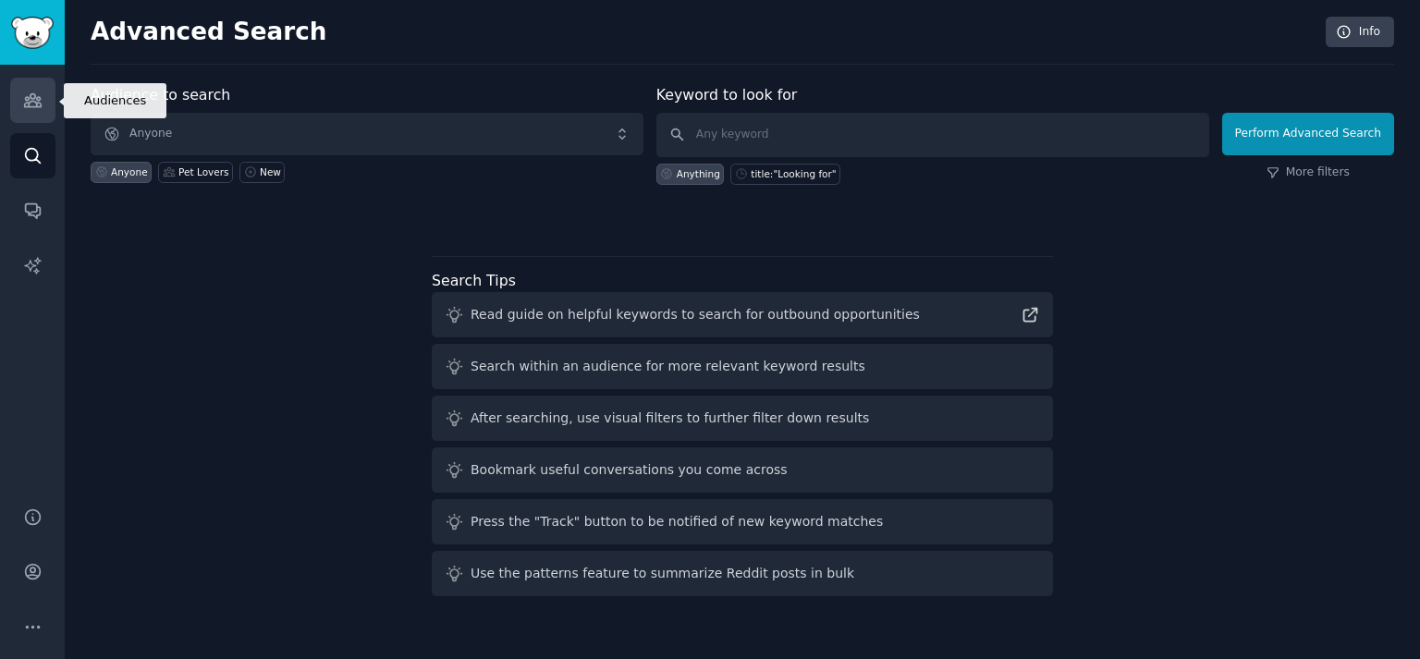
click at [32, 92] on icon "Sidebar" at bounding box center [32, 100] width 19 height 19
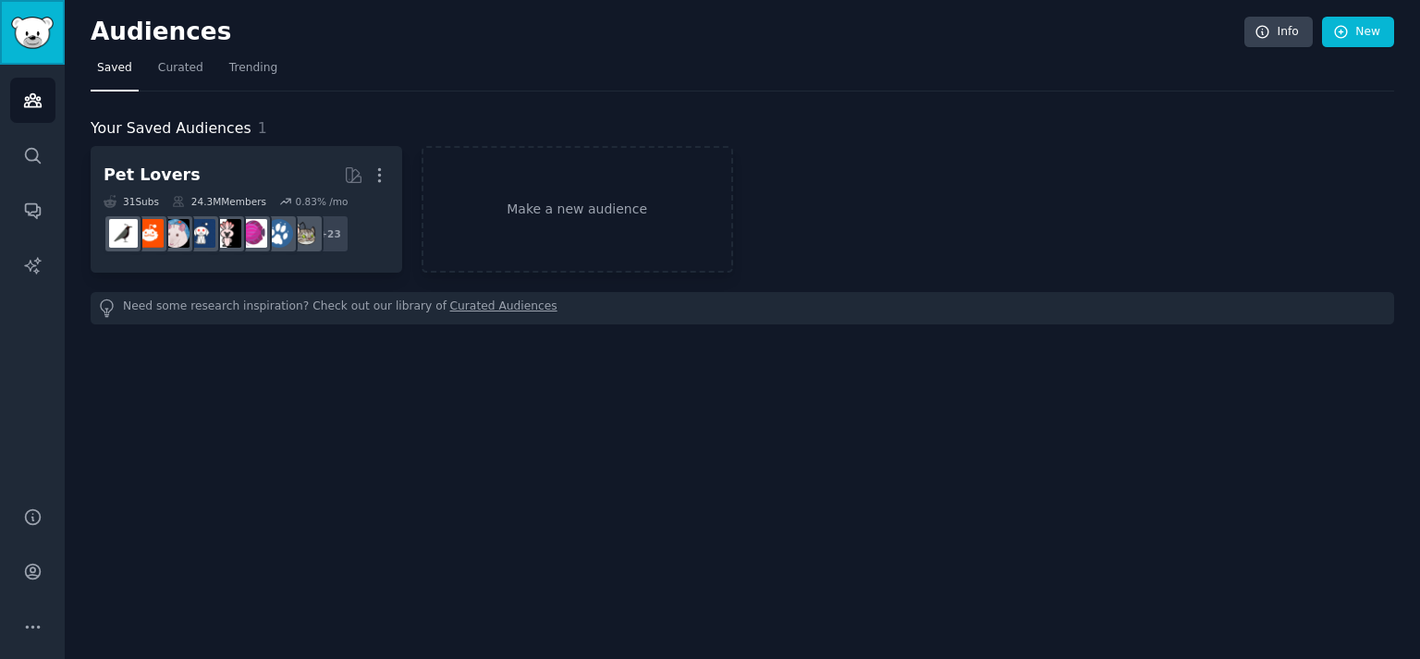
click at [25, 49] on link "Sidebar" at bounding box center [32, 32] width 65 height 65
click at [24, 31] on img "Sidebar" at bounding box center [32, 33] width 43 height 32
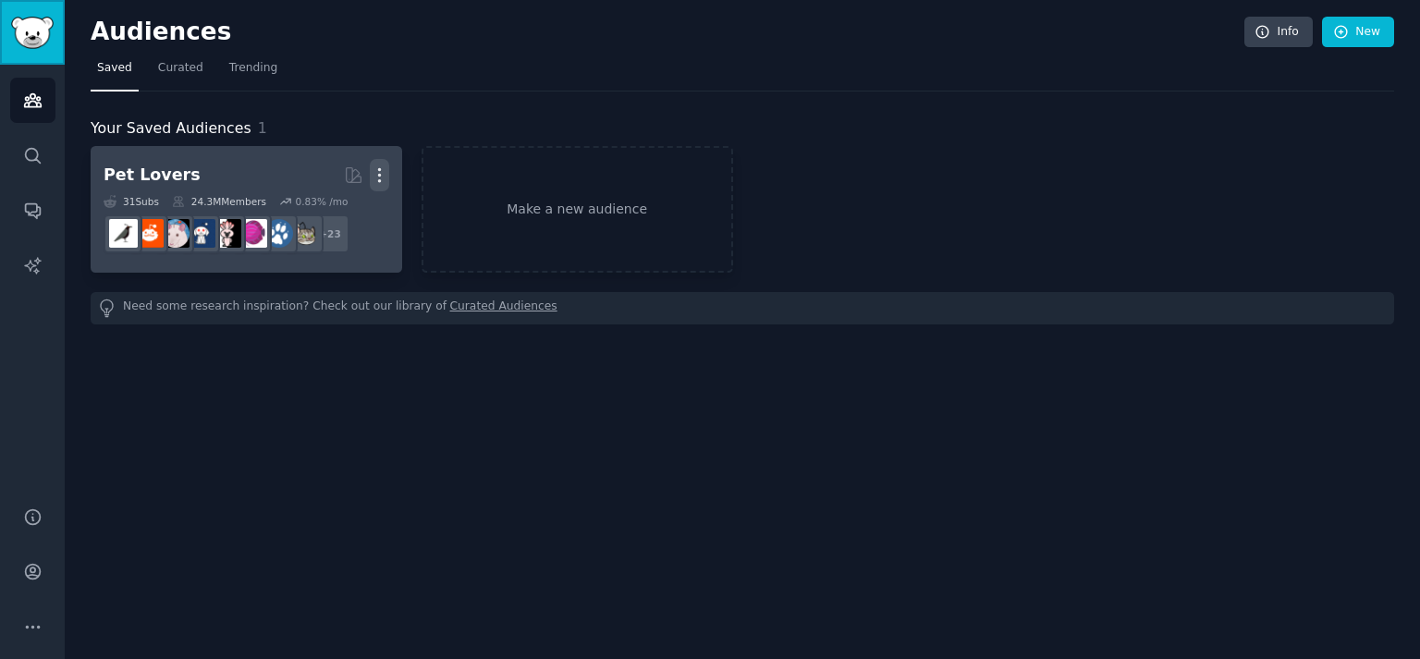
click at [377, 167] on icon "button" at bounding box center [379, 175] width 19 height 19
click at [344, 201] on div "Delete" at bounding box center [316, 214] width 88 height 39
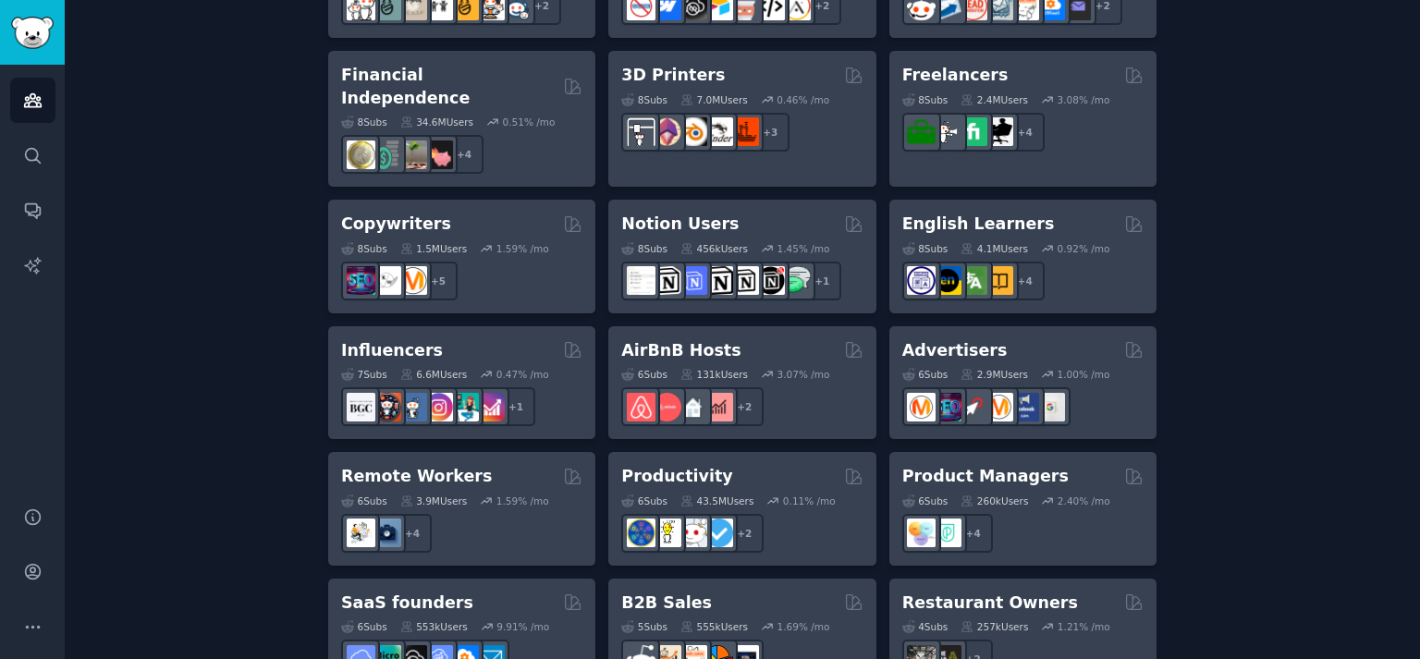
scroll to position [1387, 0]
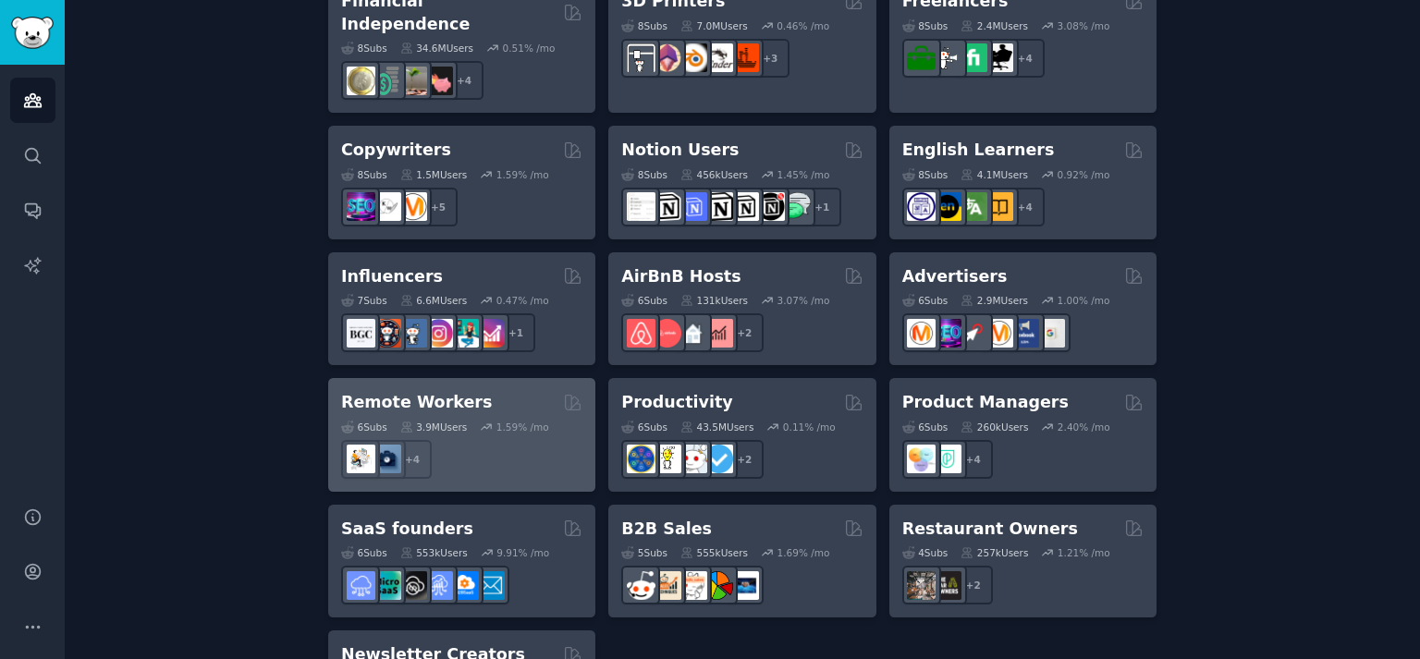
click at [429, 391] on h2 "Remote Workers" at bounding box center [416, 402] width 151 height 23
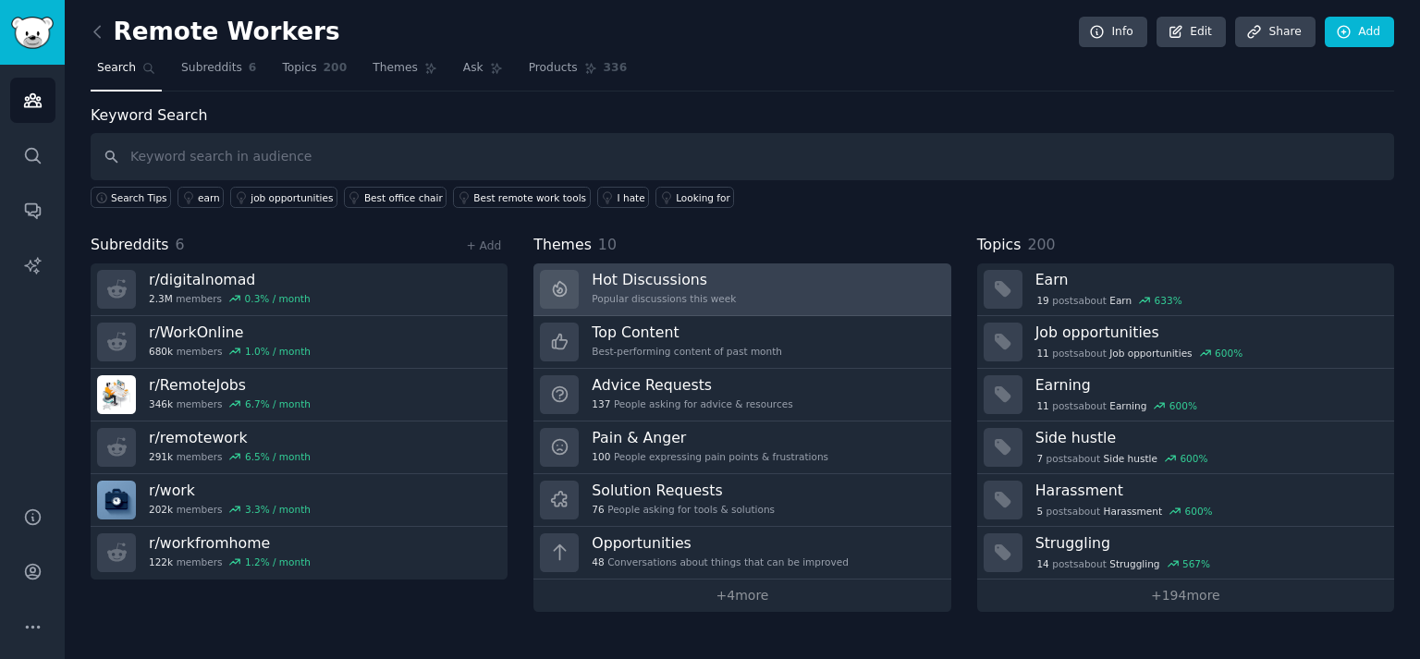
click at [601, 288] on h3 "Hot Discussions" at bounding box center [664, 279] width 144 height 19
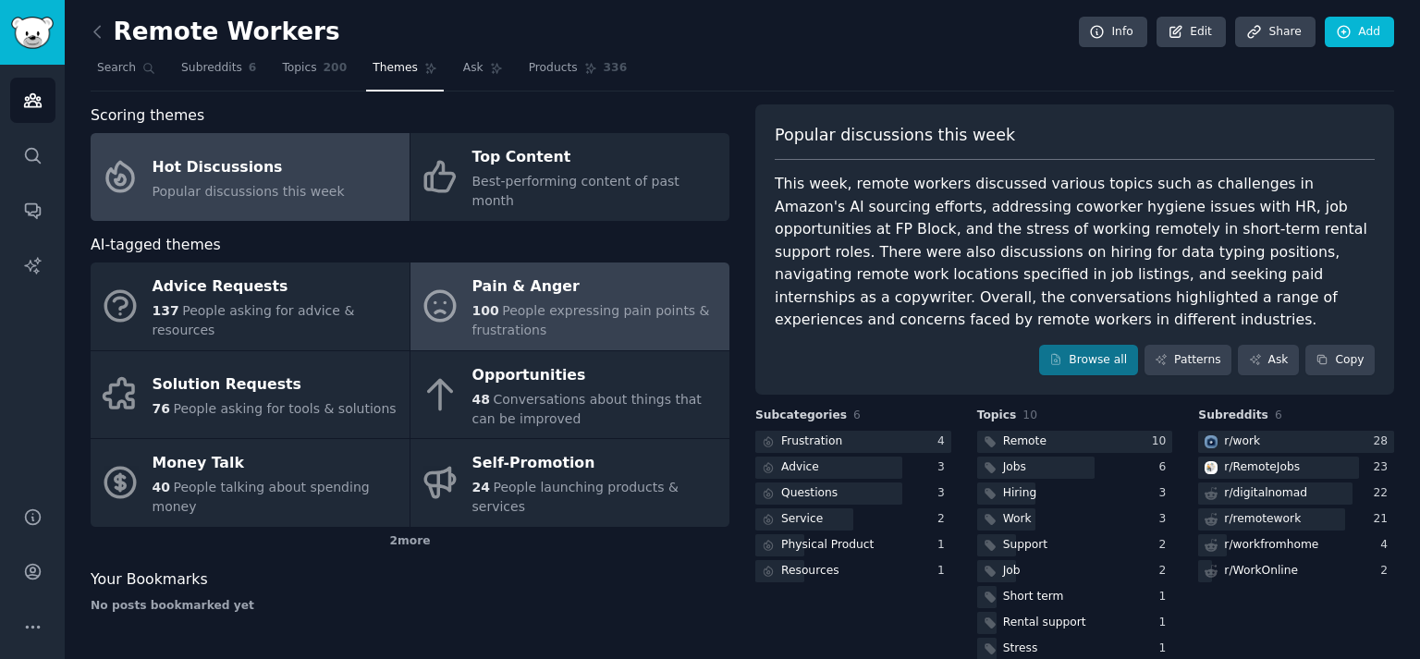
click at [546, 301] on div "100 People expressing pain points & frustrations" at bounding box center [597, 320] width 248 height 39
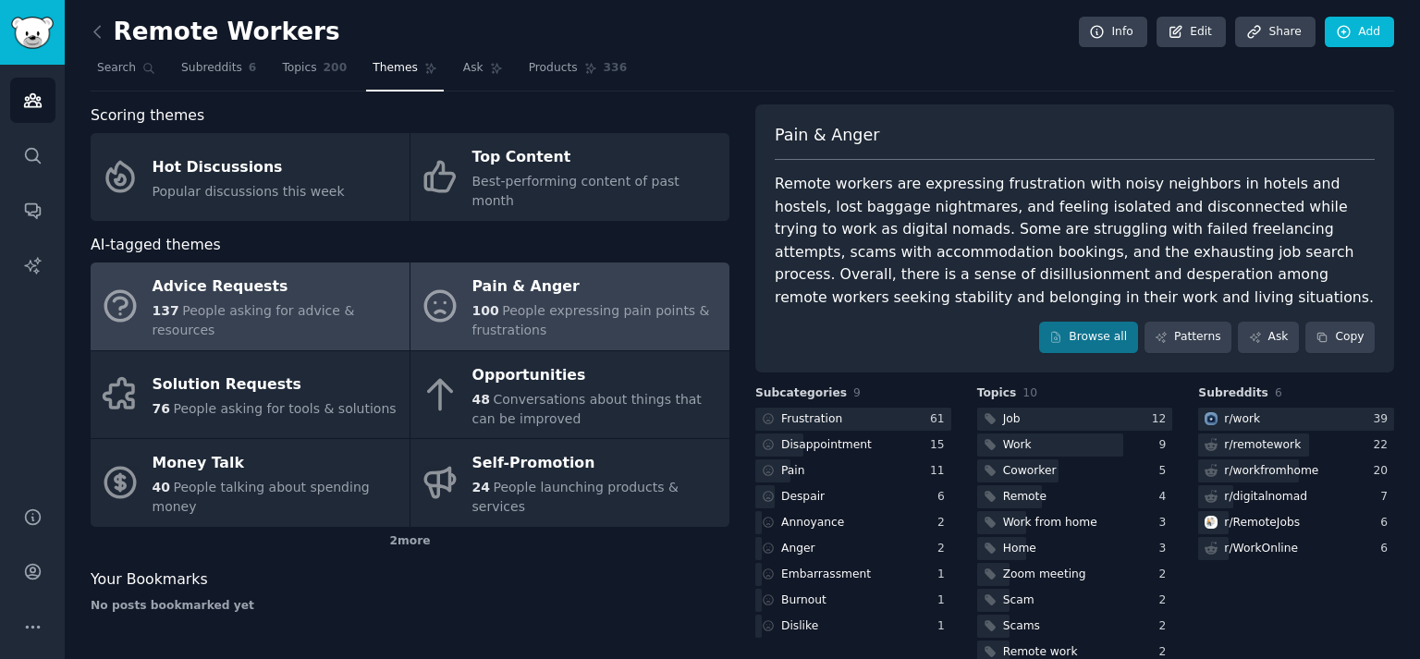
click at [203, 284] on div "Advice Requests" at bounding box center [277, 288] width 248 height 30
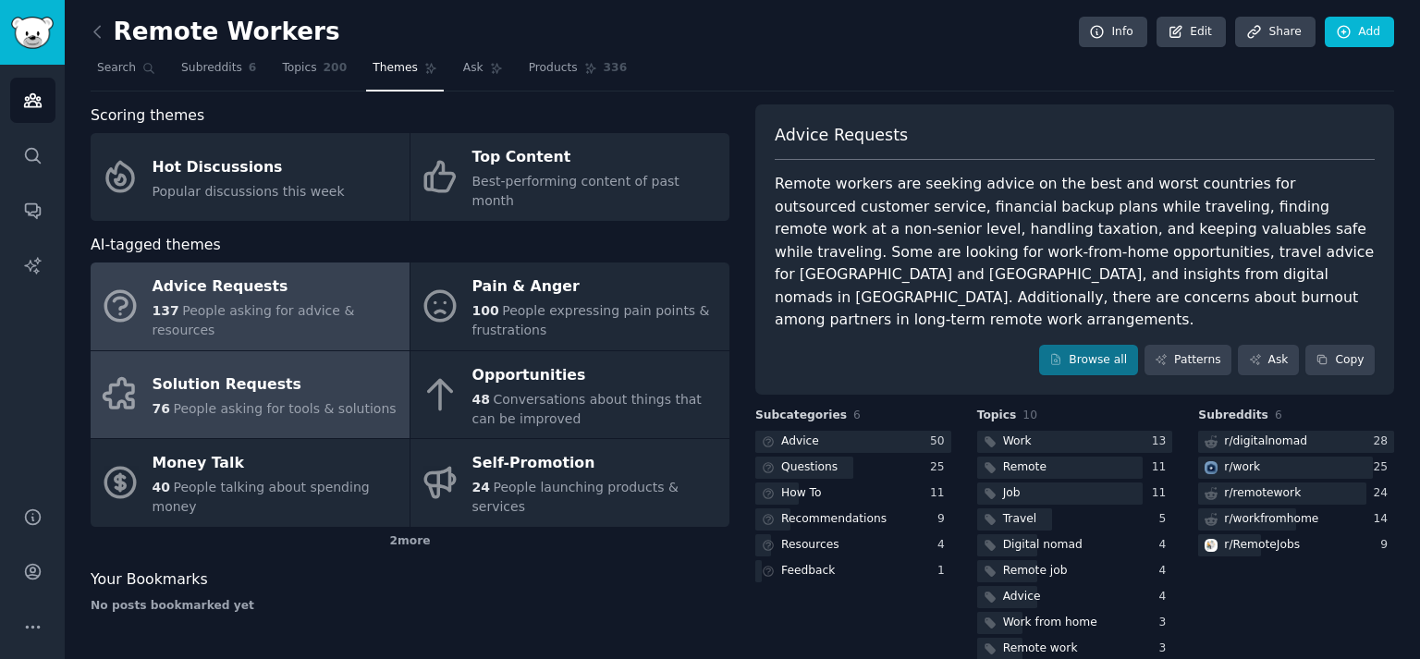
click at [223, 351] on link "Solution Requests 76 People asking for tools & solutions" at bounding box center [250, 395] width 319 height 88
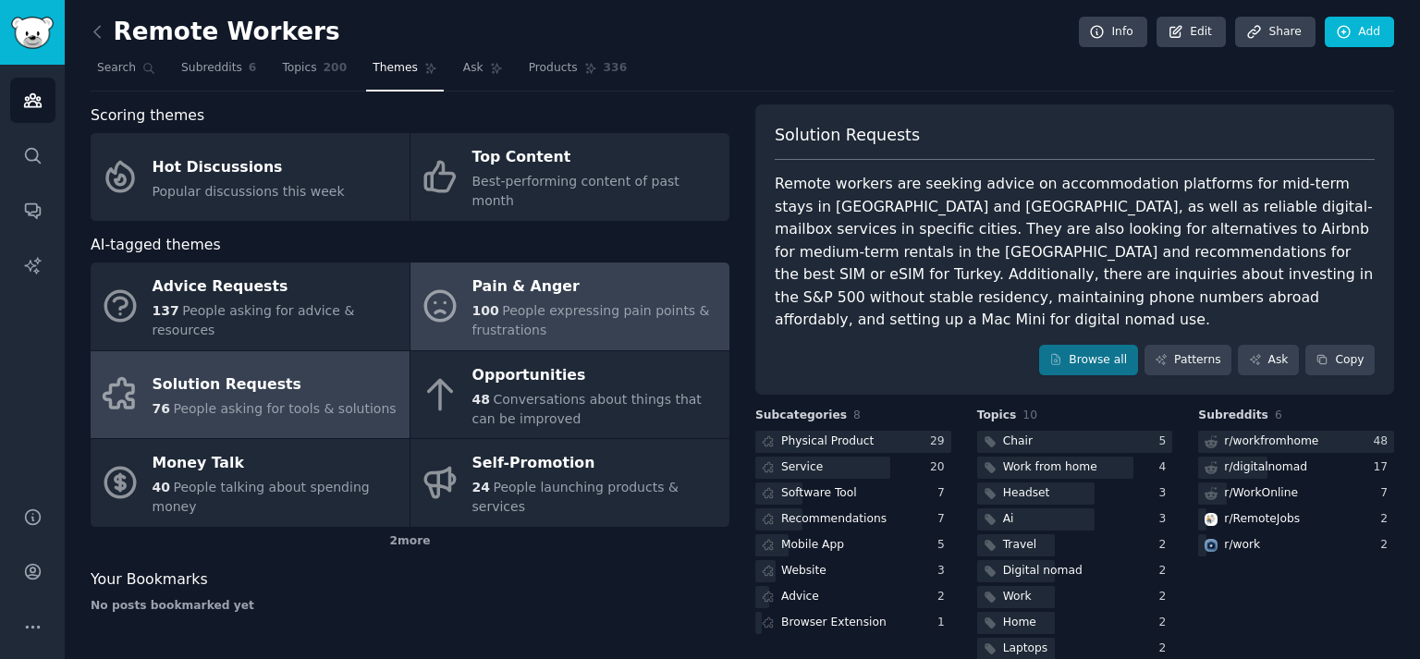
click at [569, 303] on span "People expressing pain points & frustrations" at bounding box center [592, 320] width 238 height 34
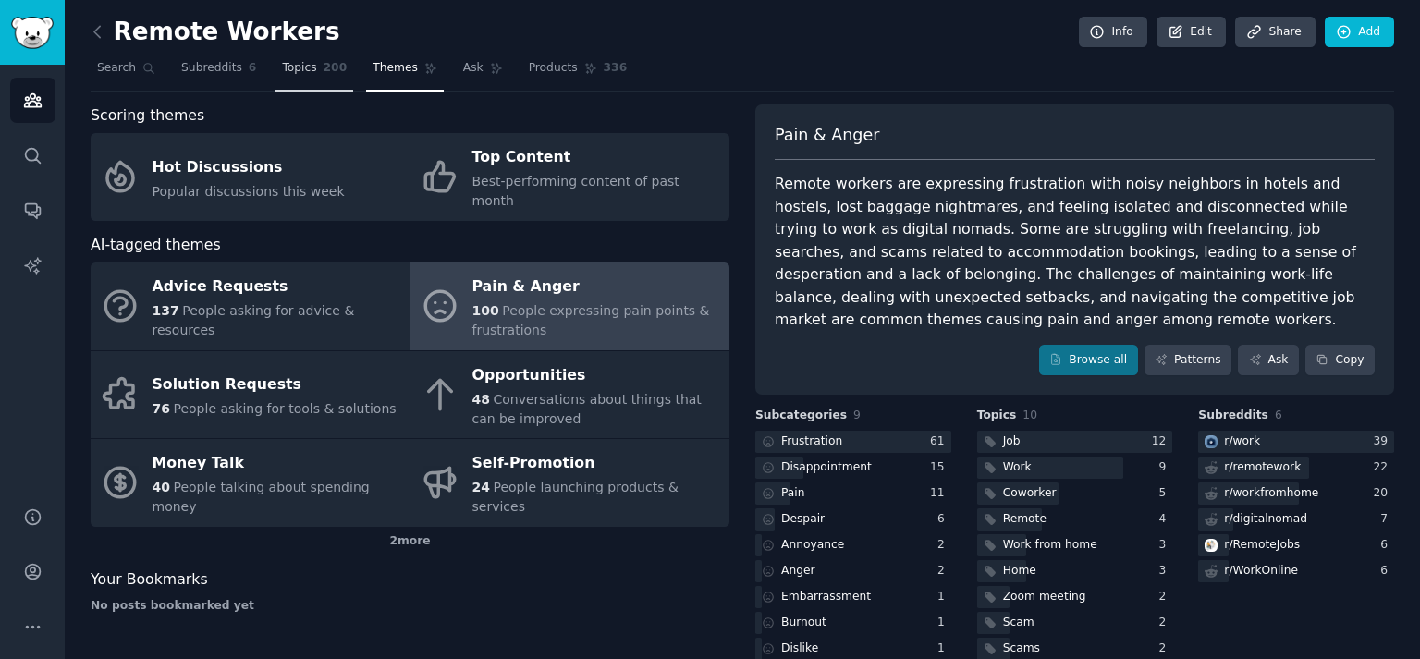
click at [304, 84] on link "Topics 200" at bounding box center [315, 73] width 78 height 38
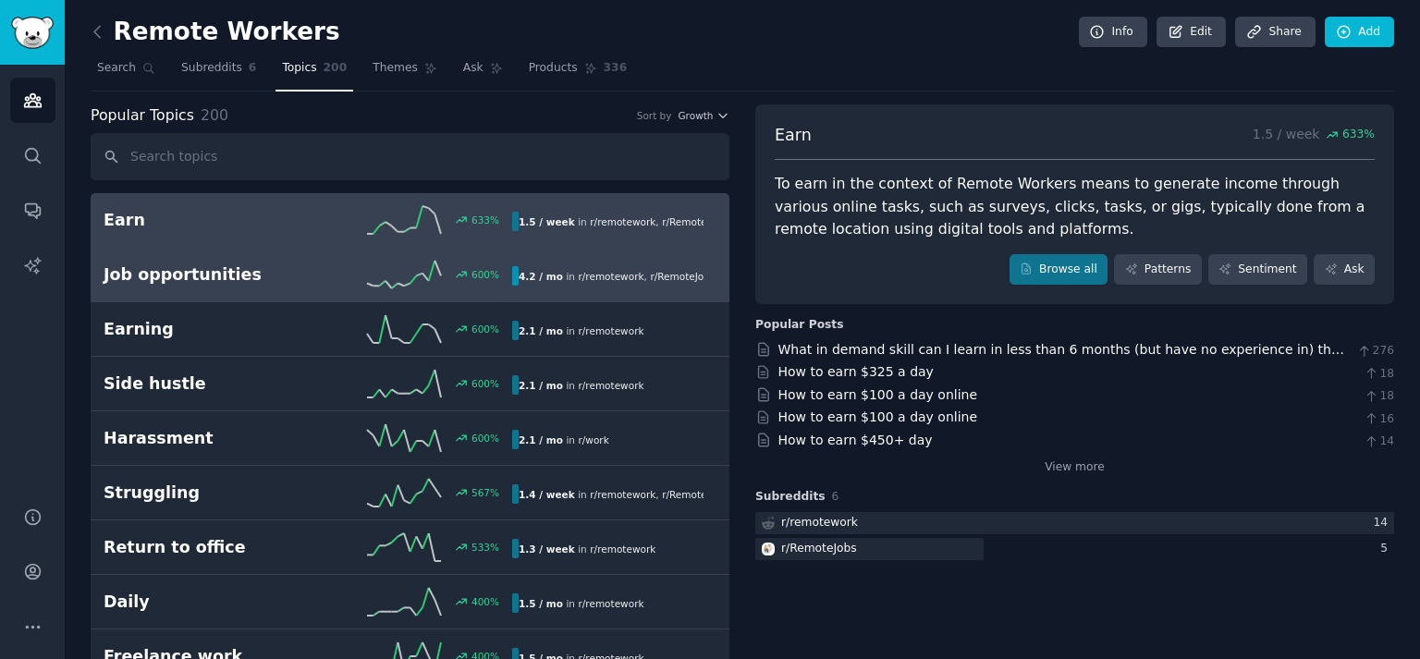
click at [249, 280] on h2 "Job opportunities" at bounding box center [206, 275] width 204 height 23
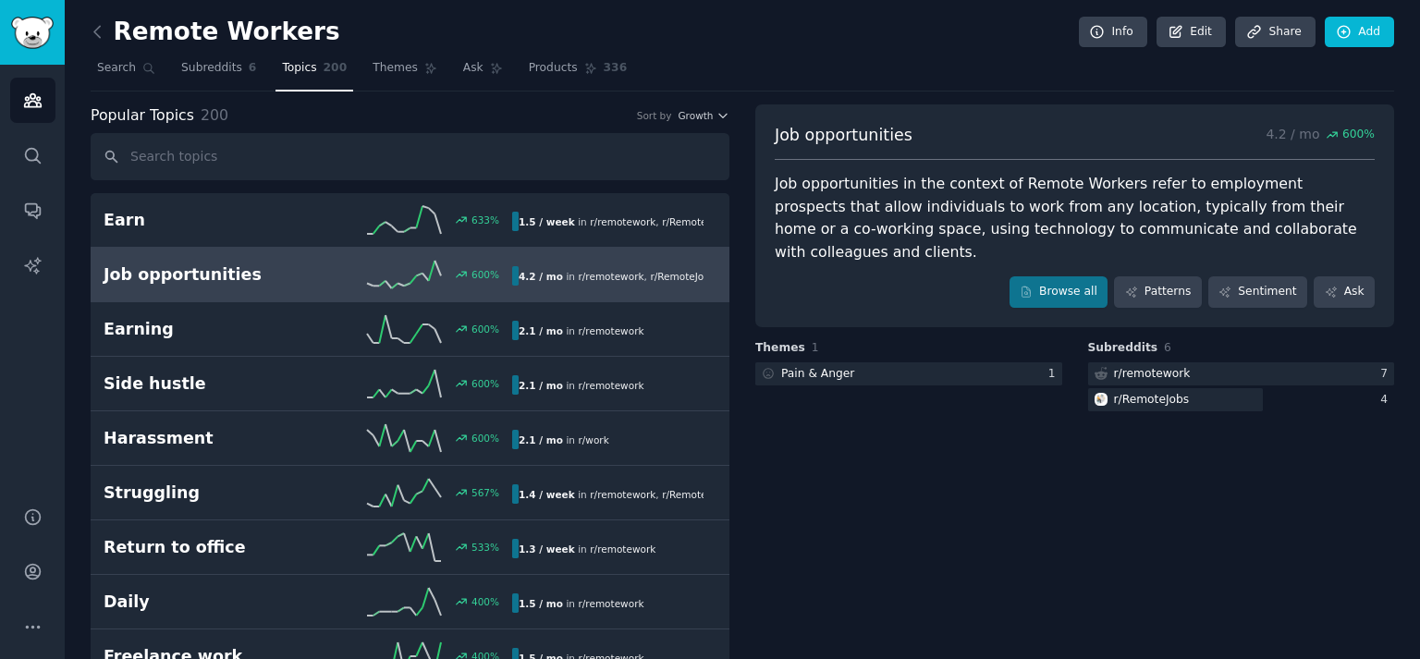
click at [1161, 289] on div "Job opportunities 4.2 / mo 600 % Job opportunities in the context of Remote Wor…" at bounding box center [1075, 215] width 639 height 223
click at [1170, 282] on link "Patterns" at bounding box center [1157, 292] width 87 height 31
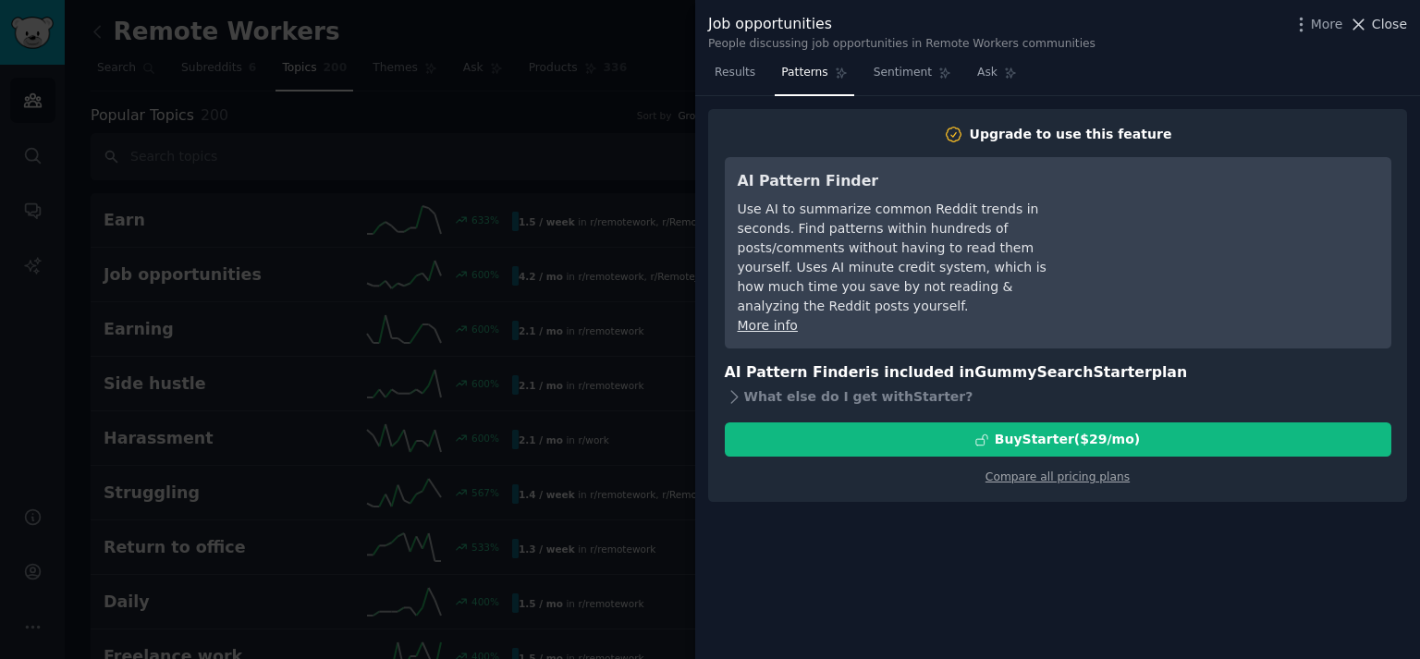
click at [1391, 24] on span "Close" at bounding box center [1389, 24] width 35 height 19
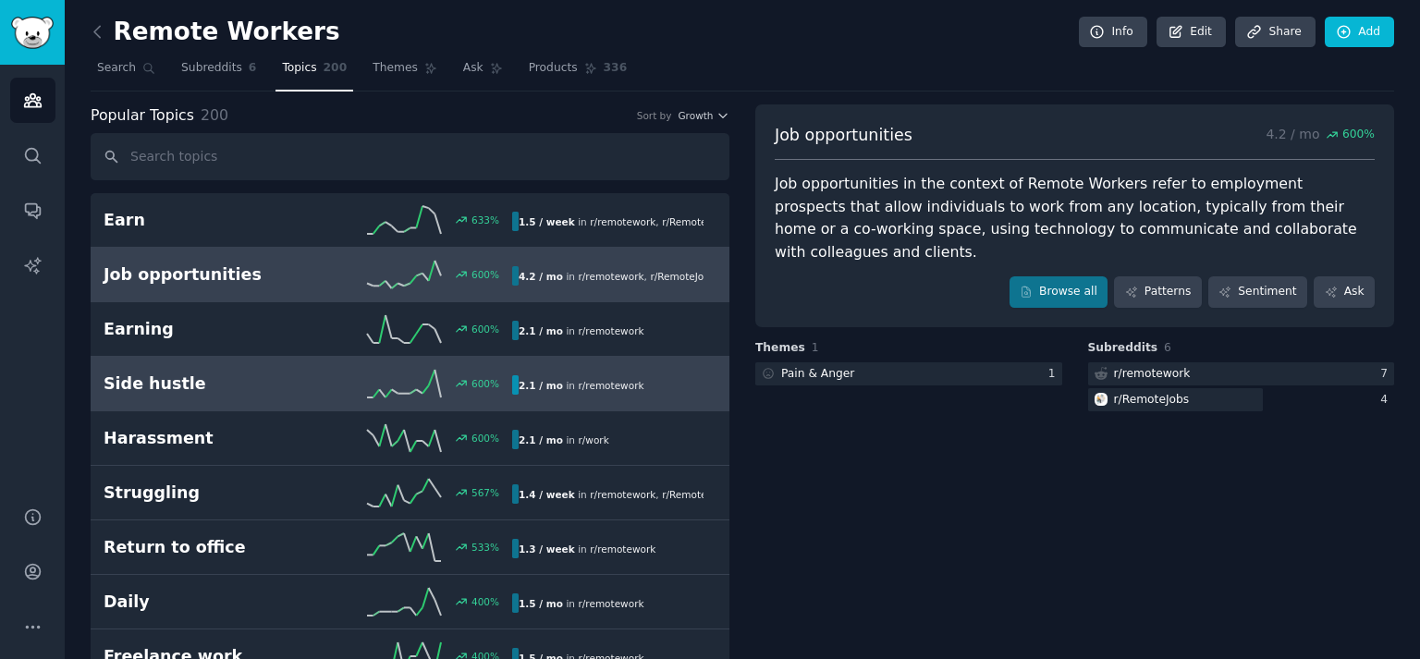
click at [186, 387] on h2 "Side hustle" at bounding box center [206, 384] width 204 height 23
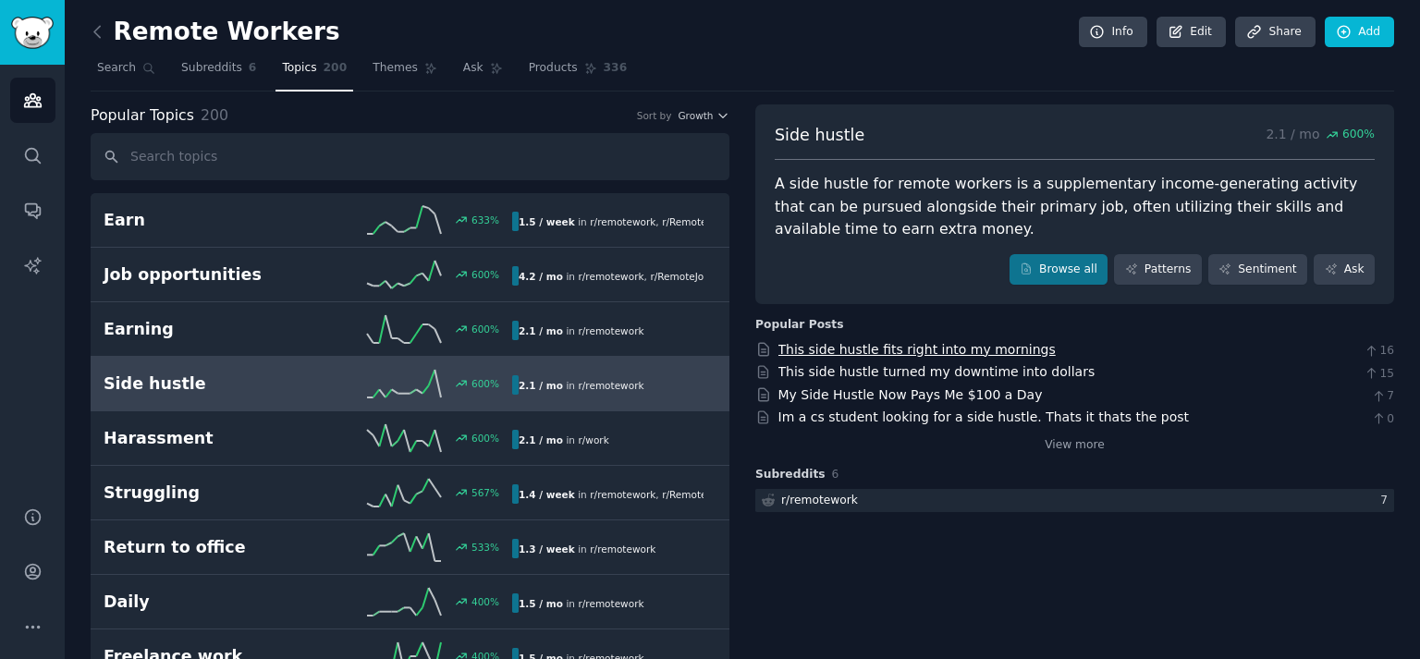
click at [970, 353] on link "This side hustle fits right into my mornings" at bounding box center [917, 349] width 277 height 15
click at [94, 30] on icon at bounding box center [97, 31] width 6 height 11
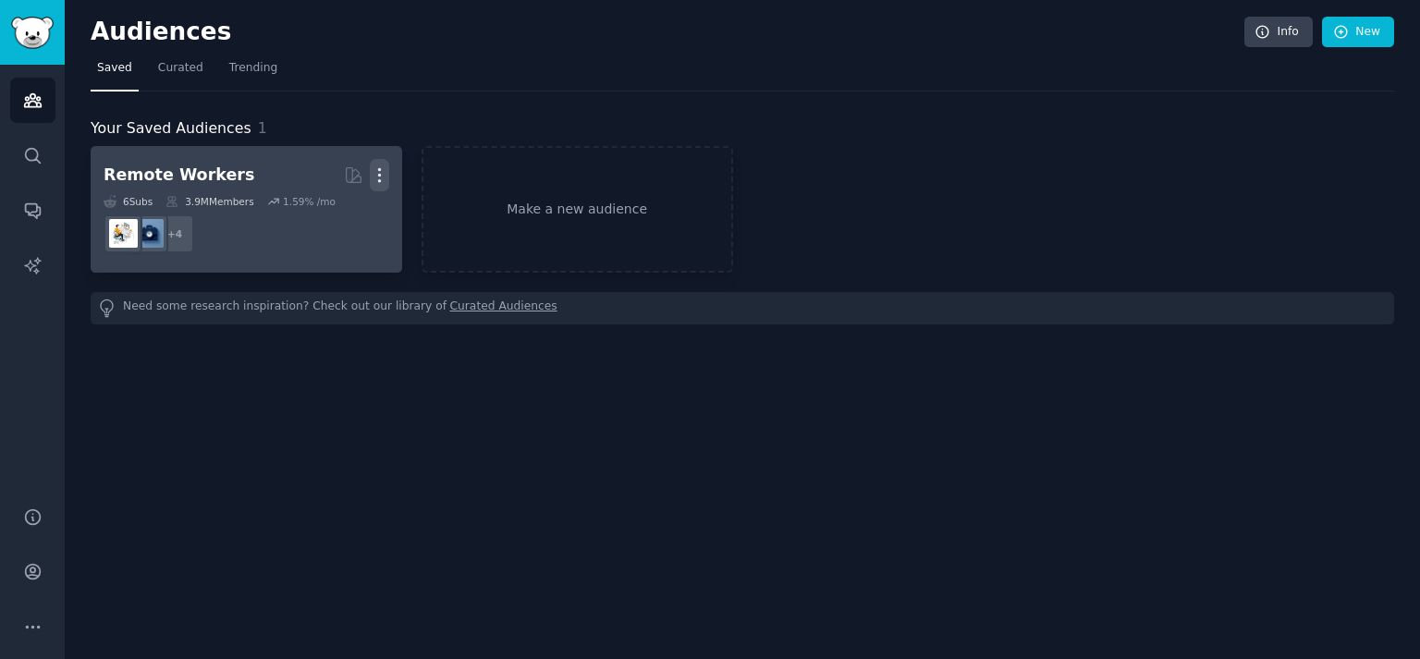
click at [387, 173] on icon "button" at bounding box center [379, 175] width 19 height 19
click at [328, 205] on p "Delete" at bounding box center [329, 213] width 43 height 19
